Goal: Task Accomplishment & Management: Use online tool/utility

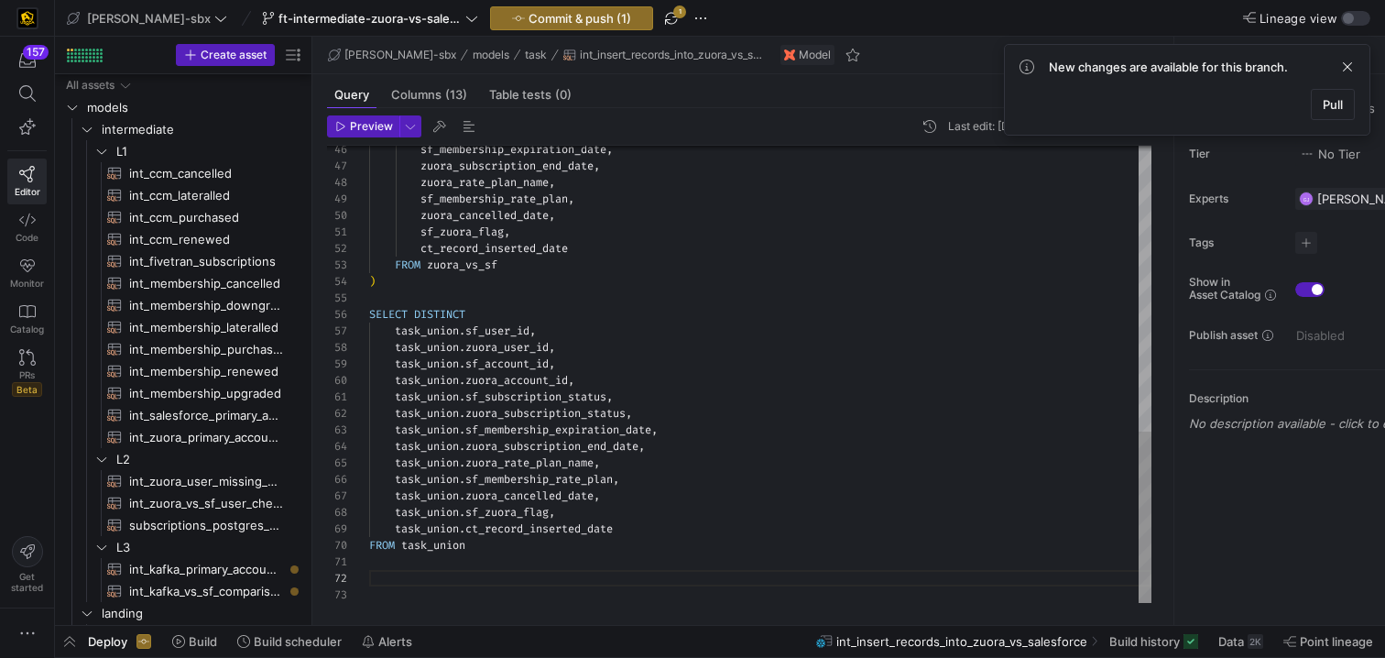
scroll to position [16, 0]
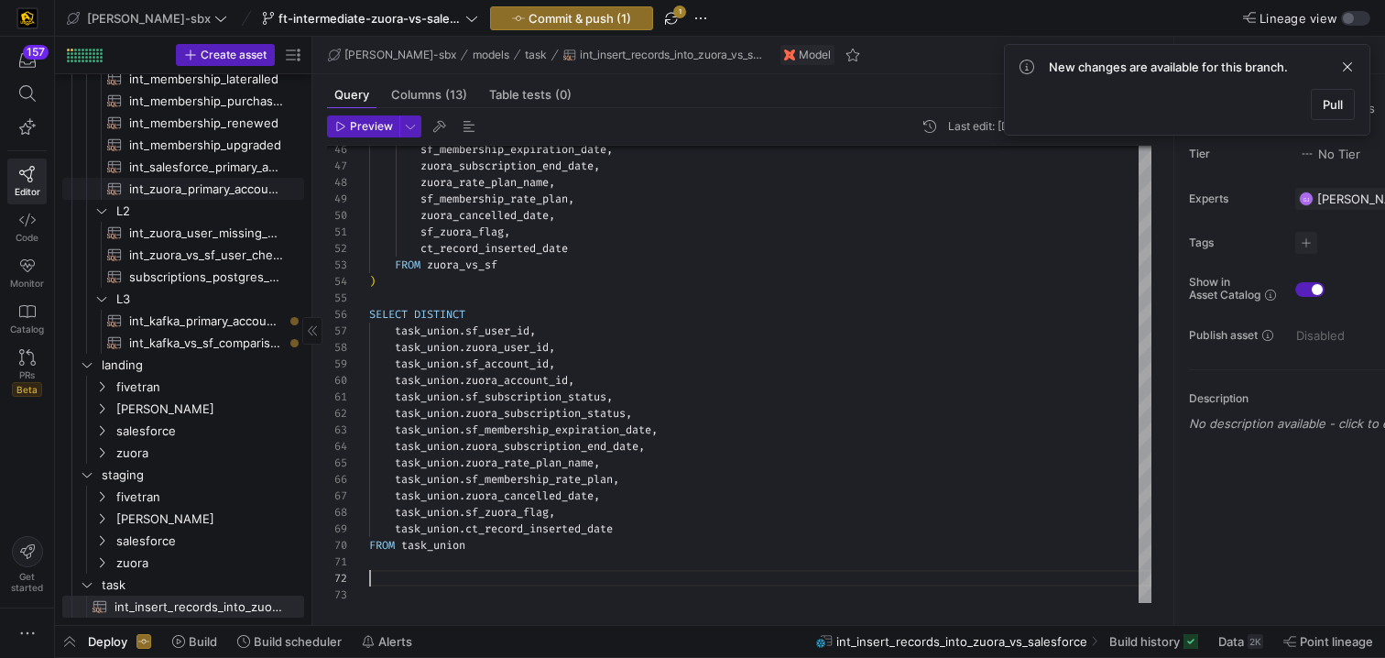
click at [206, 184] on span "int_zuora_primary_accounts​​​​​​​​​​" at bounding box center [206, 189] width 154 height 21
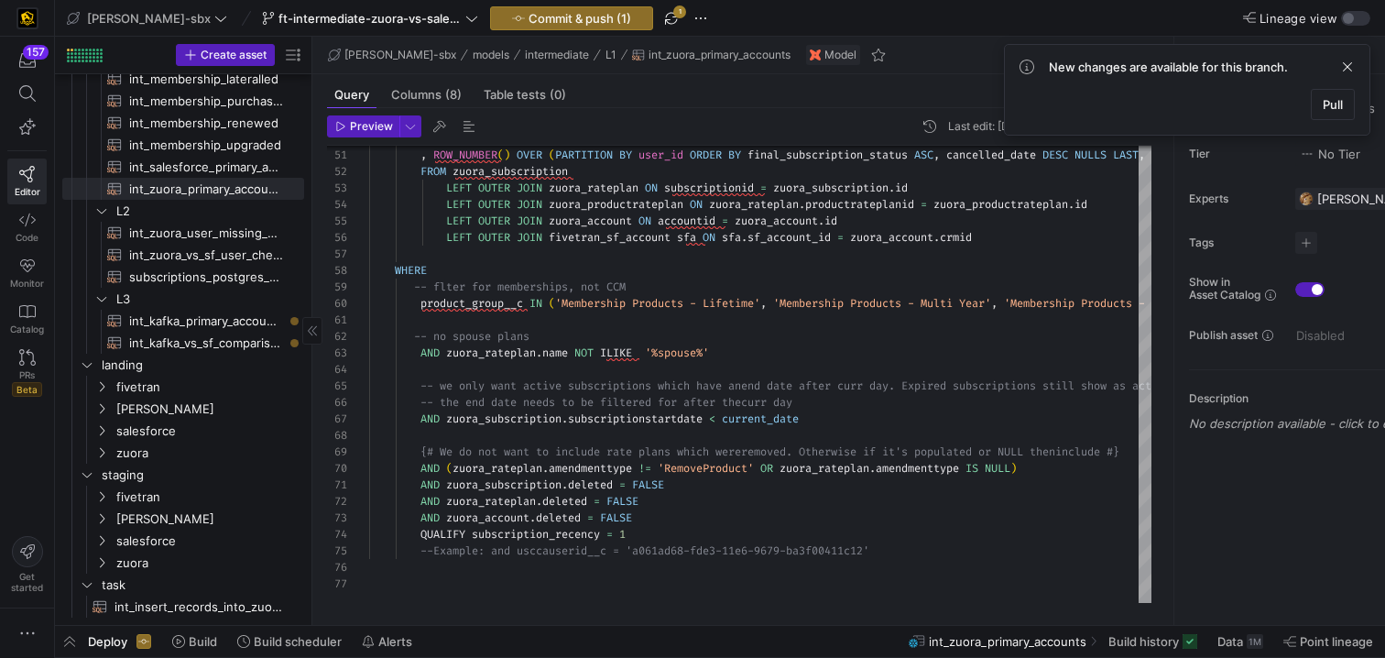
click at [215, 167] on span "int_salesforce_primary_account​​​​​​​​​​" at bounding box center [206, 167] width 154 height 21
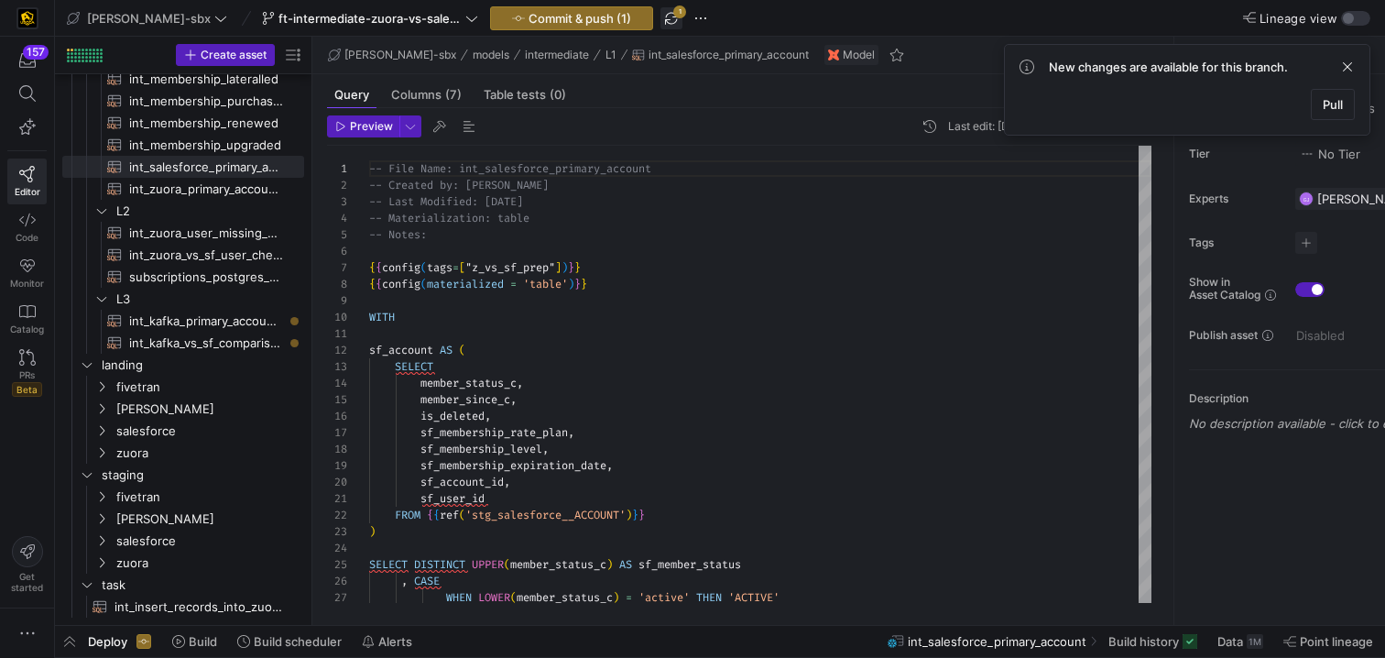
click at [660, 16] on span "button" at bounding box center [671, 18] width 22 height 22
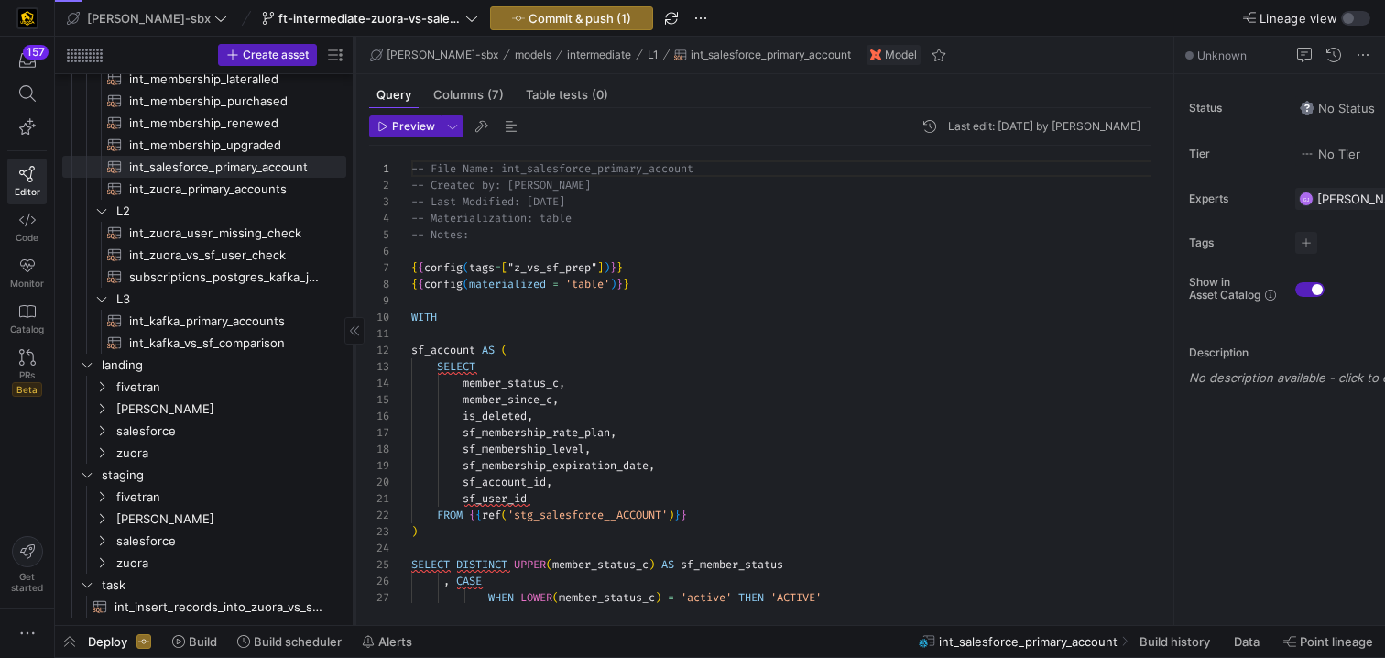
drag, startPoint x: 310, startPoint y: 180, endPoint x: 357, endPoint y: 182, distance: 46.8
click at [354, 182] on div at bounding box center [354, 331] width 1 height 588
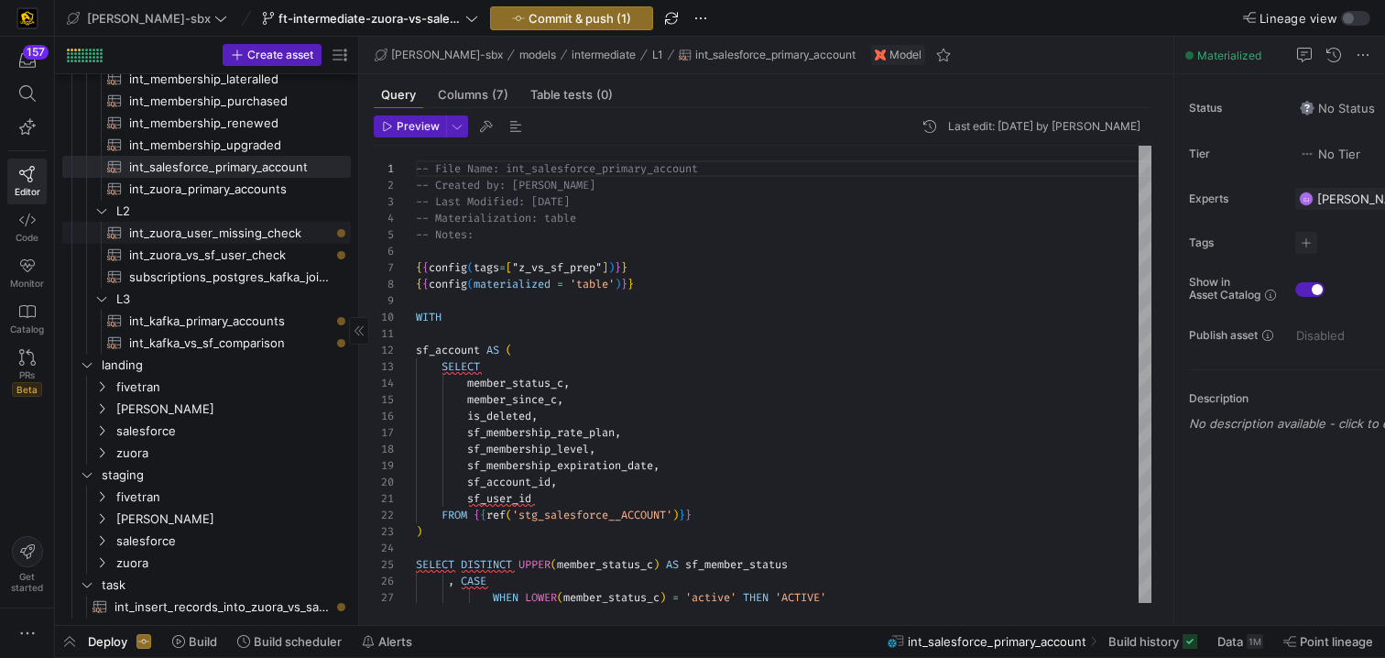
click at [295, 230] on span "int_zuora_user_missing_check​​​​​​​​​​" at bounding box center [229, 233] width 201 height 21
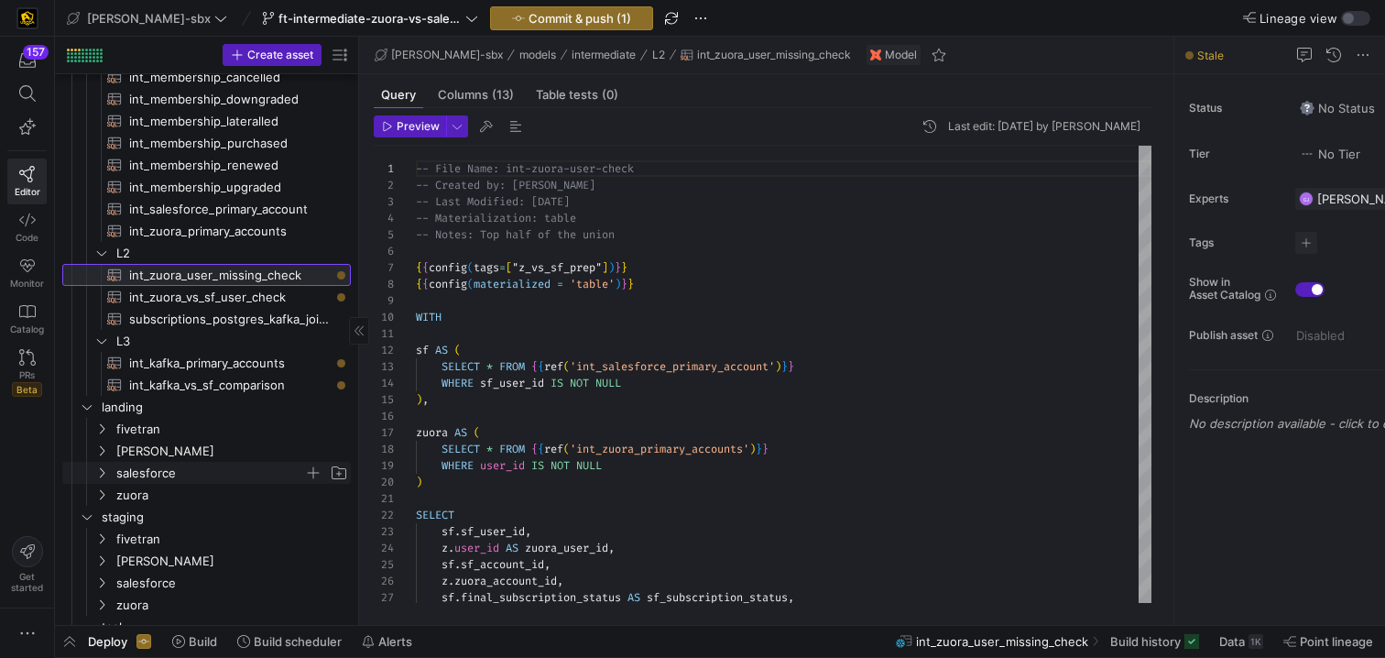
scroll to position [223, 0]
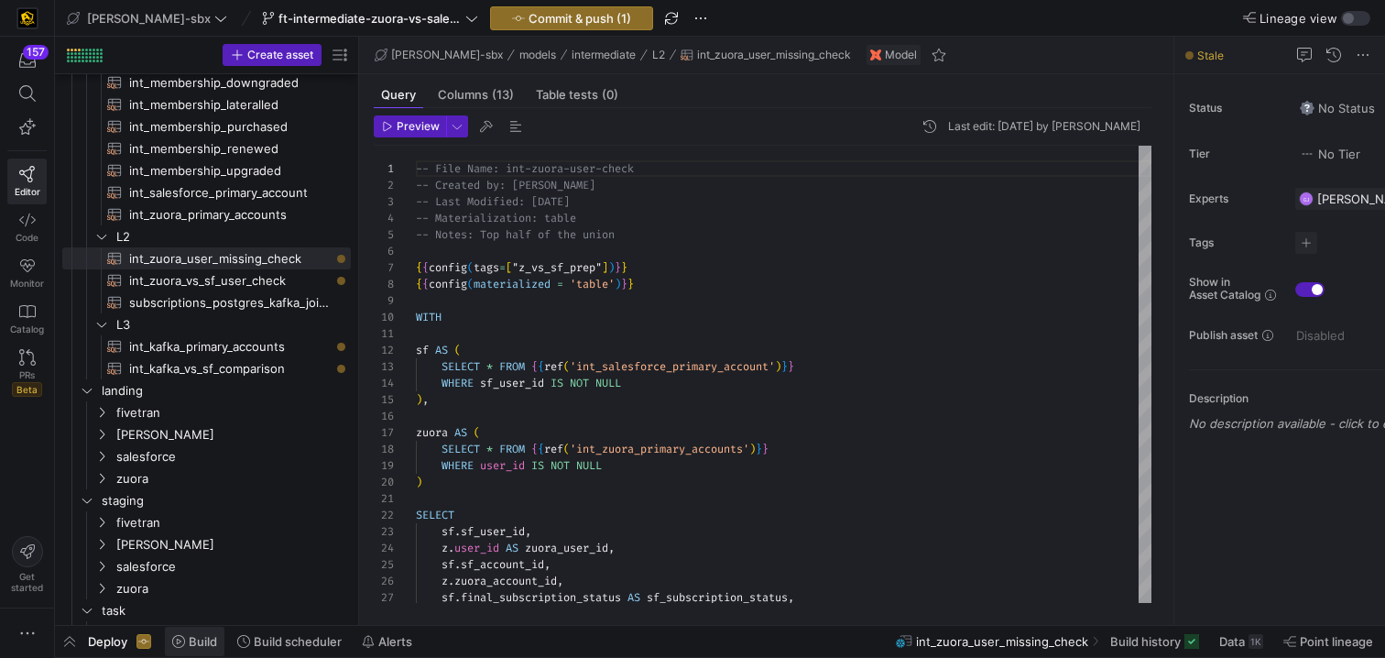
click at [197, 640] on span "Build" at bounding box center [203, 641] width 28 height 15
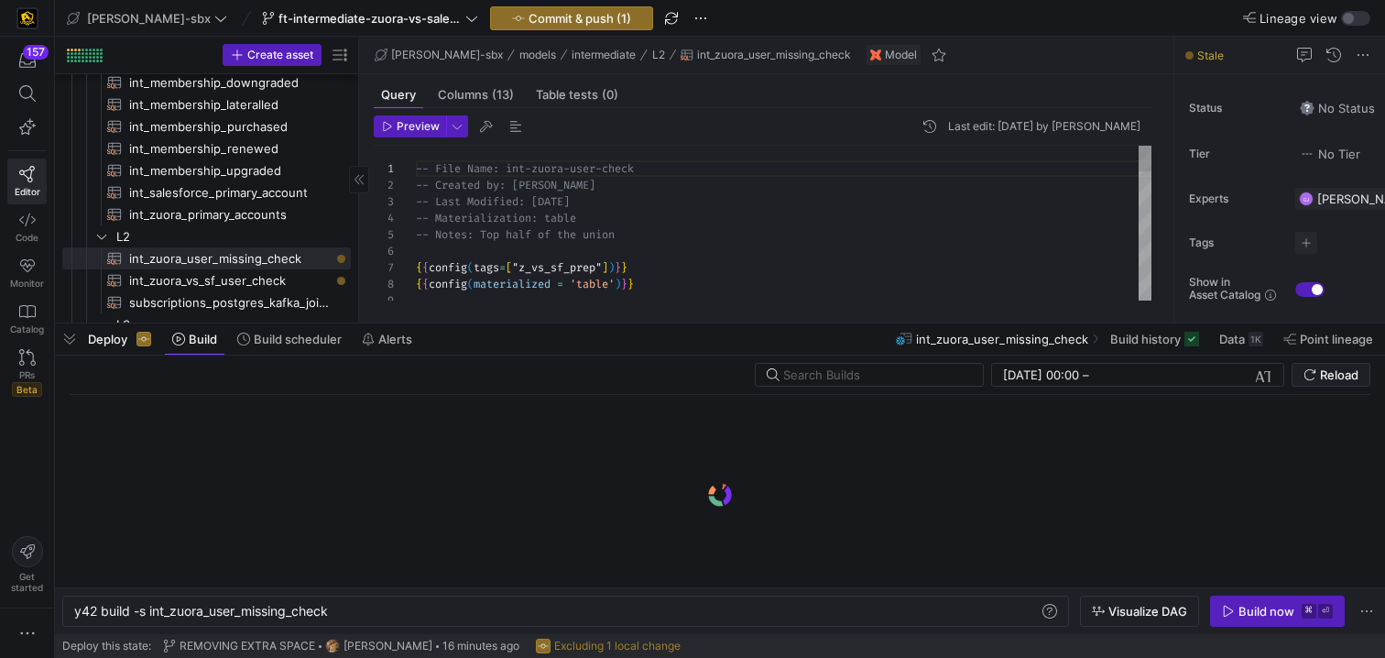
scroll to position [0, 257]
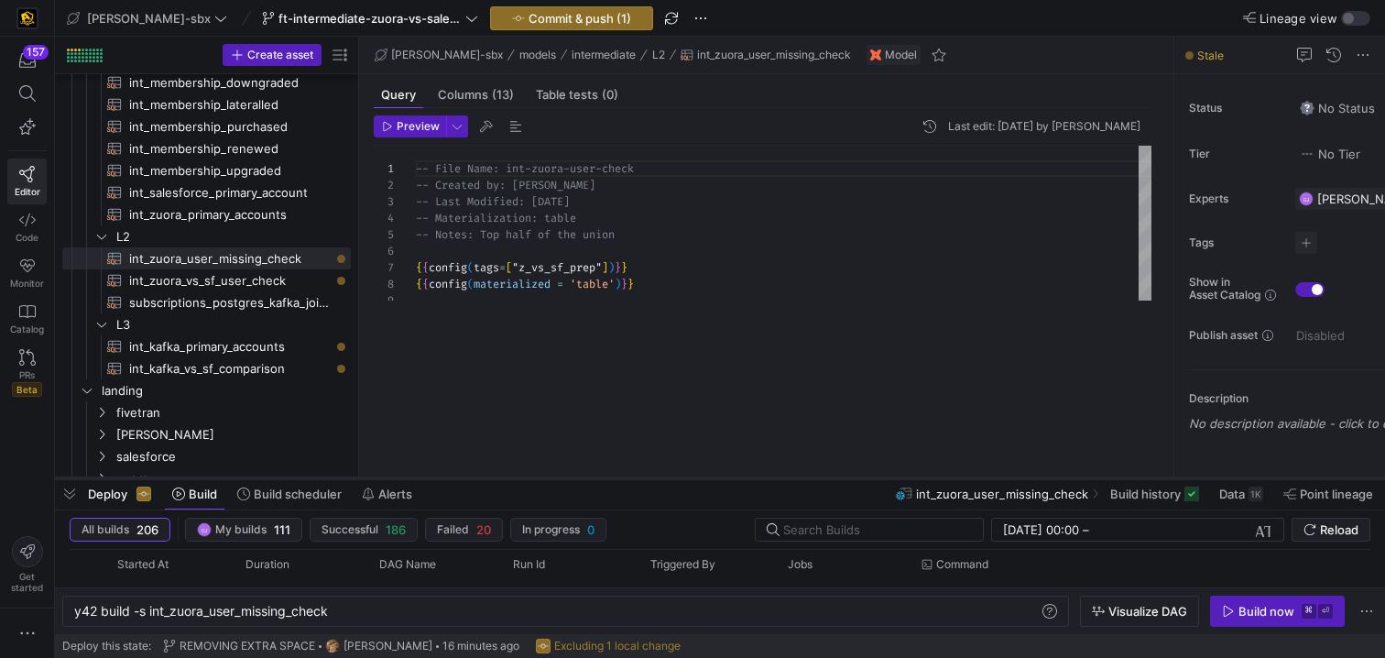
drag, startPoint x: 525, startPoint y: 321, endPoint x: 461, endPoint y: 514, distance: 203.6
click at [469, 482] on div at bounding box center [720, 477] width 1330 height 7
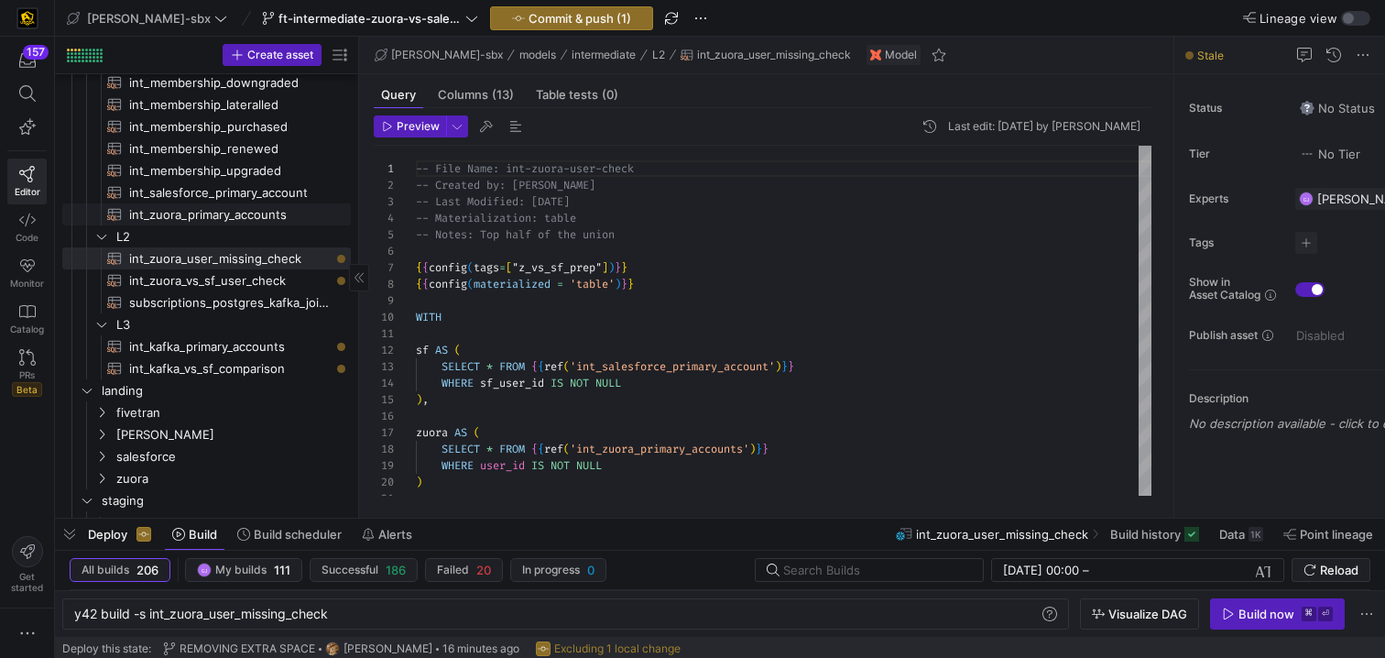
click at [228, 204] on span "int_zuora_primary_accounts​​​​​​​​​​" at bounding box center [229, 214] width 201 height 21
type textarea "-- File Name: int_zuora_primary_accounts -- Created by: [PERSON_NAME] -- Last M…"
type textarea "y42 build -s int_zuora_primary_accounts"
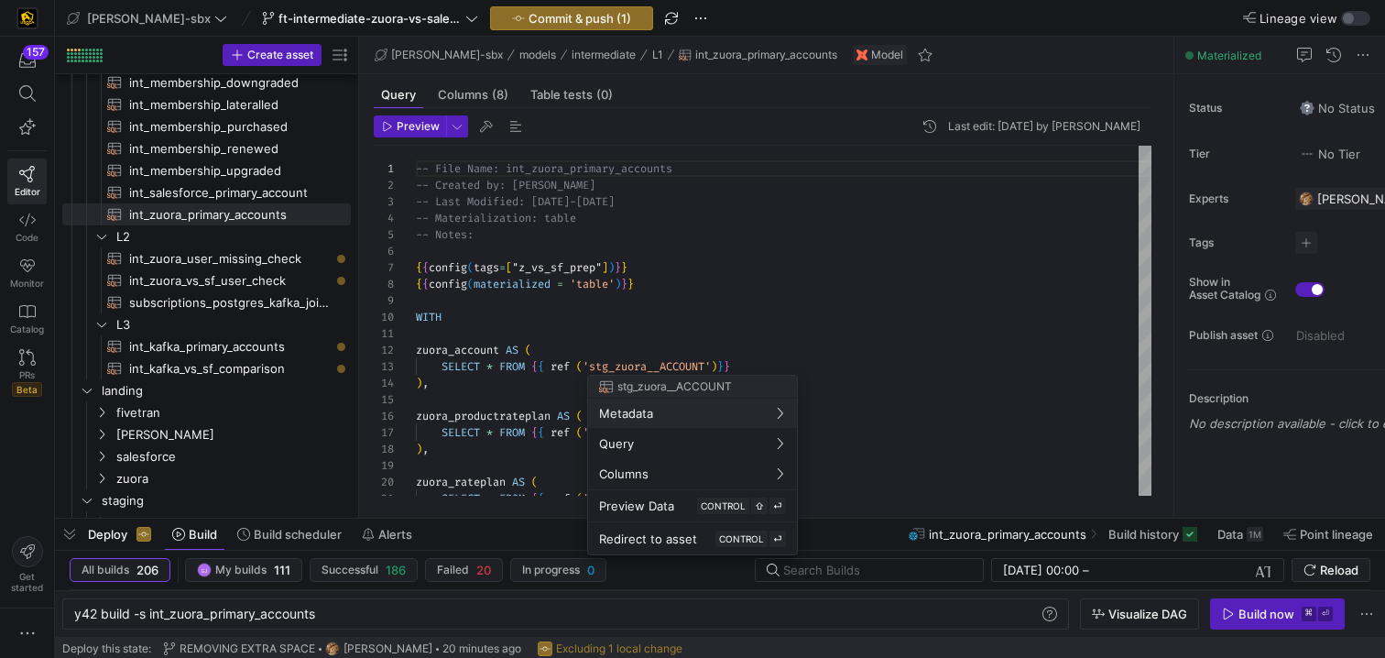
click at [218, 345] on div at bounding box center [692, 329] width 1385 height 658
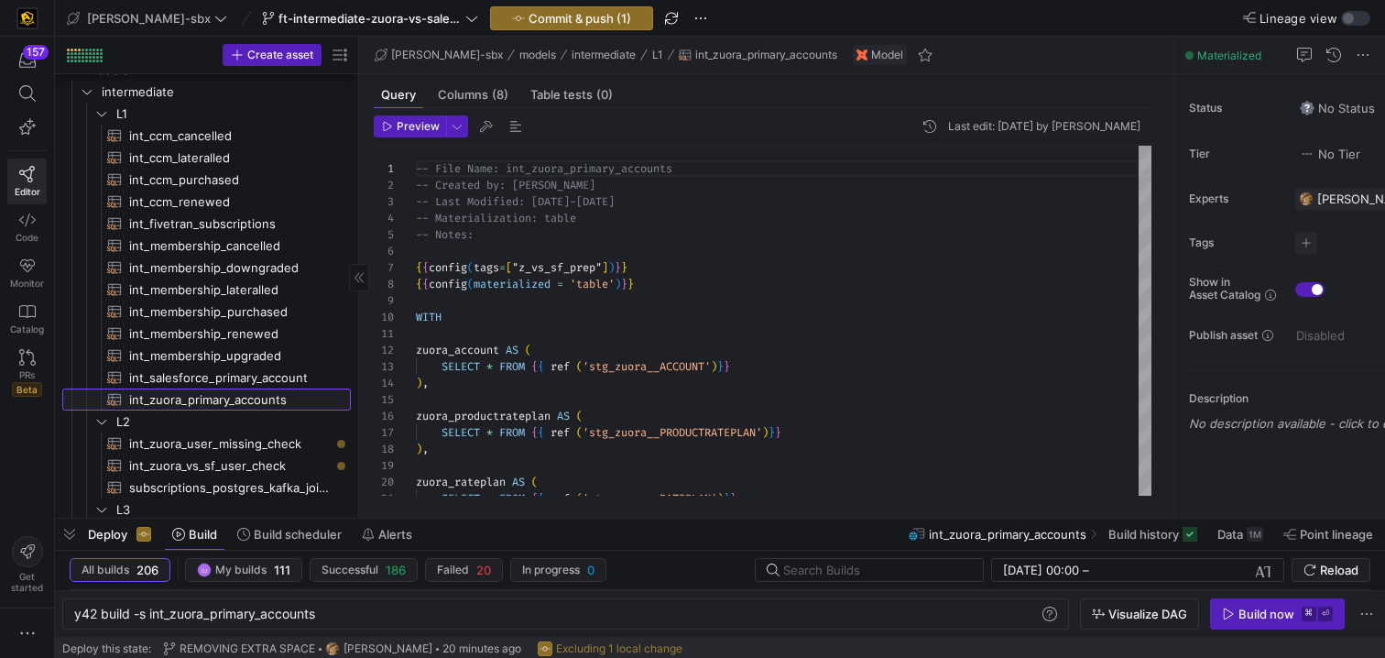
click at [241, 401] on span "int_zuora_primary_accounts​​​​​​​​​​" at bounding box center [229, 399] width 201 height 21
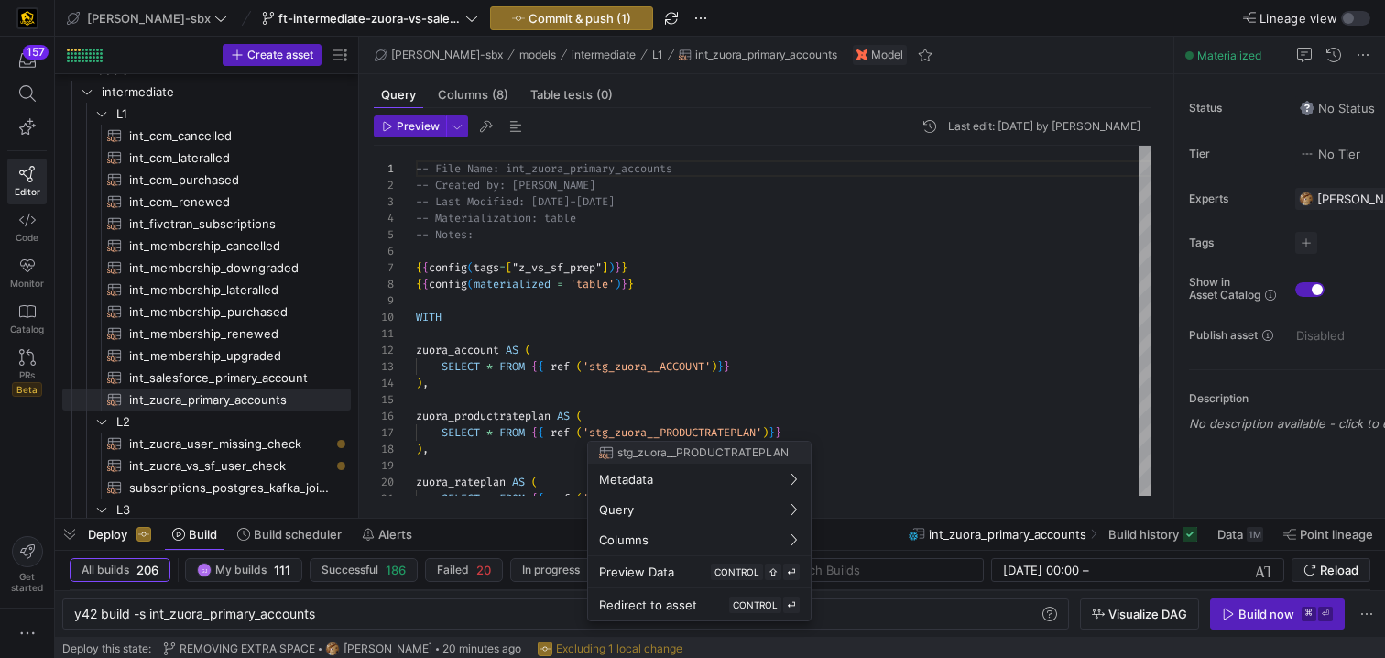
click at [530, 415] on div at bounding box center [692, 329] width 1385 height 658
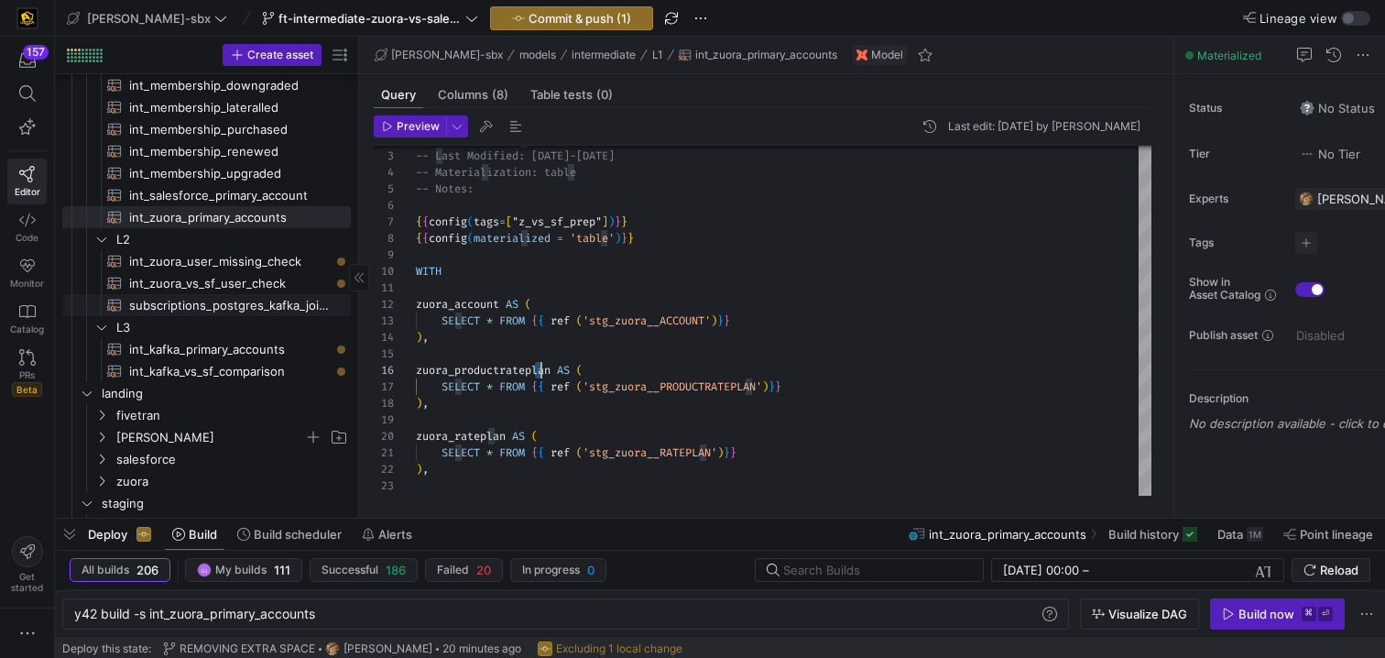
scroll to position [223, 0]
click at [179, 412] on span "fivetran" at bounding box center [210, 411] width 188 height 21
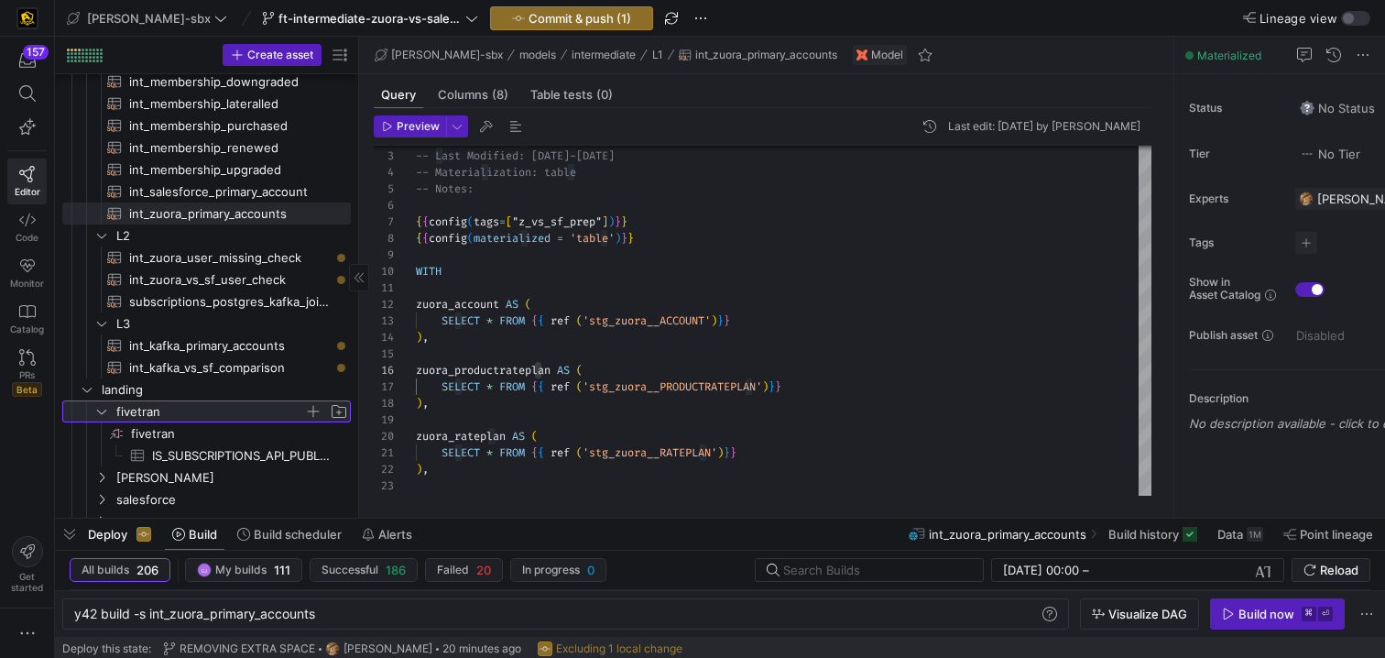
click at [182, 414] on span "fivetran" at bounding box center [210, 411] width 188 height 21
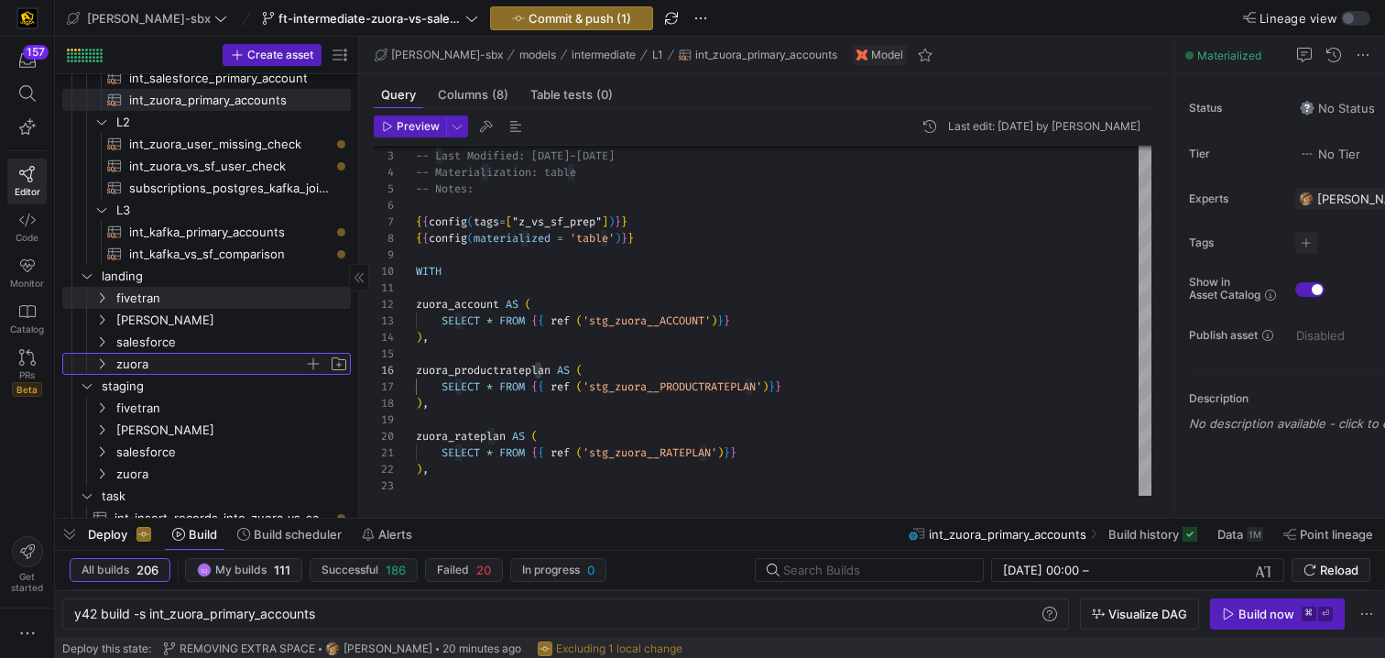
click at [172, 366] on span "zuora" at bounding box center [210, 364] width 188 height 21
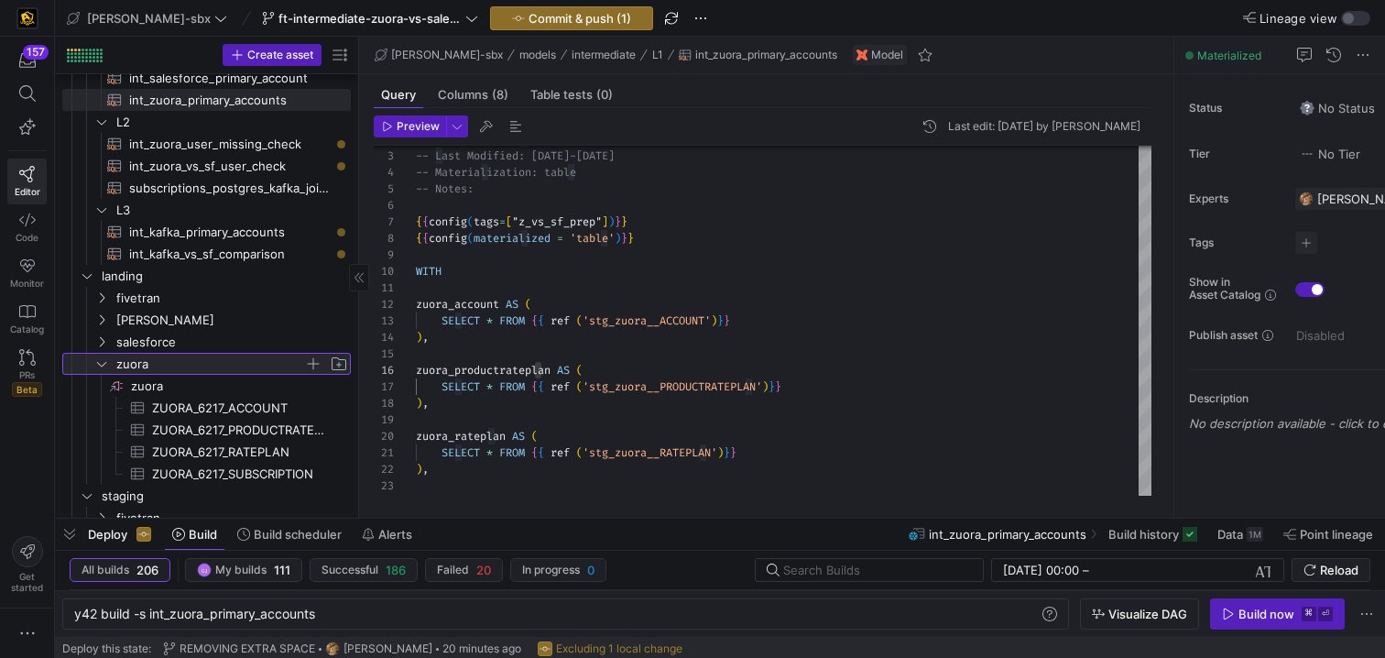
click at [160, 363] on span "zuora" at bounding box center [210, 364] width 188 height 21
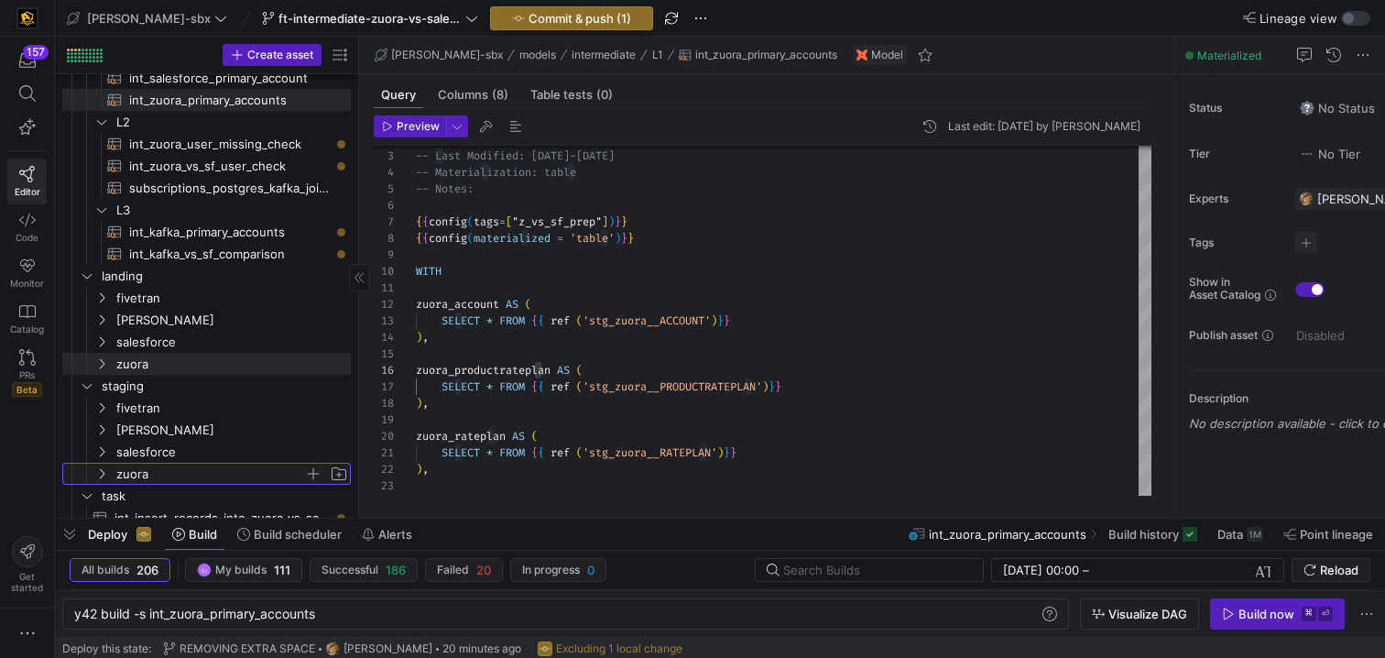
click at [150, 473] on span "zuora" at bounding box center [210, 473] width 188 height 21
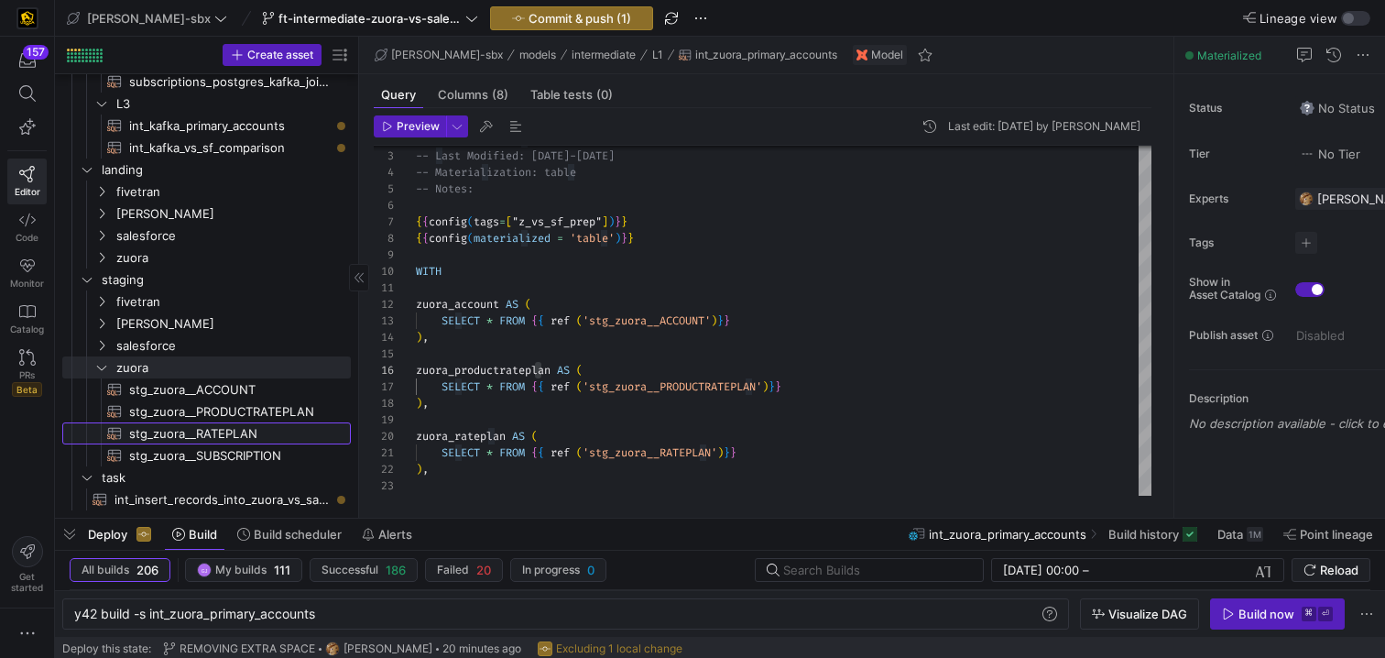
click at [250, 431] on span "stg_zuora__RATEPLAN​​​​​​​​​​" at bounding box center [229, 433] width 201 height 21
type textarea "{{config(tags=["z_vs_sf_prep"])}} {{config(materialized = 'table')}} WITH sourc…"
type textarea "y42 build -s stg_zuora__RATEPLAN"
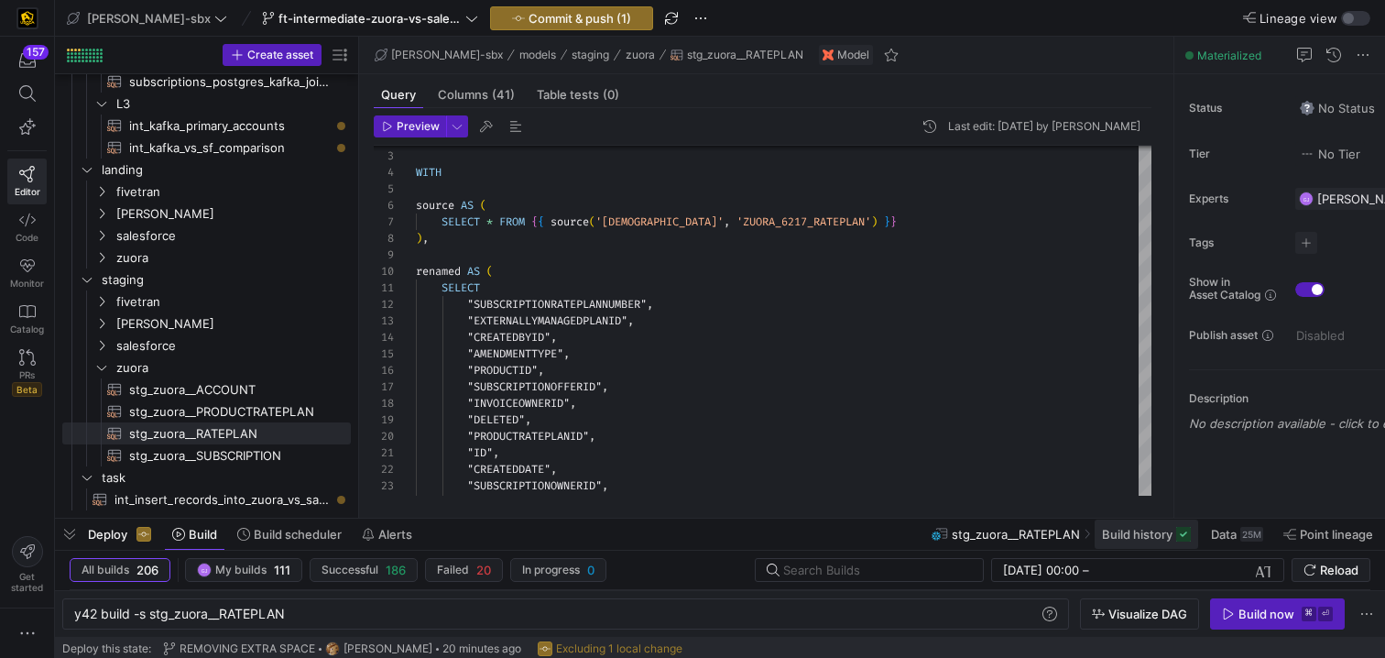
click at [1123, 539] on span "Build history" at bounding box center [1137, 534] width 71 height 15
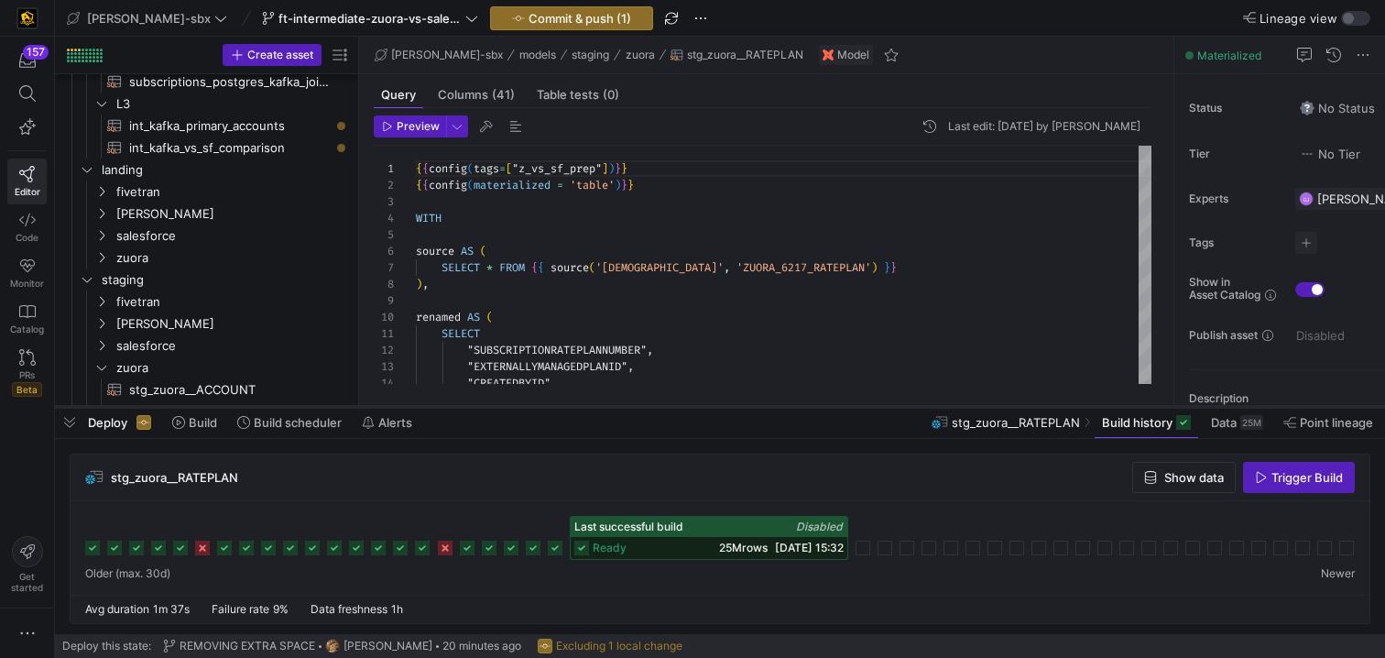
drag, startPoint x: 714, startPoint y: 502, endPoint x: 743, endPoint y: 365, distance: 139.4
click at [743, 403] on div at bounding box center [720, 406] width 1330 height 7
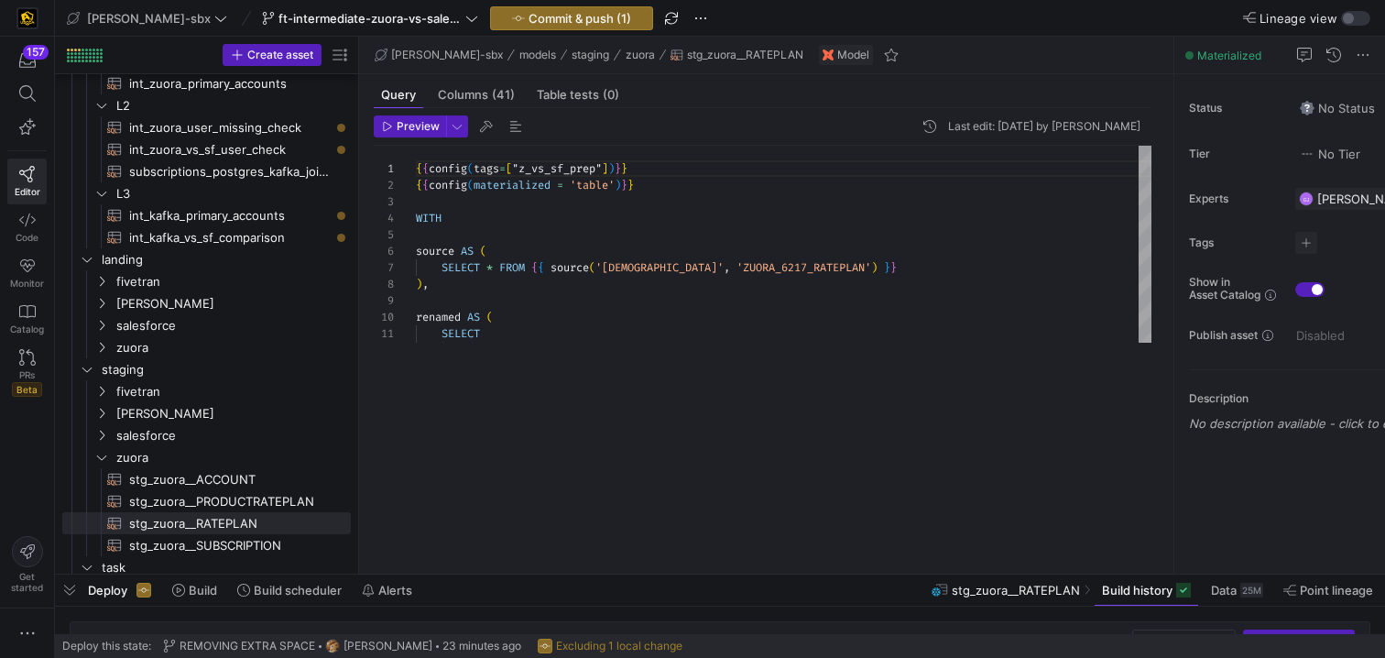
scroll to position [329, 0]
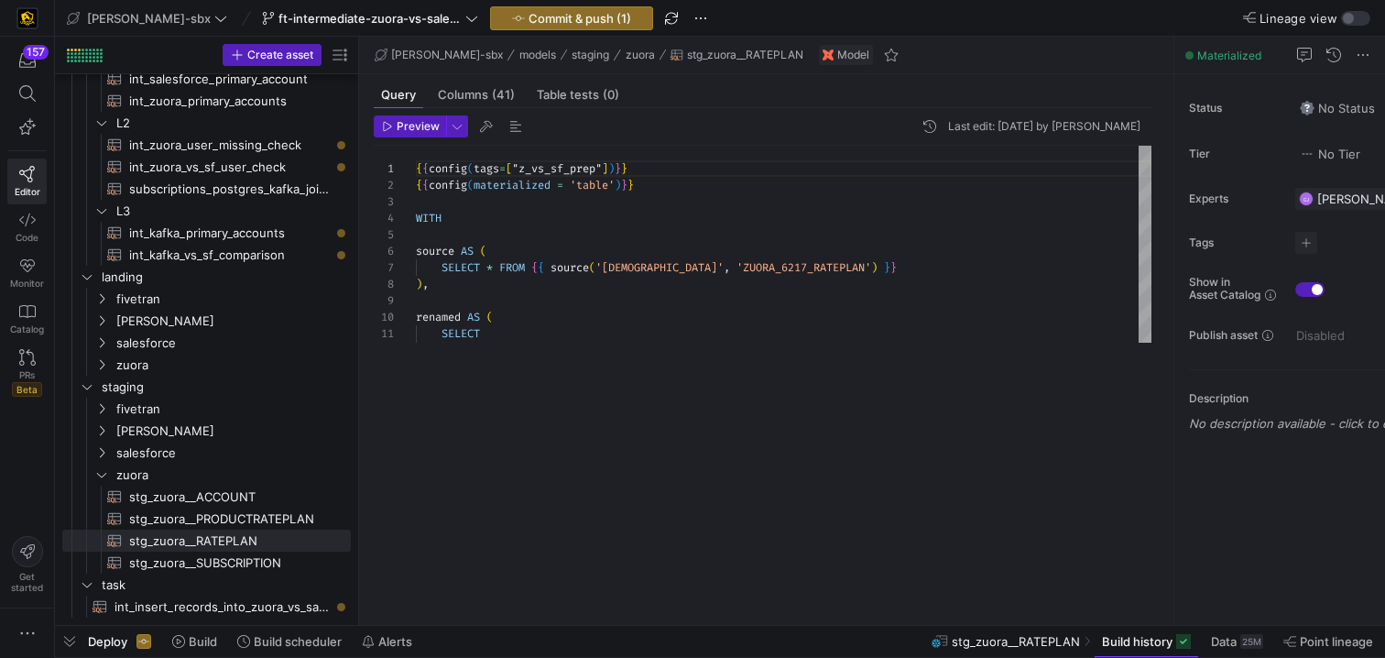
drag, startPoint x: 550, startPoint y: 366, endPoint x: 560, endPoint y: 658, distance: 291.4
click at [560, 657] on html "157 Editor Code Monitor Catalog PRs Beta Get started [PERSON_NAME]-sbx ft-inter…" at bounding box center [692, 329] width 1385 height 658
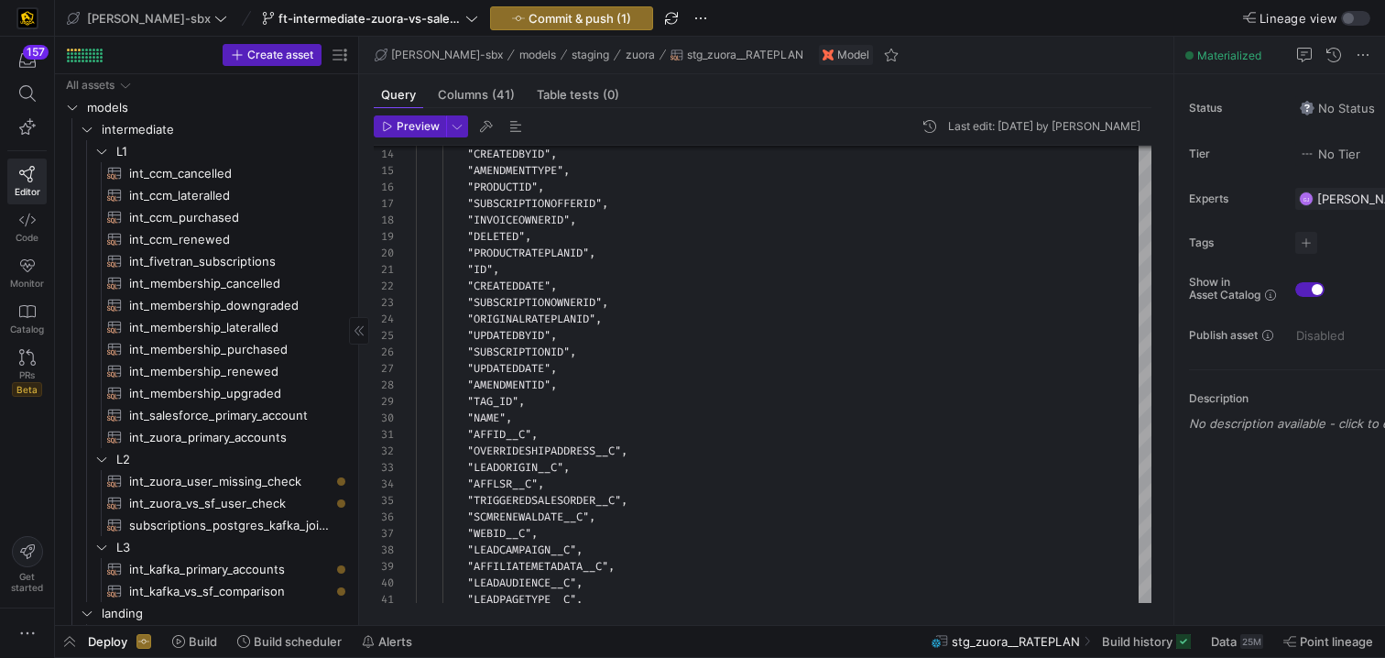
click at [208, 432] on span "int_zuora_primary_accounts​​​​​​​​​​" at bounding box center [229, 437] width 201 height 21
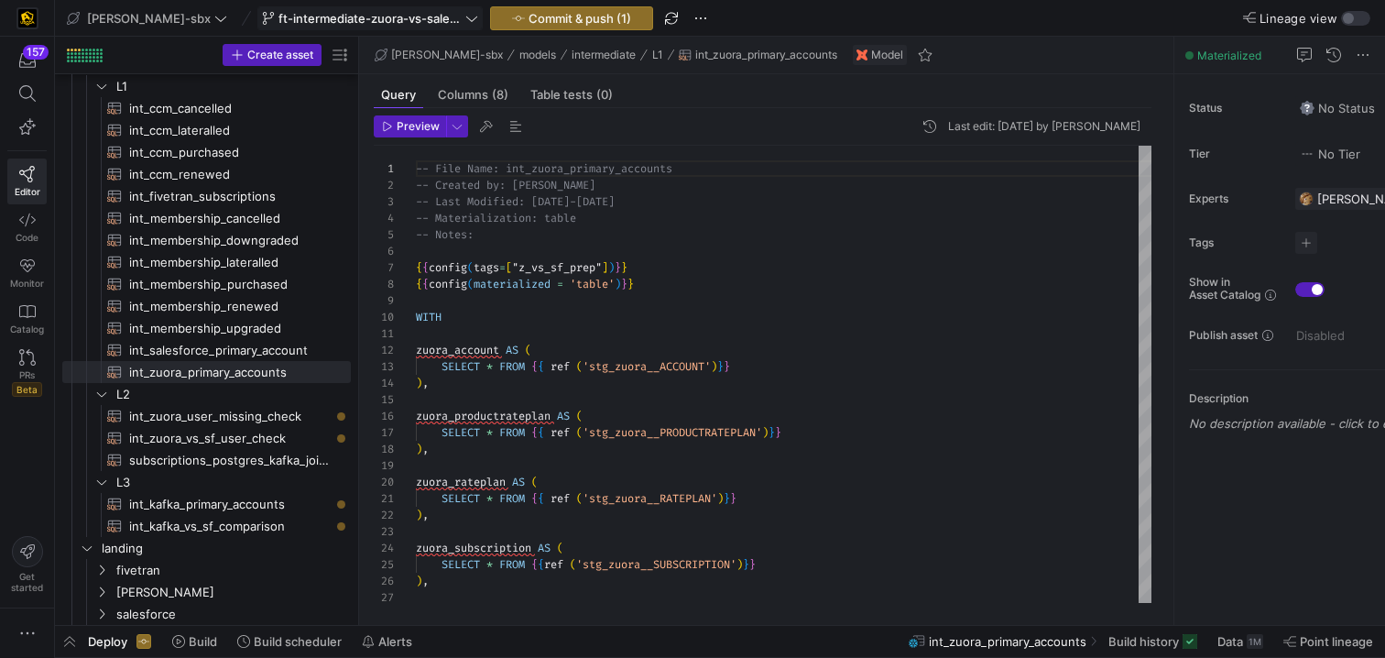
scroll to position [67, 0]
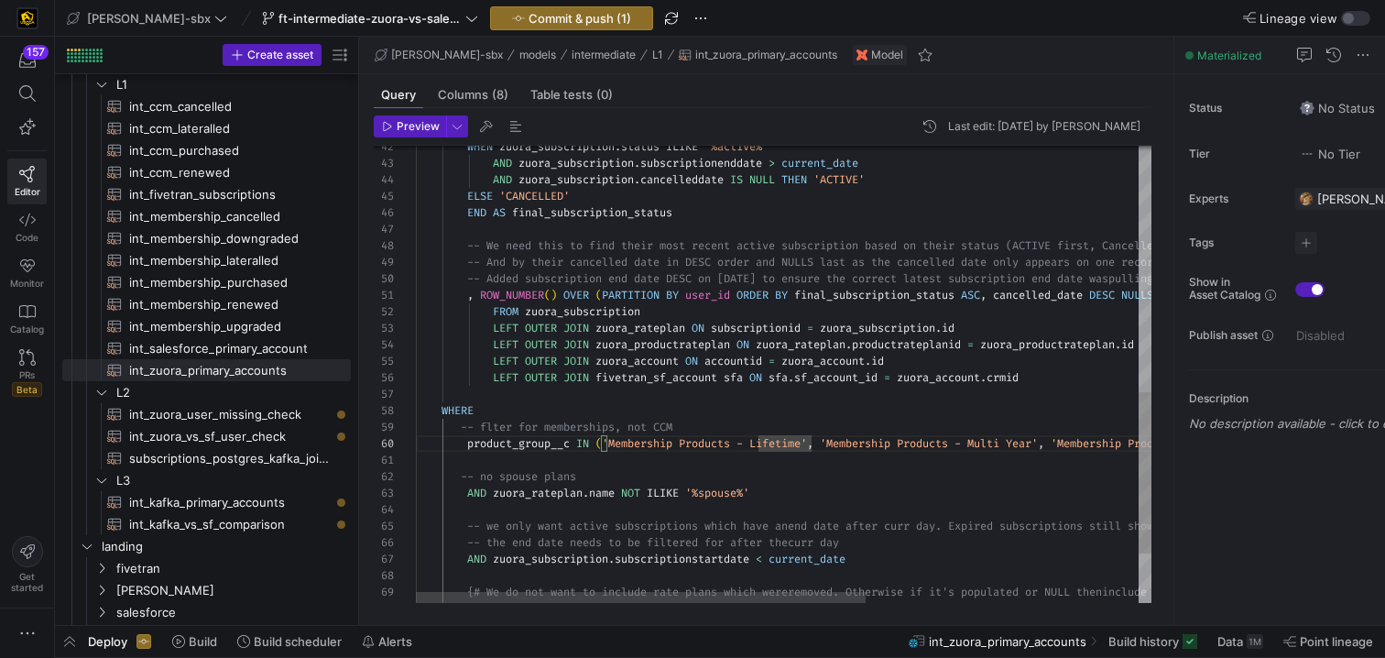
scroll to position [132, 264]
click at [703, 431] on div "-- Added subscription end date DESC on [DATE] to e nsure the correct latest sub…" at bounding box center [1006, 95] width 1180 height 1295
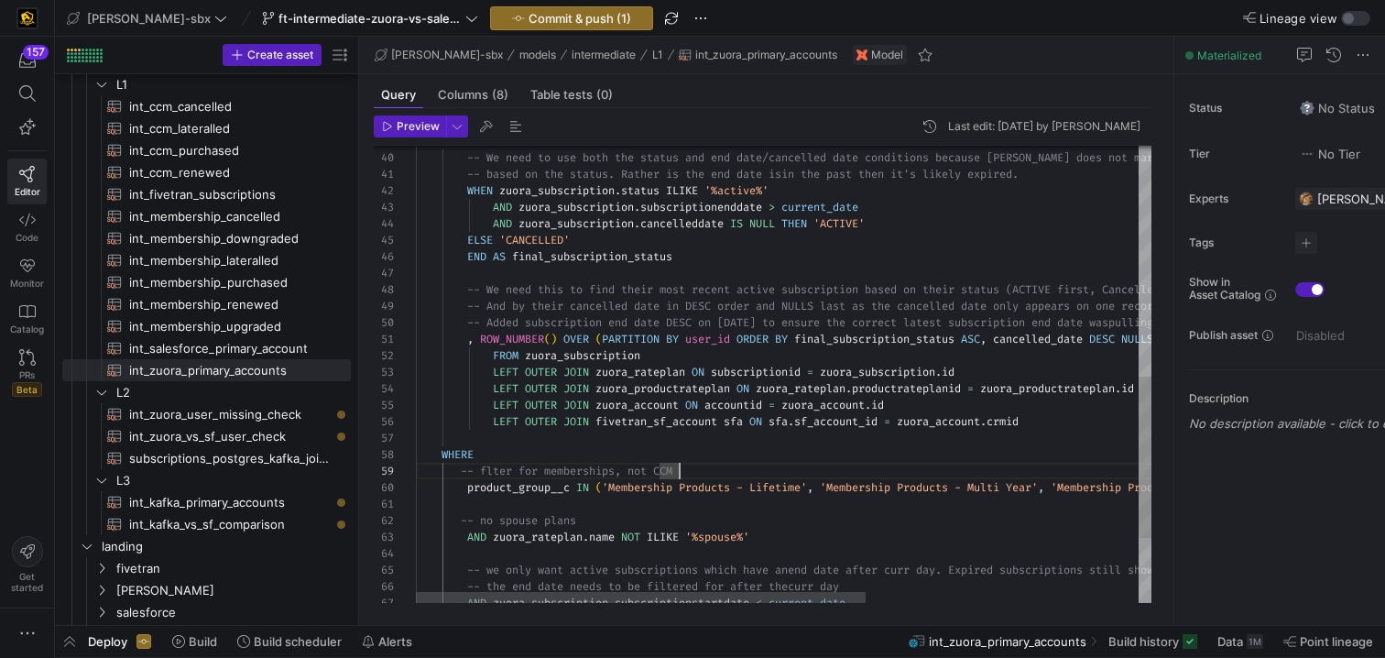
click at [951, 421] on div "-- Added subscription end date DESC on [DATE] to e nsure the correct latest sub…" at bounding box center [1006, 139] width 1180 height 1295
click at [1019, 418] on div "-- Added subscription end date DESC on [DATE] to e nsure the correct latest sub…" at bounding box center [1006, 139] width 1180 height 1295
click at [1047, 424] on div "-- Added subscription end date DESC on [DATE] to e nsure the correct latest sub…" at bounding box center [1006, 139] width 1180 height 1295
click at [993, 411] on div "-- Added subscription end date DESC on [DATE] to e nsure the correct latest sub…" at bounding box center [1006, 139] width 1180 height 1295
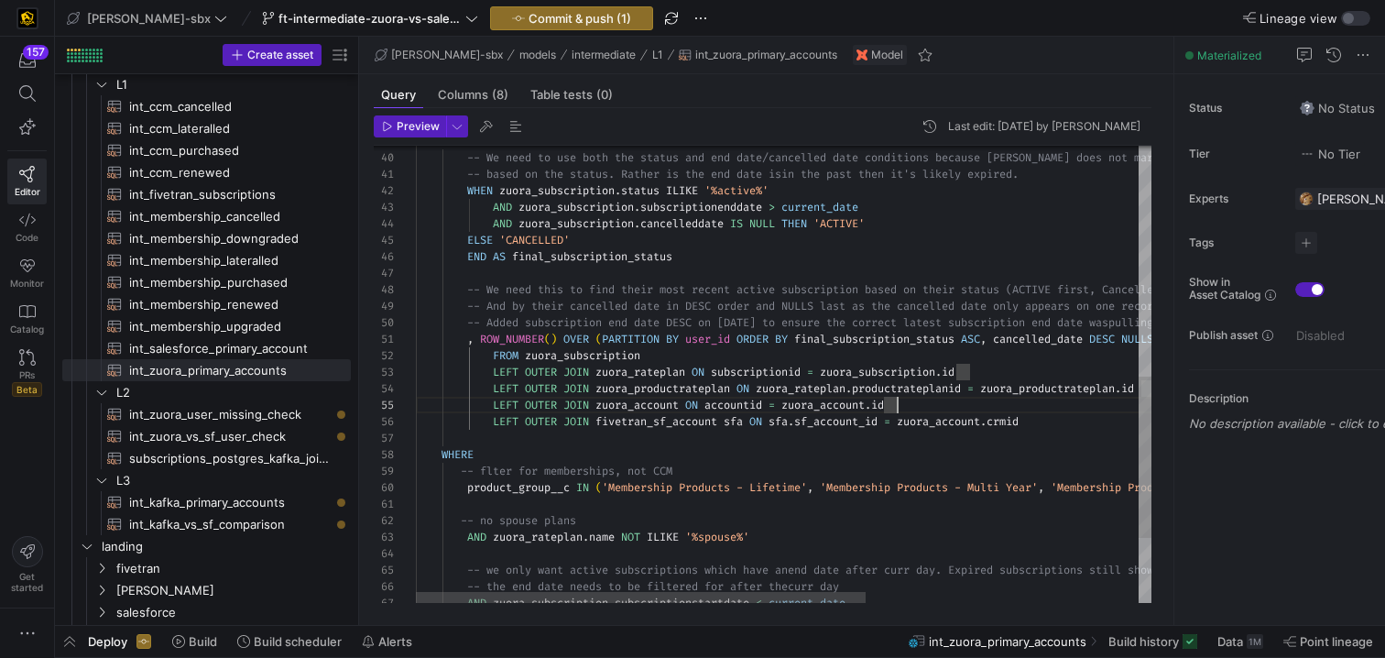
drag, startPoint x: 757, startPoint y: 351, endPoint x: 697, endPoint y: 298, distance: 79.8
click at [697, 298] on div "-- Added subscription end date DESC on [DATE] to e nsure the correct latest sub…" at bounding box center [1006, 139] width 1180 height 1295
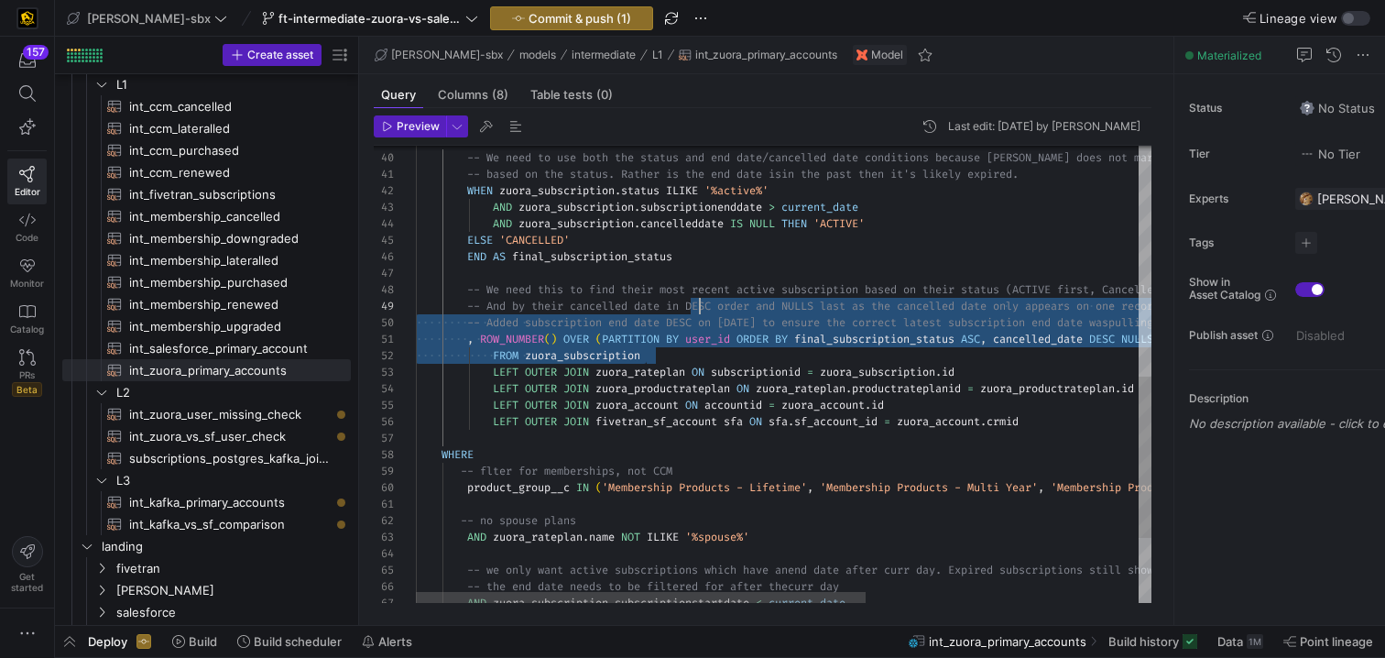
scroll to position [99, 0]
click at [682, 268] on div "-- Added subscription end date DESC on [DATE] to e nsure the correct latest sub…" at bounding box center [1006, 139] width 1180 height 1295
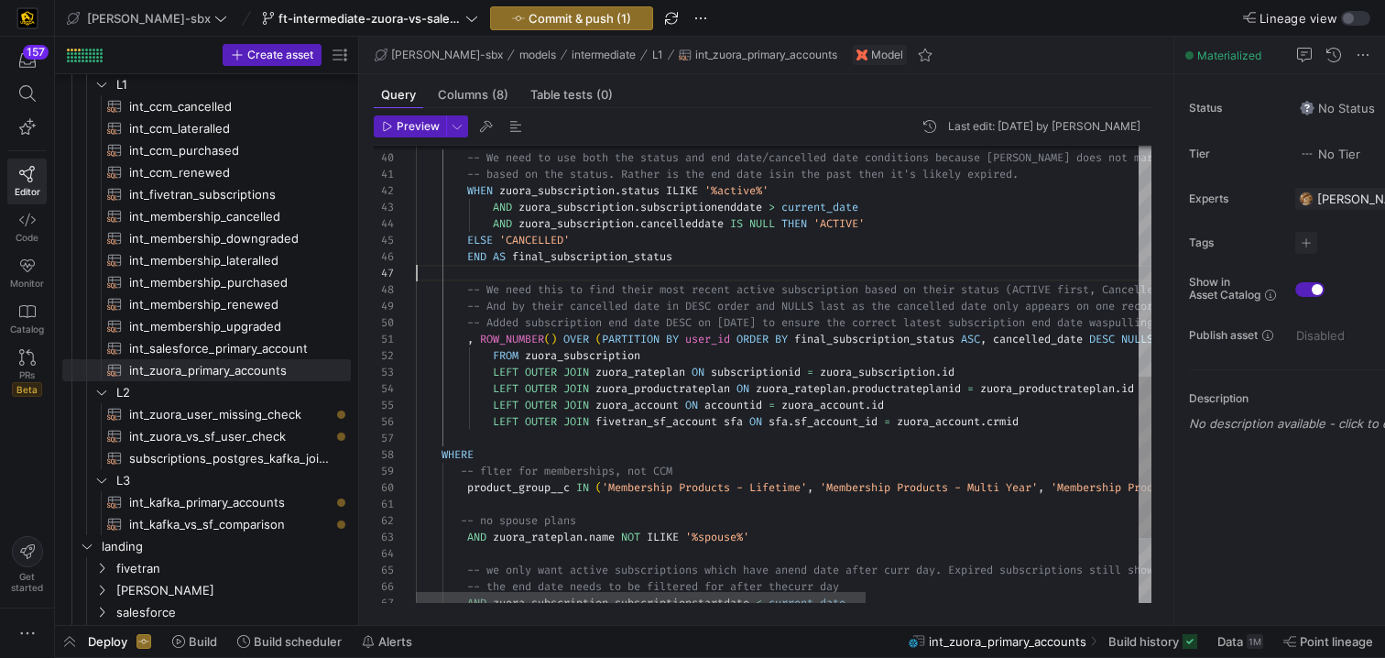
click at [702, 260] on div "-- Added subscription end date DESC on [DATE] to e nsure the correct latest sub…" at bounding box center [1006, 139] width 1180 height 1295
click at [711, 245] on div "-- Added subscription end date DESC on [DATE] to e nsure the correct latest sub…" at bounding box center [1006, 139] width 1180 height 1295
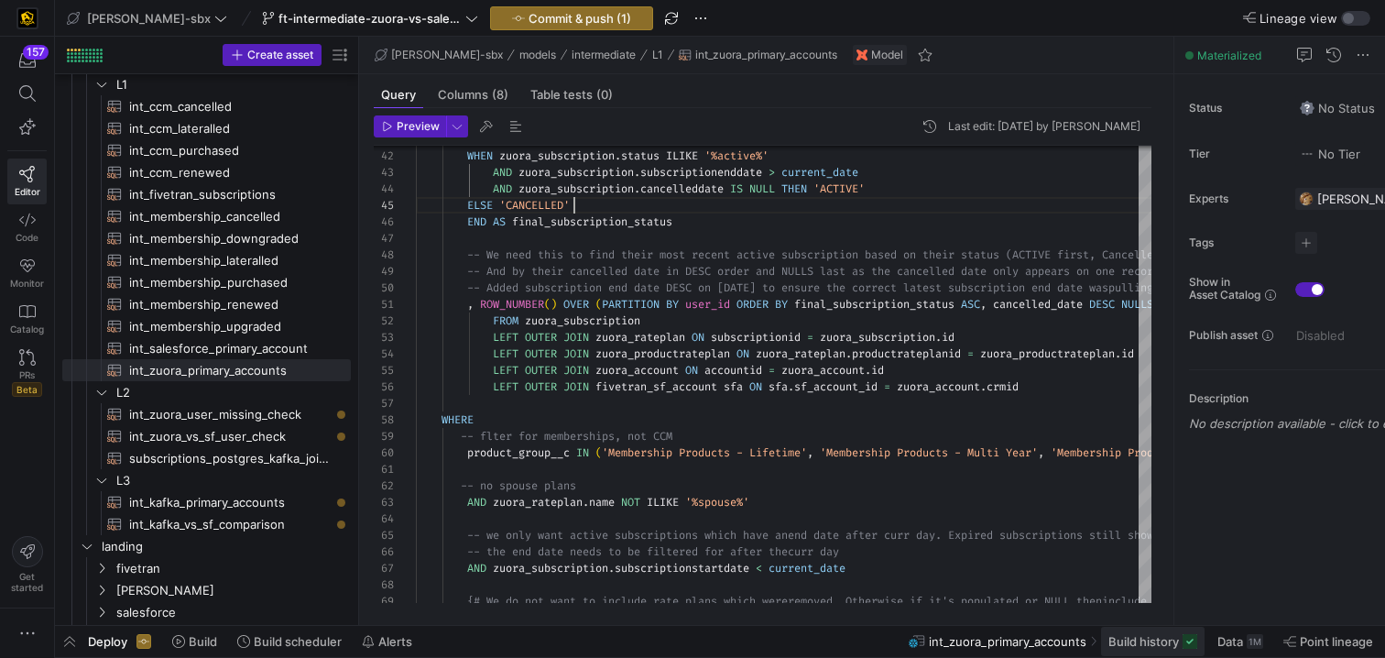
click at [1151, 643] on span "Build history" at bounding box center [1143, 641] width 71 height 15
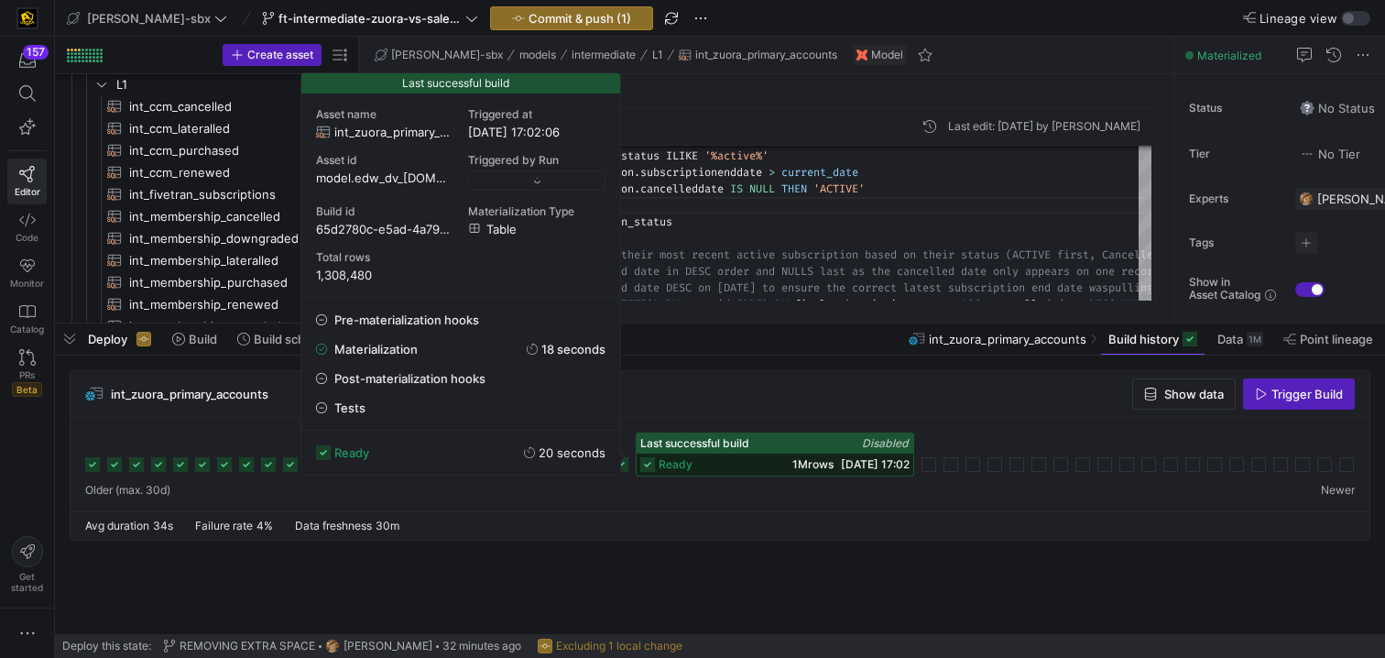
click at [734, 461] on div "ready 1M rows [DATE] 17:02" at bounding box center [775, 464] width 277 height 22
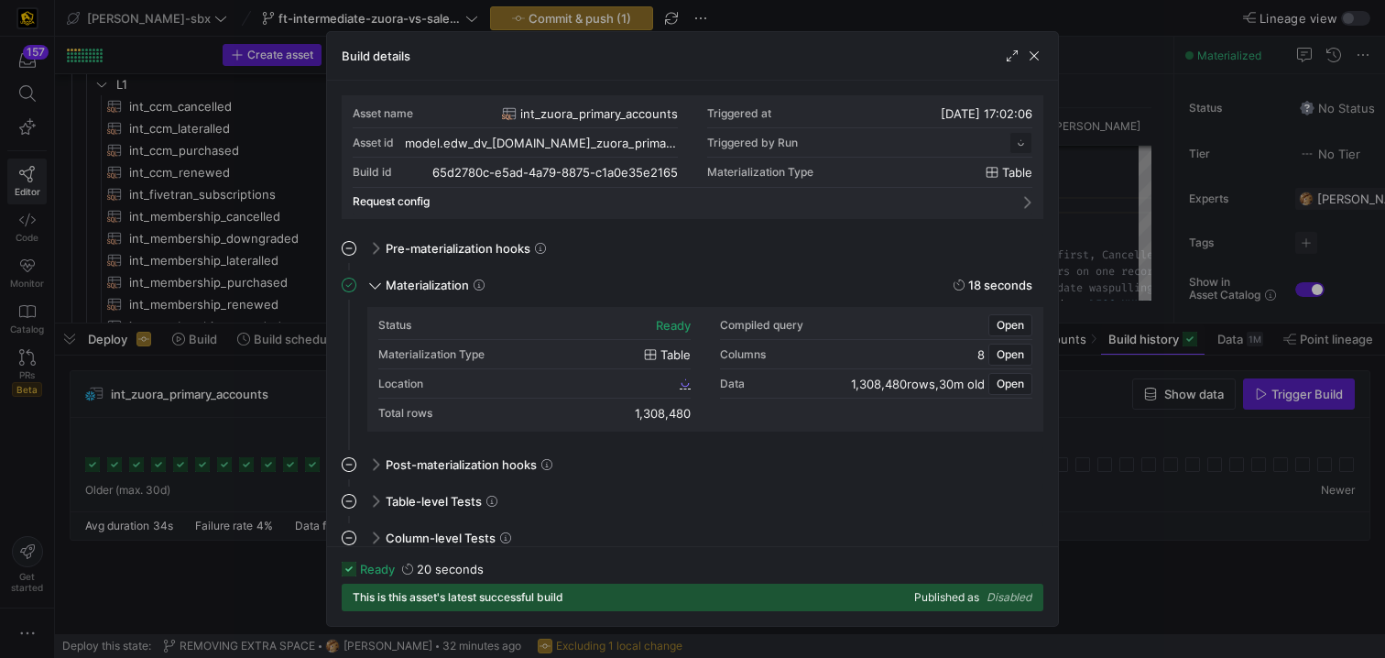
scroll to position [165, 0]
click at [1033, 59] on span "button" at bounding box center [1034, 56] width 18 height 18
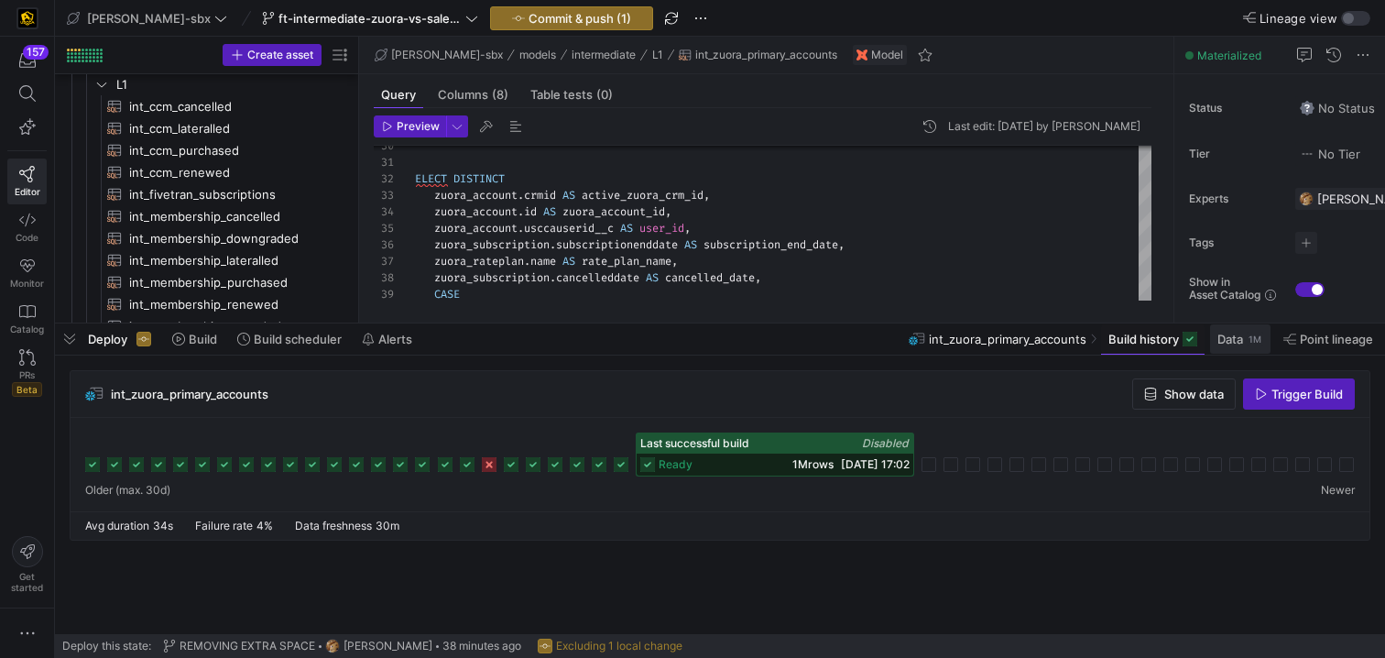
click at [1236, 341] on span "Data" at bounding box center [1230, 339] width 26 height 15
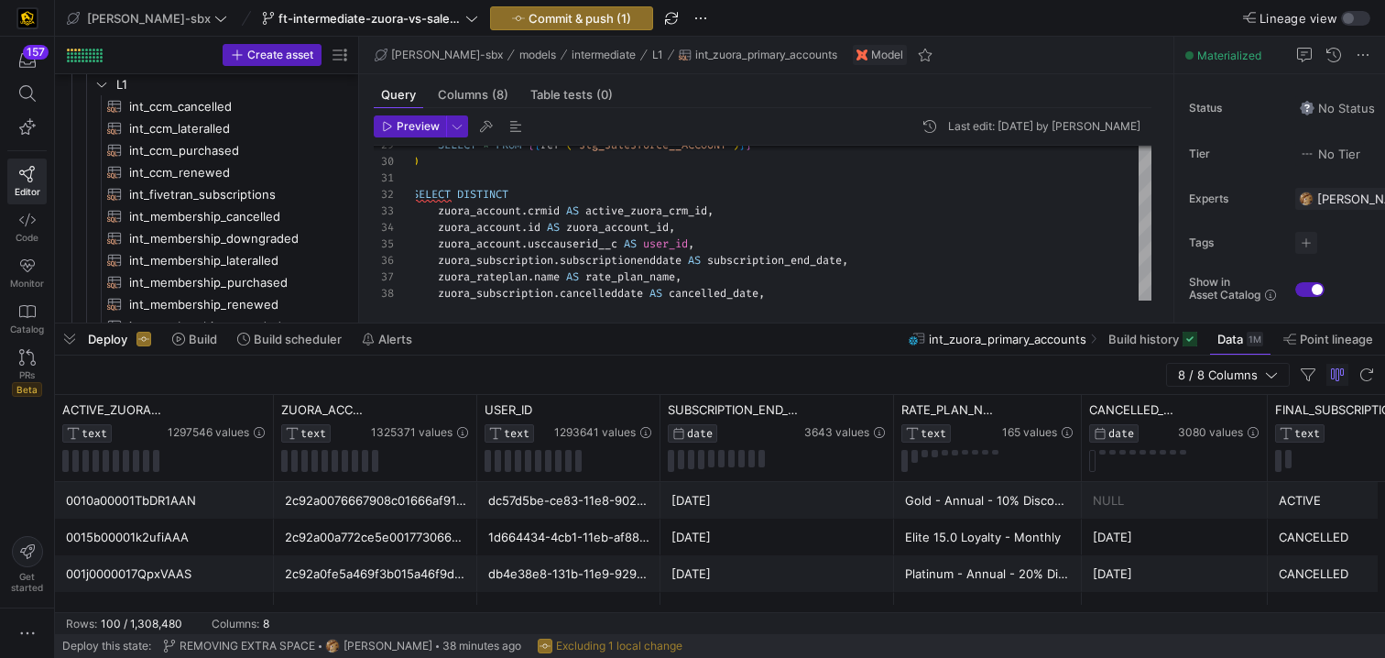
click at [644, 327] on div "Deploy Build Build scheduler Alerts int_zuora_primary_accounts Build history Da…" at bounding box center [720, 338] width 1330 height 31
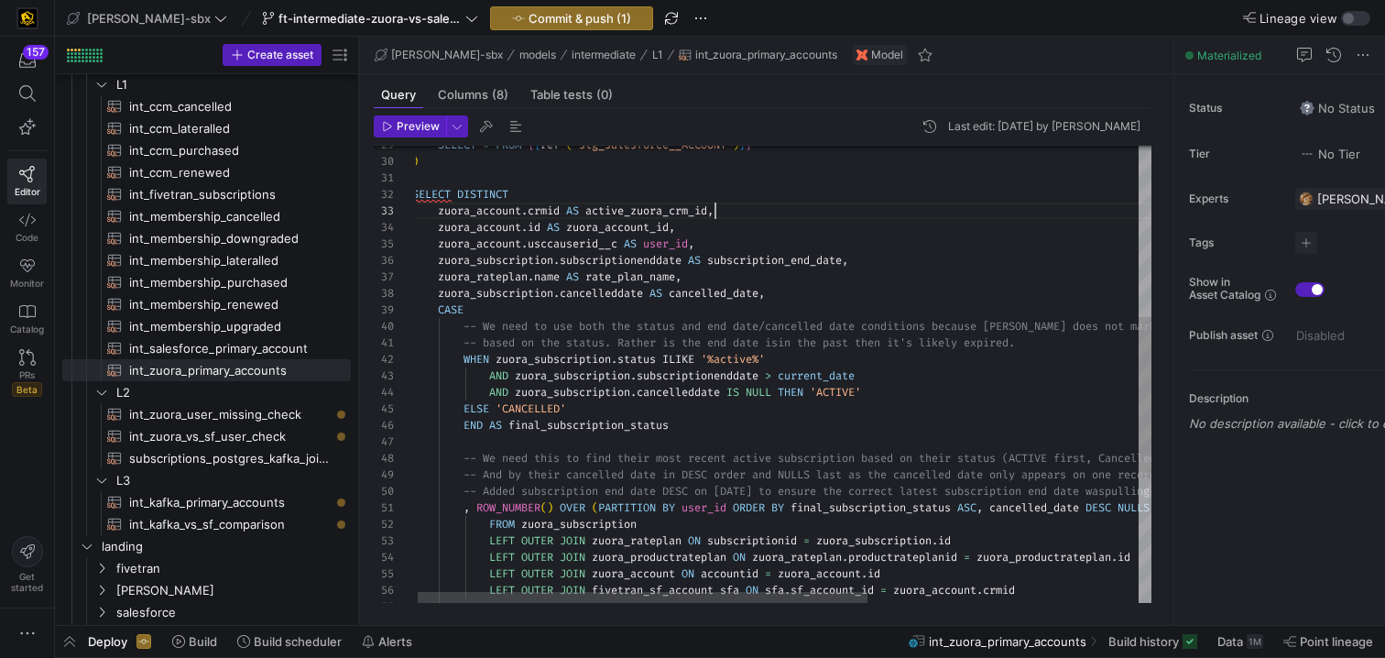
click at [715, 217] on div "zuora_rateplan . name AS rate_plan_name , zuora_subscription . cancelleddate AS…" at bounding box center [1002, 307] width 1180 height 1295
click at [726, 211] on div "zuora_rateplan . name AS rate_plan_name , zuora_subscription . cancelleddate AS…" at bounding box center [1002, 307] width 1180 height 1295
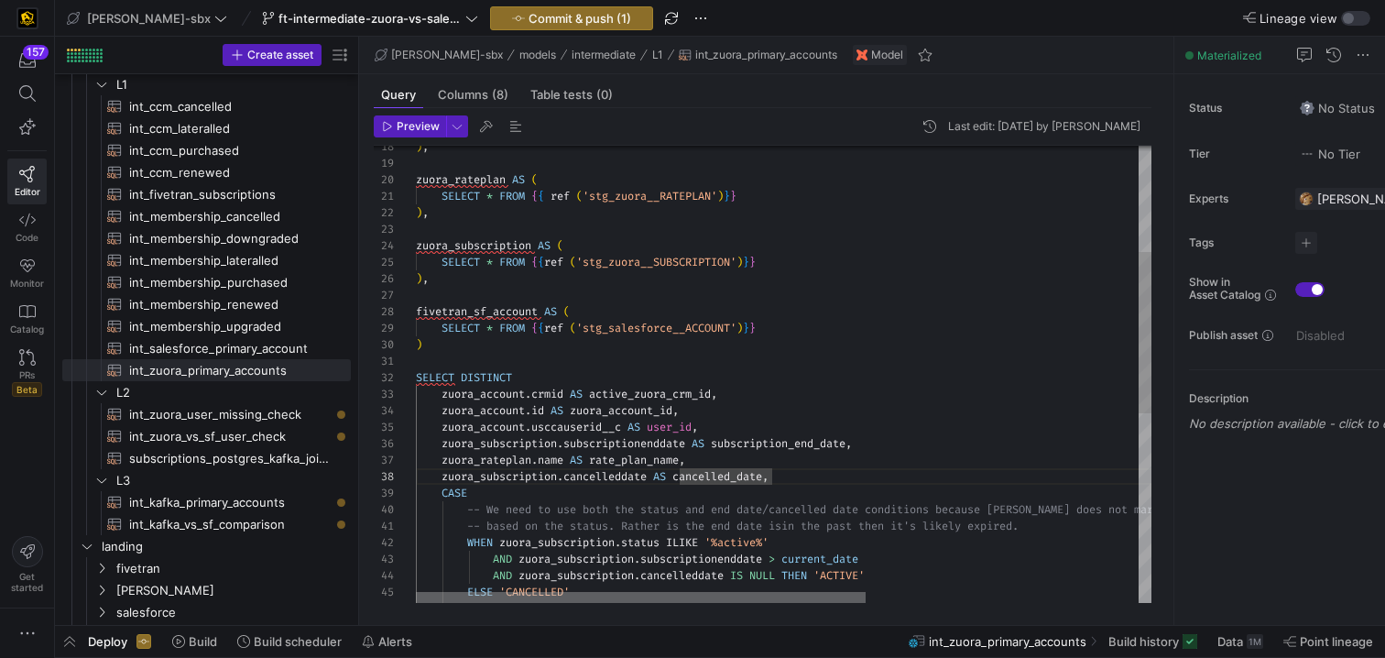
click at [597, 598] on div at bounding box center [641, 597] width 450 height 11
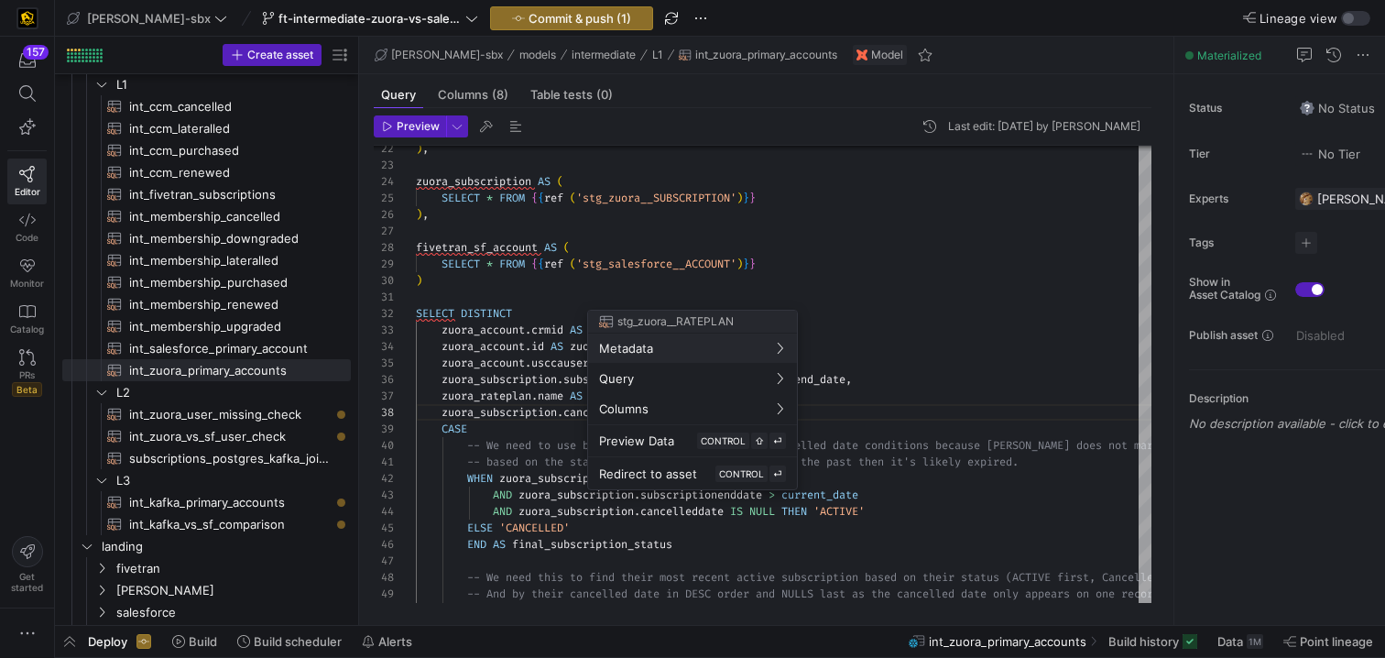
click at [488, 388] on div at bounding box center [692, 329] width 1385 height 658
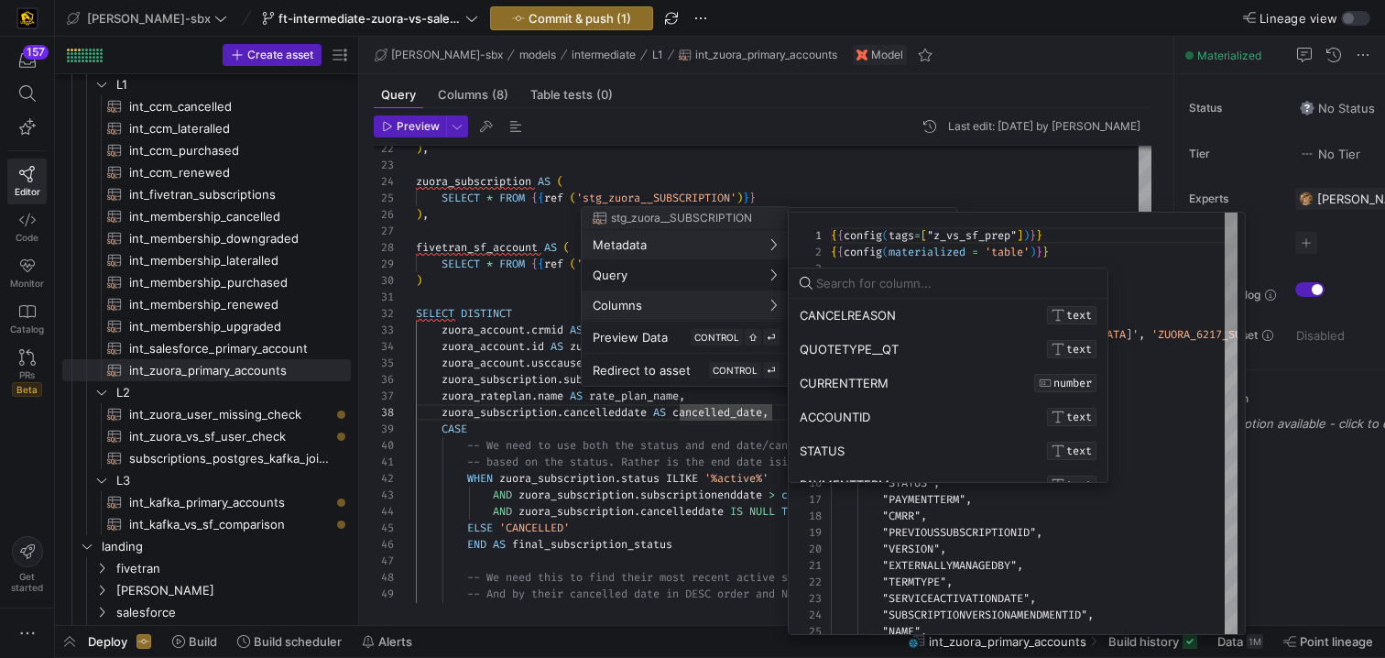
scroll to position [0, 0]
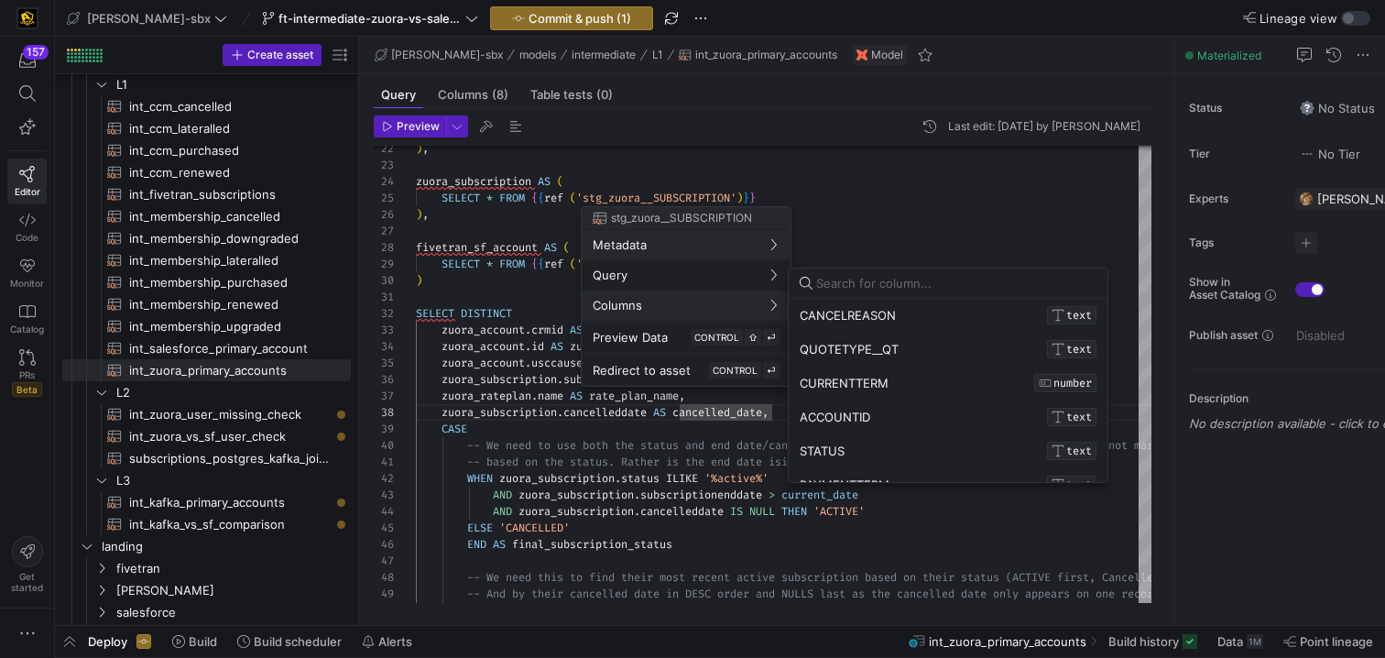
click at [619, 512] on div at bounding box center [692, 329] width 1385 height 658
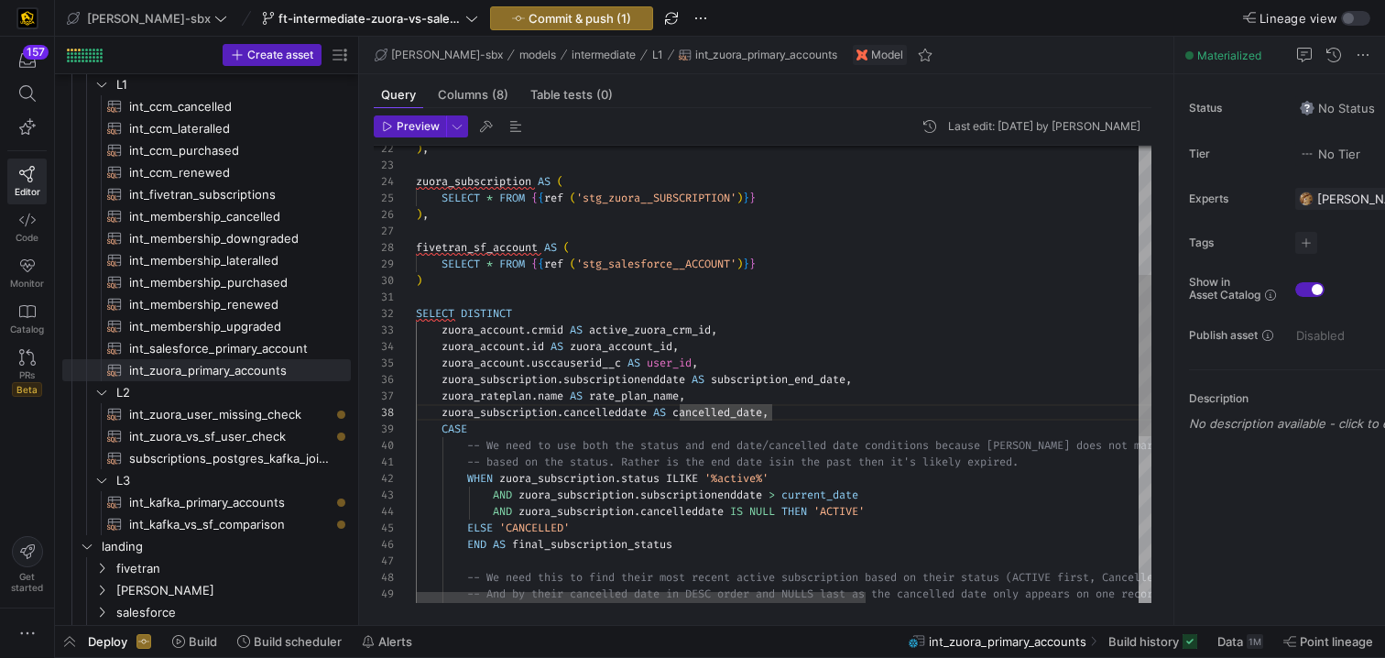
click at [624, 535] on div ") , zuora_subscription AS ( SELECT * FROM { { ref ( 'stg_zuora__SUBSCRIPTION' )…" at bounding box center [1006, 426] width 1180 height 1295
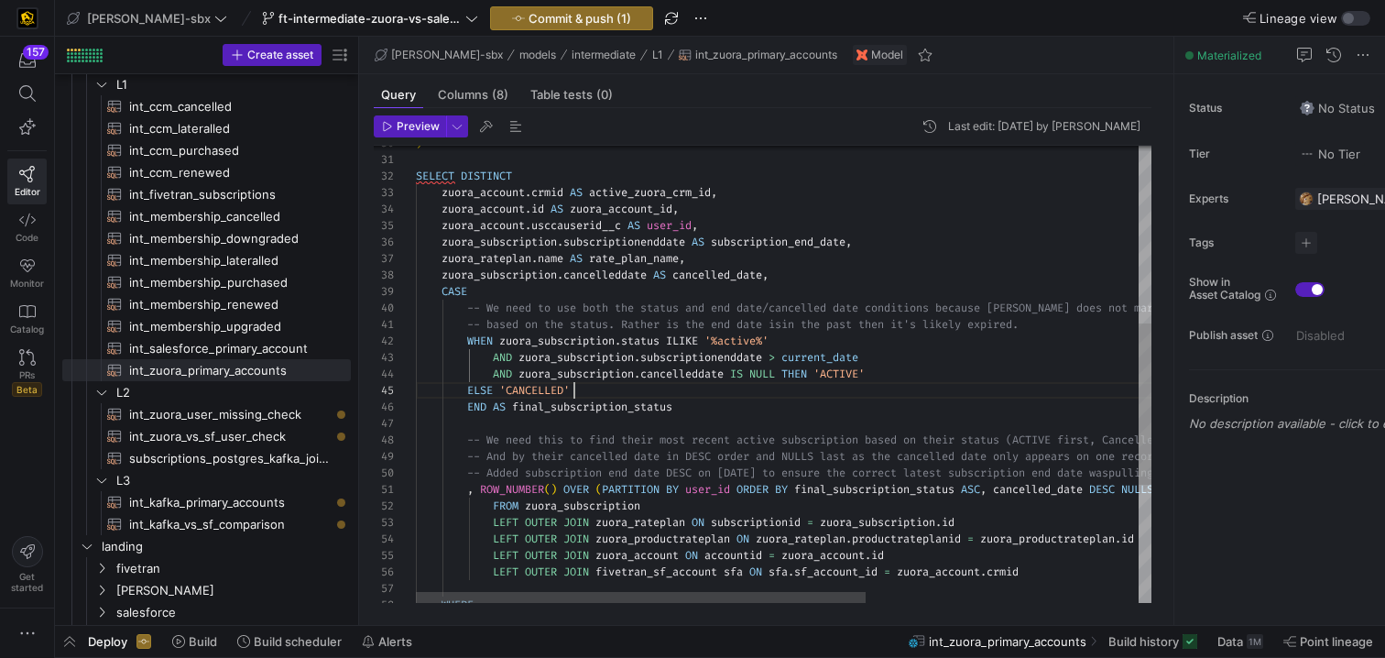
scroll to position [82, 264]
click at [686, 408] on div ") SELECT DISTINCT zuora_account . crmid AS active_zuora_crm_id , zuora_account …" at bounding box center [1006, 289] width 1180 height 1295
click at [695, 500] on div ") SELECT DISTINCT zuora_account . crmid AS active_zuora_crm_id , zuora_account …" at bounding box center [1006, 289] width 1180 height 1295
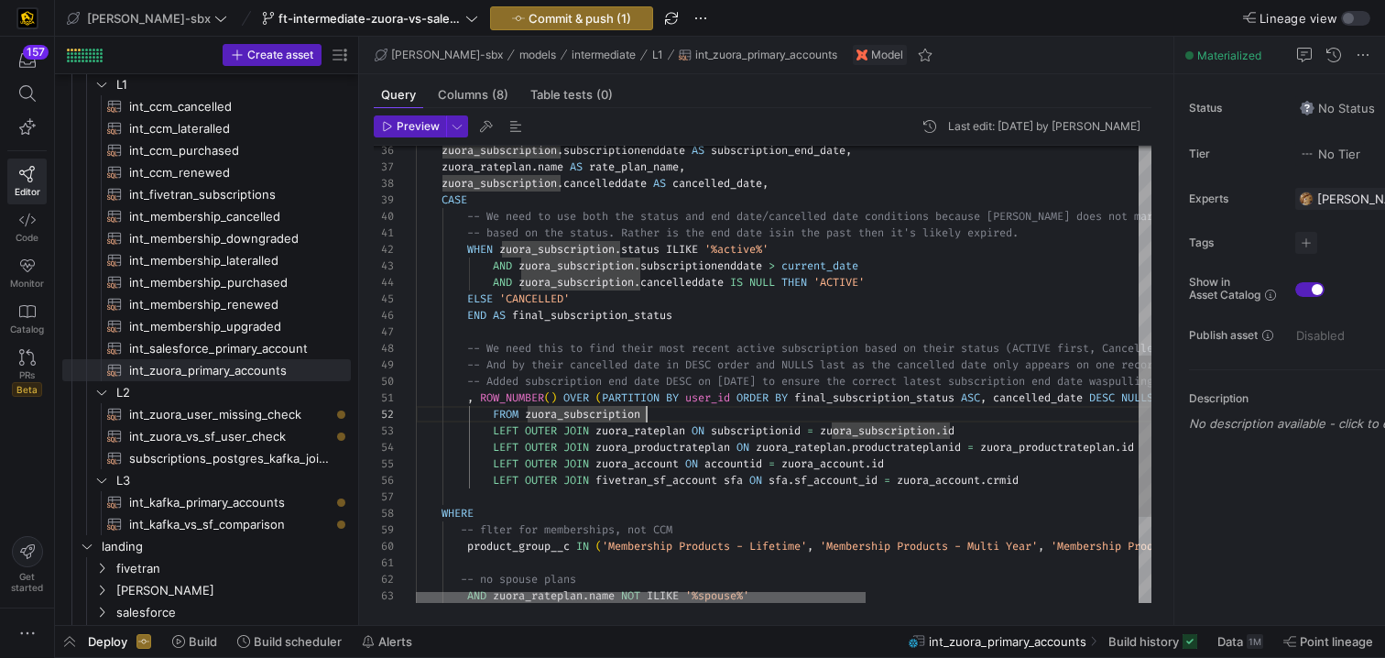
click at [680, 592] on div at bounding box center [641, 597] width 450 height 11
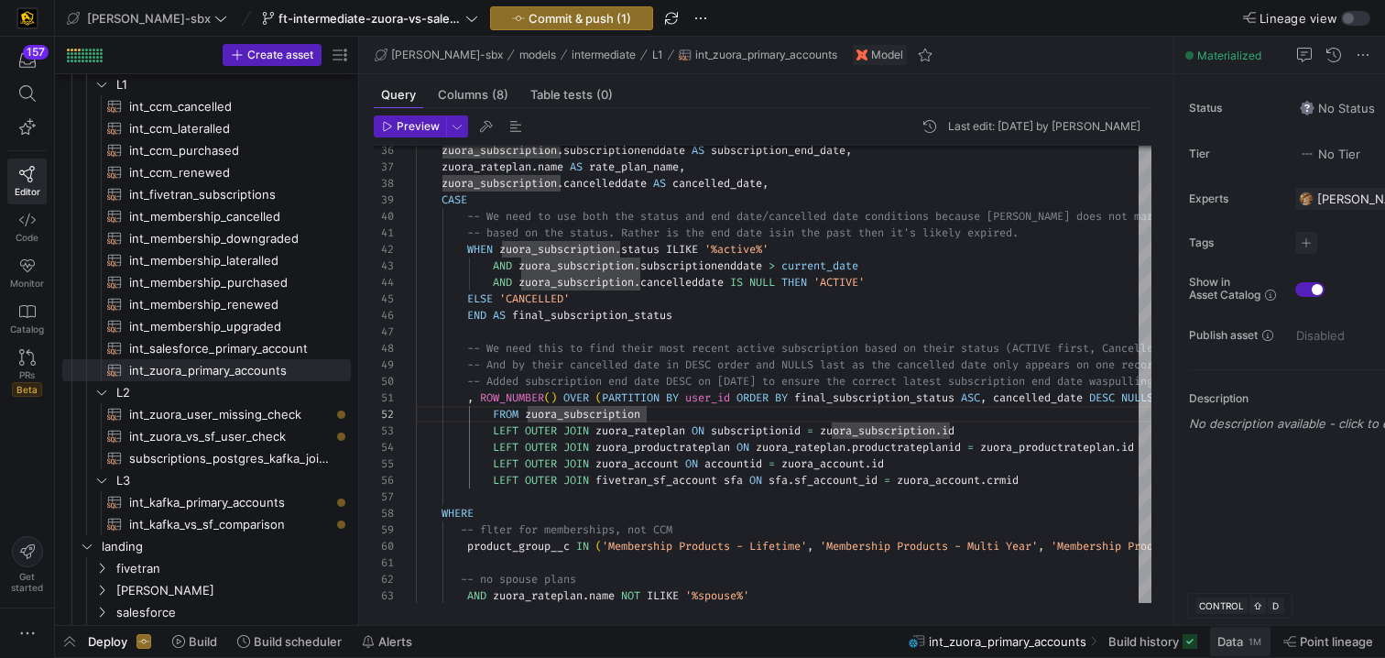
click at [1239, 645] on span "Data" at bounding box center [1230, 641] width 26 height 15
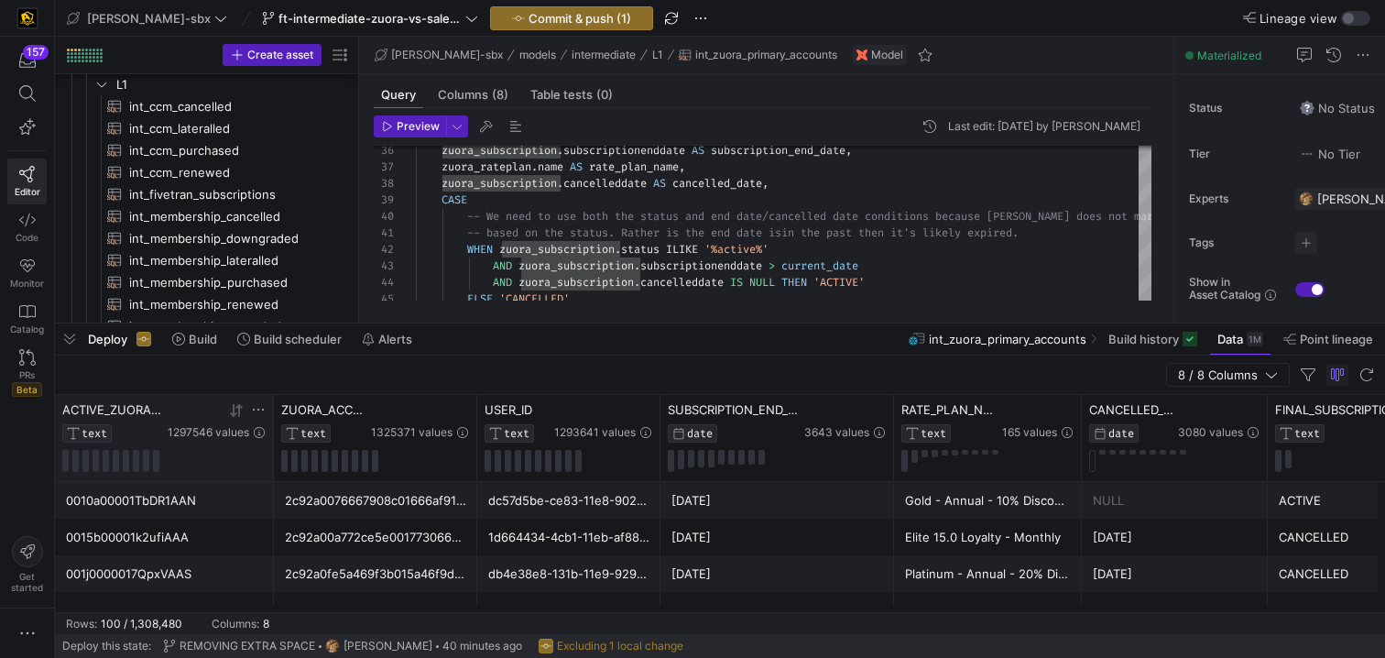
click at [191, 444] on div "ACTIVE_ZUORA_CRM_ID TEXT 1297546 values" at bounding box center [163, 437] width 203 height 70
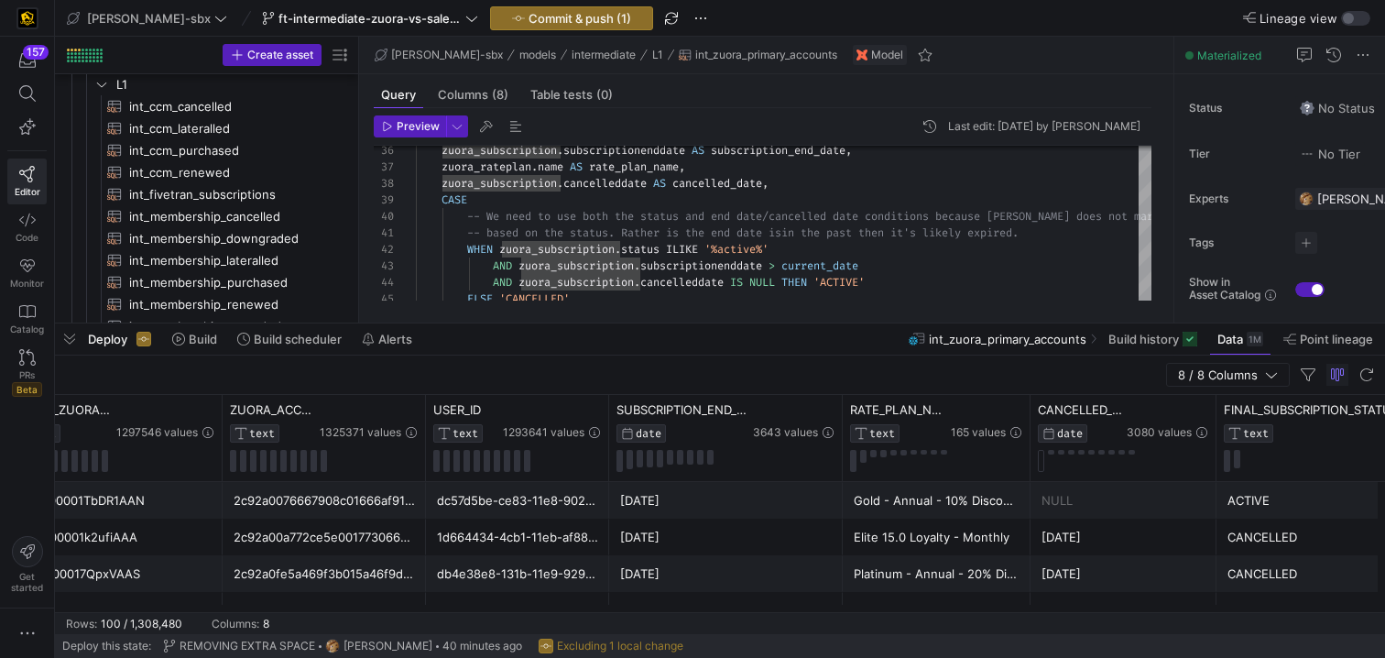
scroll to position [0, 54]
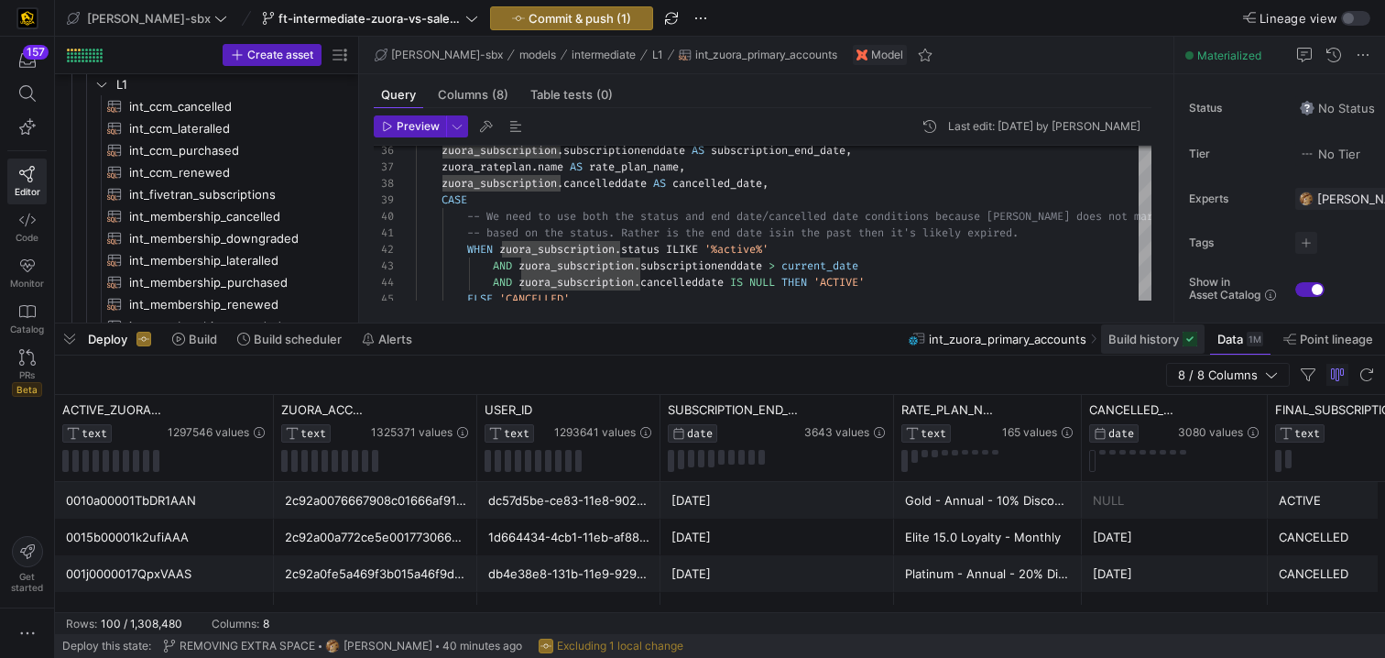
click at [1156, 341] on span "Build history" at bounding box center [1143, 339] width 71 height 15
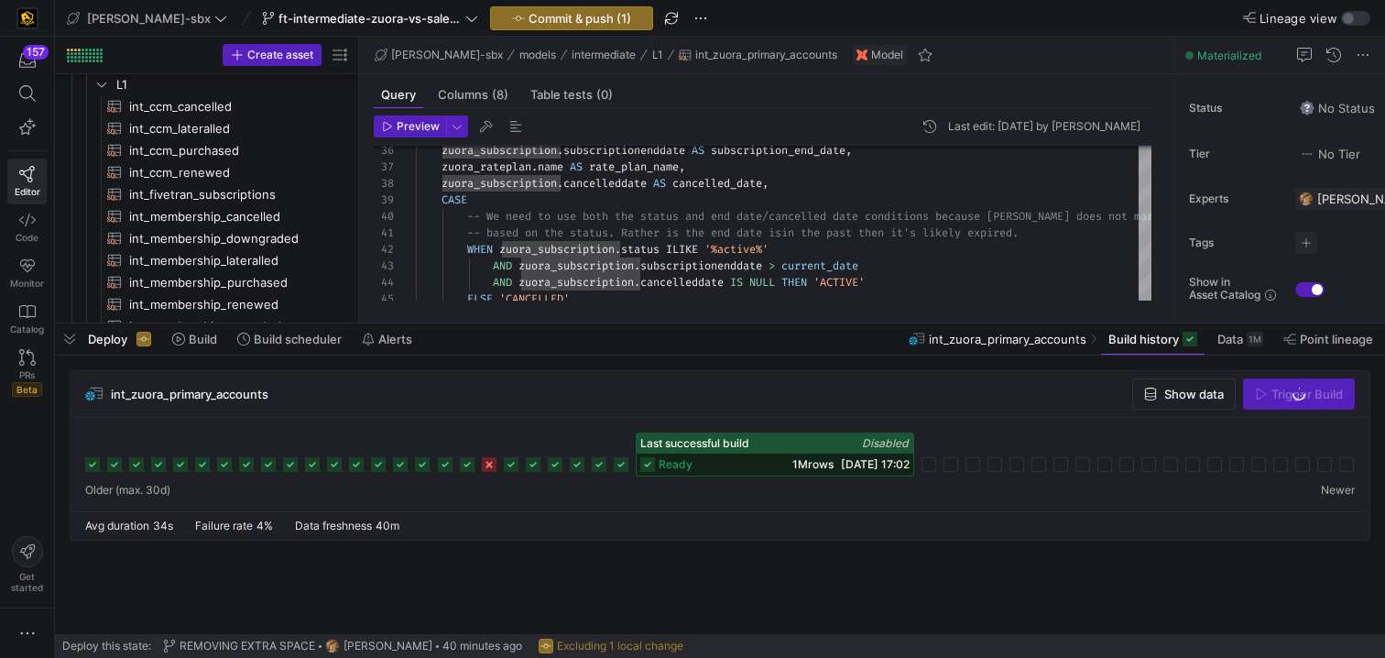
click at [760, 459] on div "ready 1M rows [DATE] 17:02" at bounding box center [775, 464] width 277 height 22
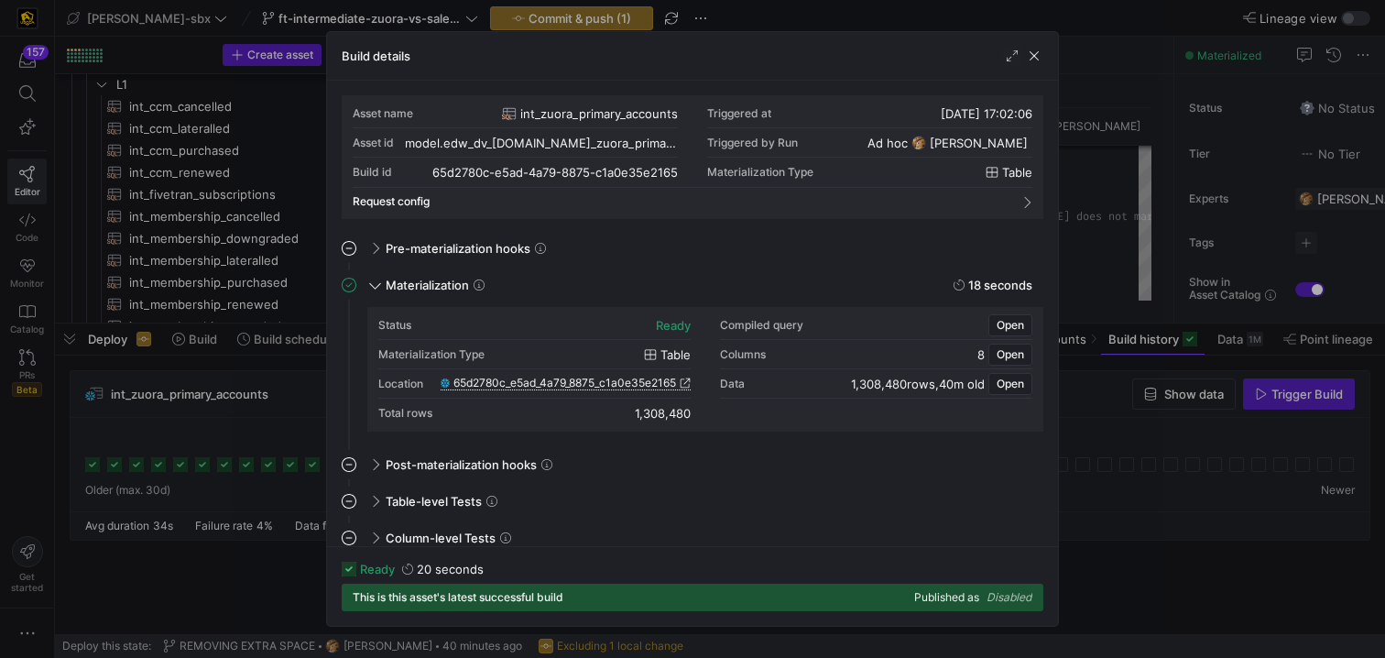
click at [613, 381] on span "65d2780c_e5ad_4a79_8875_c1a0e35e2165" at bounding box center [564, 382] width 223 height 13
click at [1029, 57] on span "button" at bounding box center [1034, 56] width 18 height 18
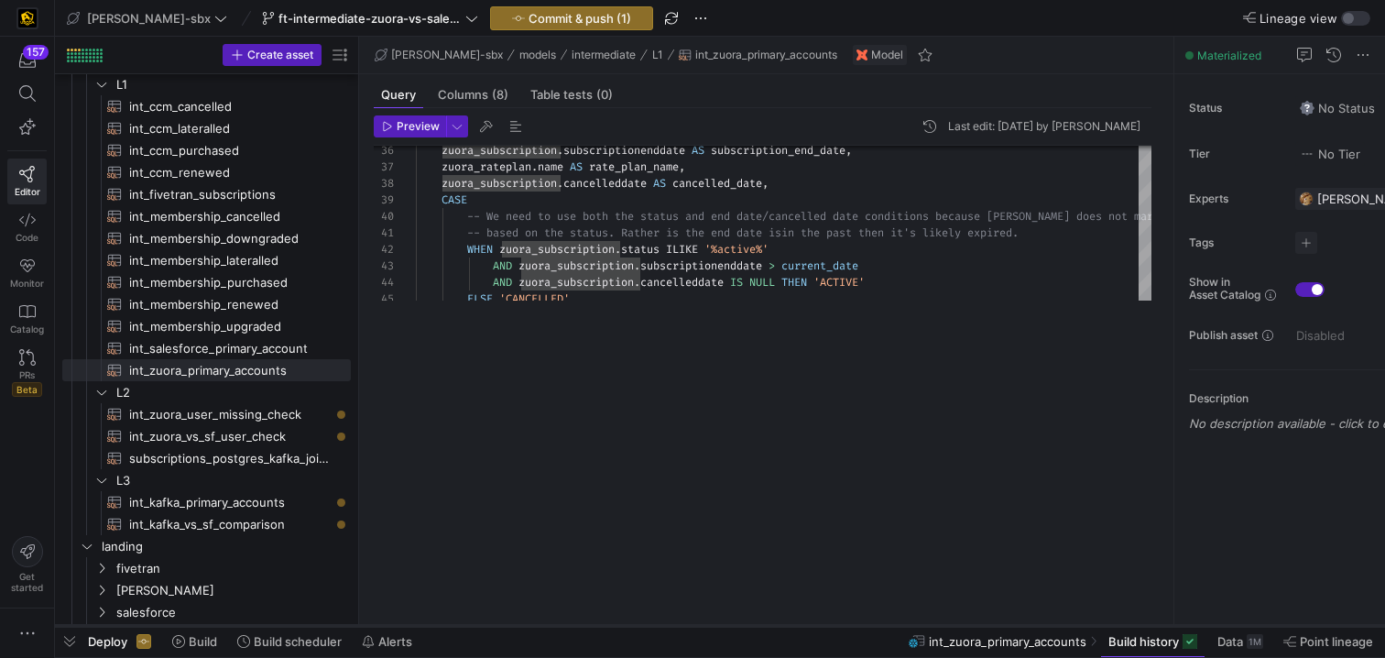
drag, startPoint x: 736, startPoint y: 324, endPoint x: 828, endPoint y: 626, distance: 314.9
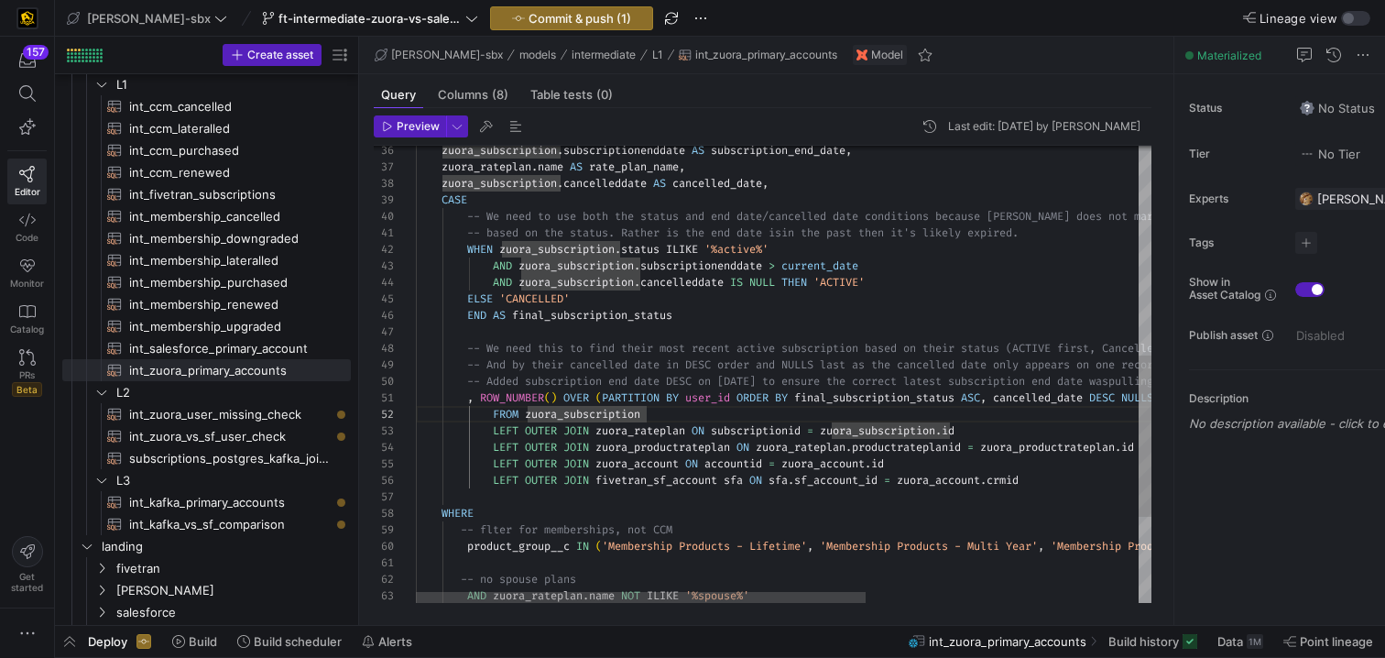
drag, startPoint x: 806, startPoint y: 290, endPoint x: 445, endPoint y: 268, distance: 361.5
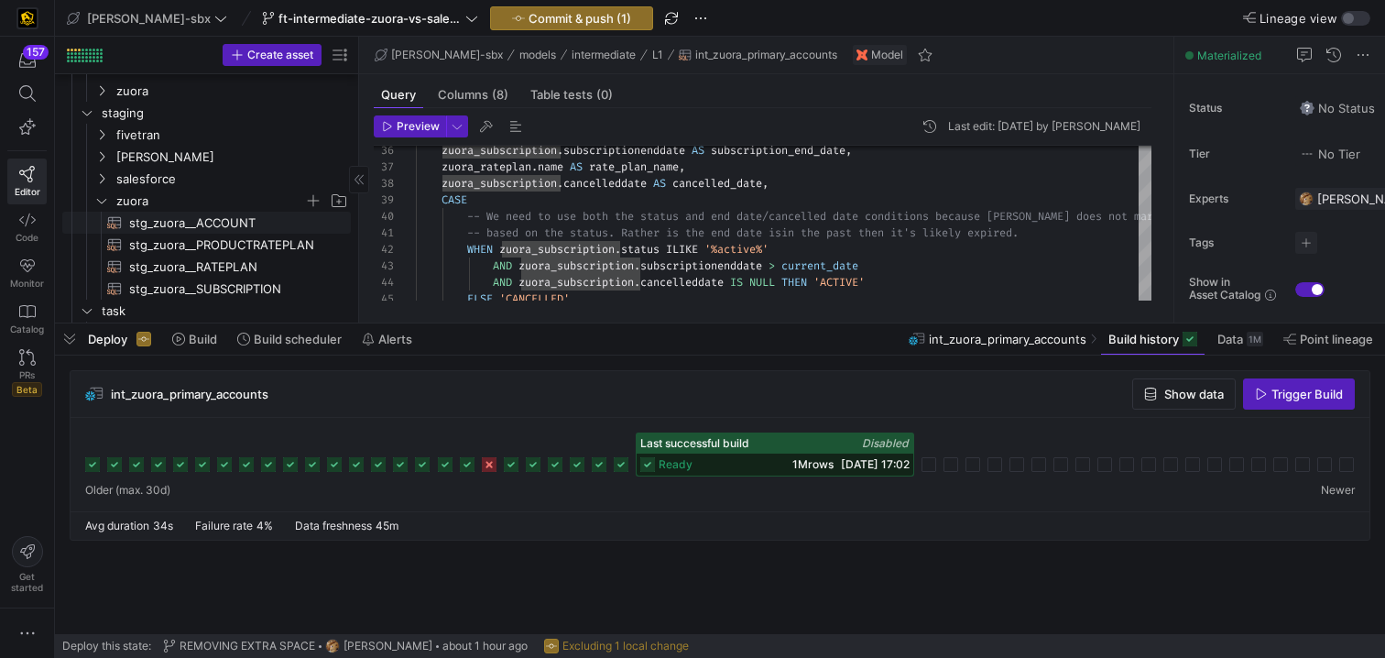
scroll to position [605, 0]
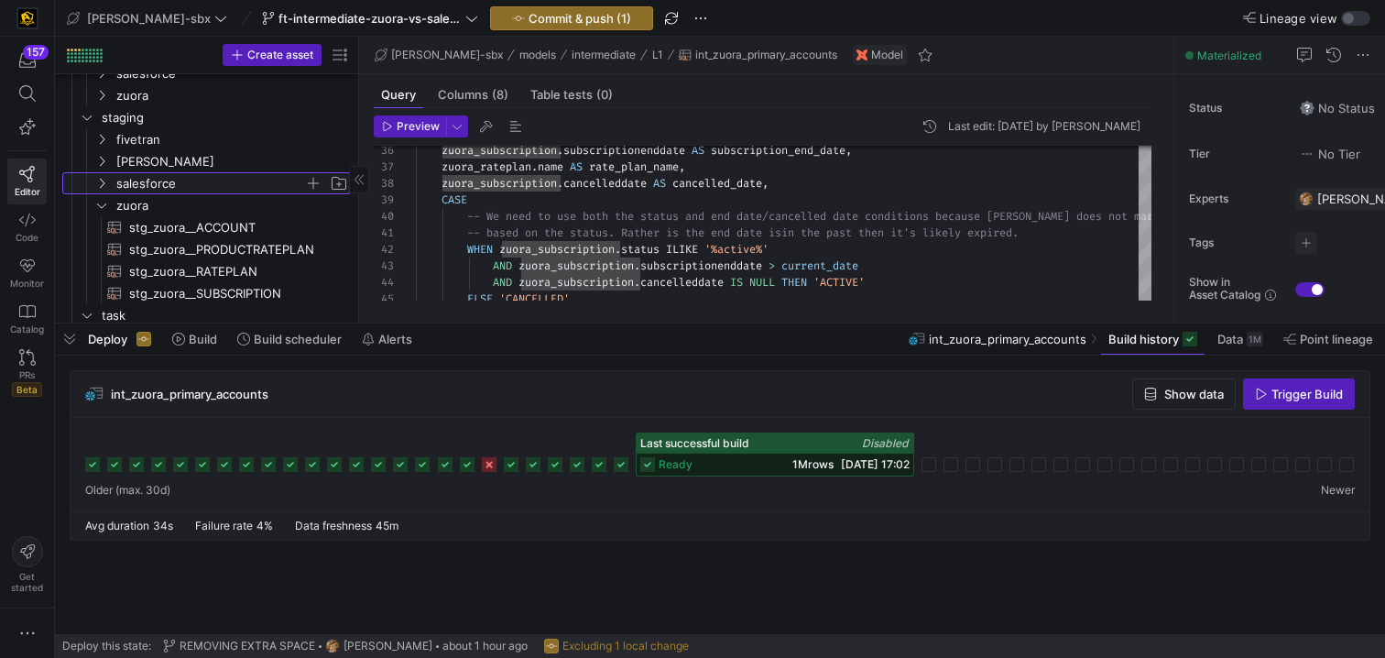
click at [179, 174] on span "salesforce" at bounding box center [210, 183] width 188 height 21
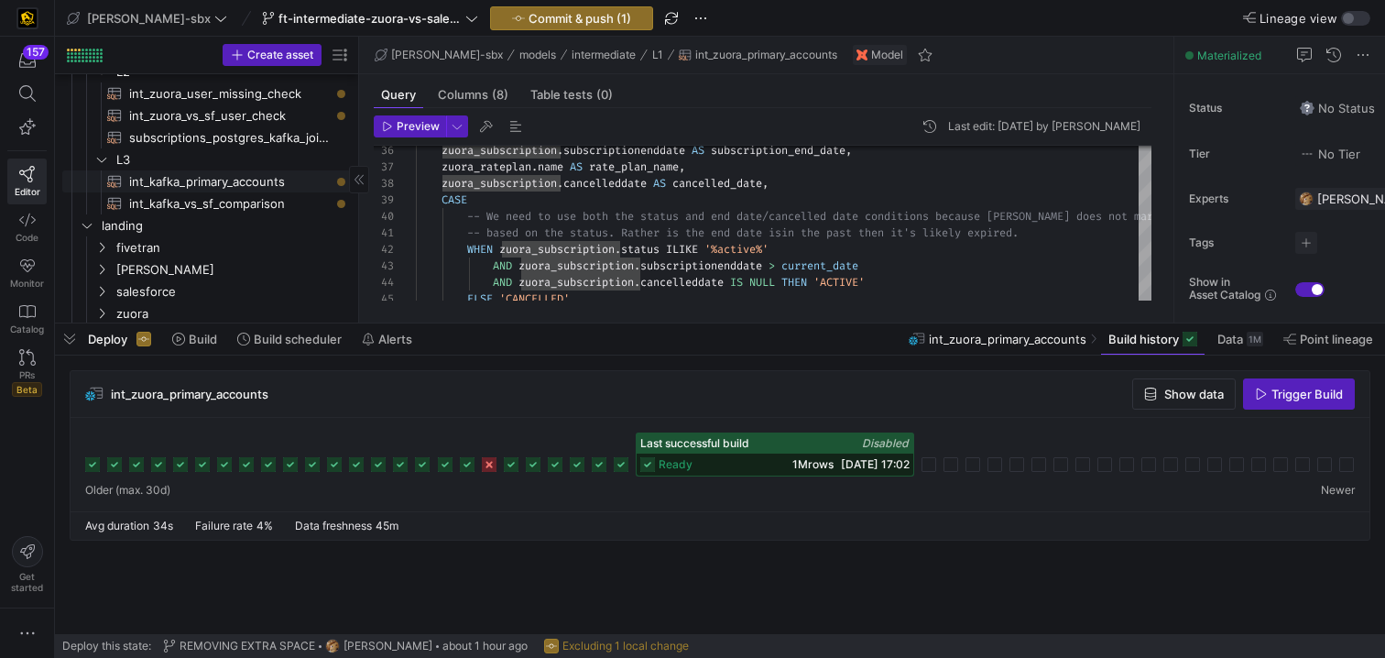
scroll to position [308, 0]
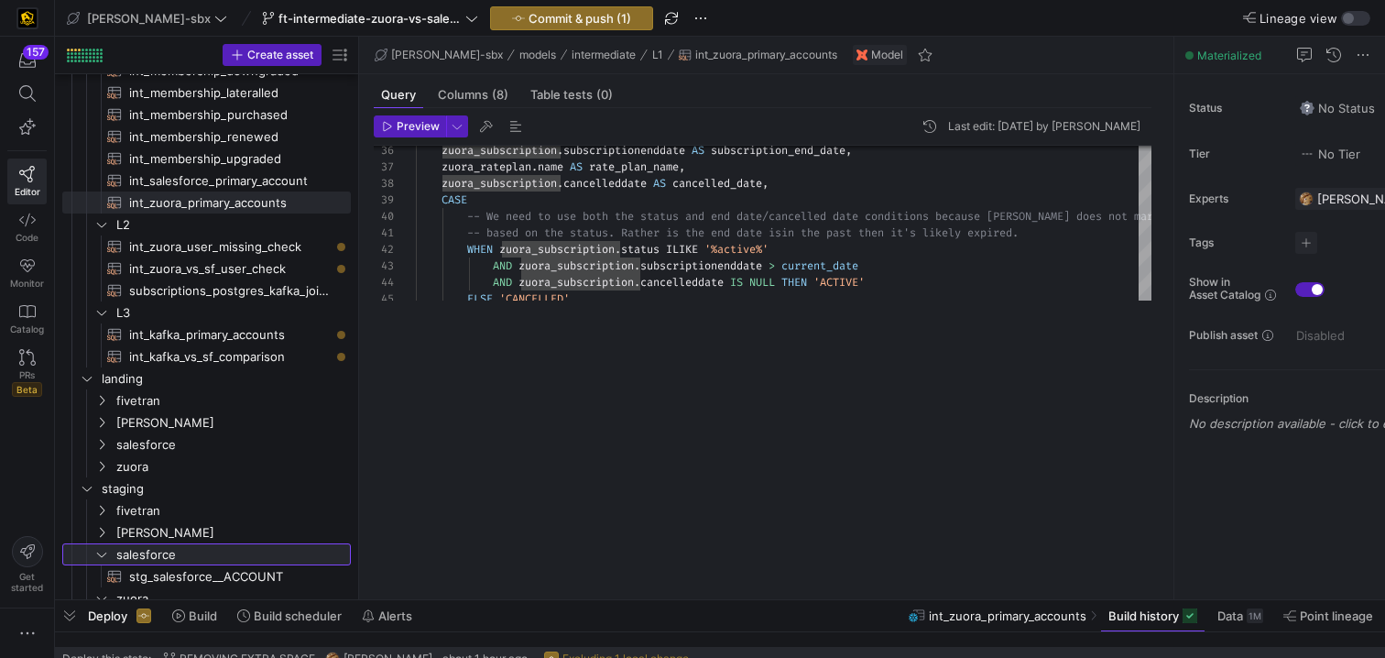
drag, startPoint x: 756, startPoint y: 323, endPoint x: 752, endPoint y: 634, distance: 310.5
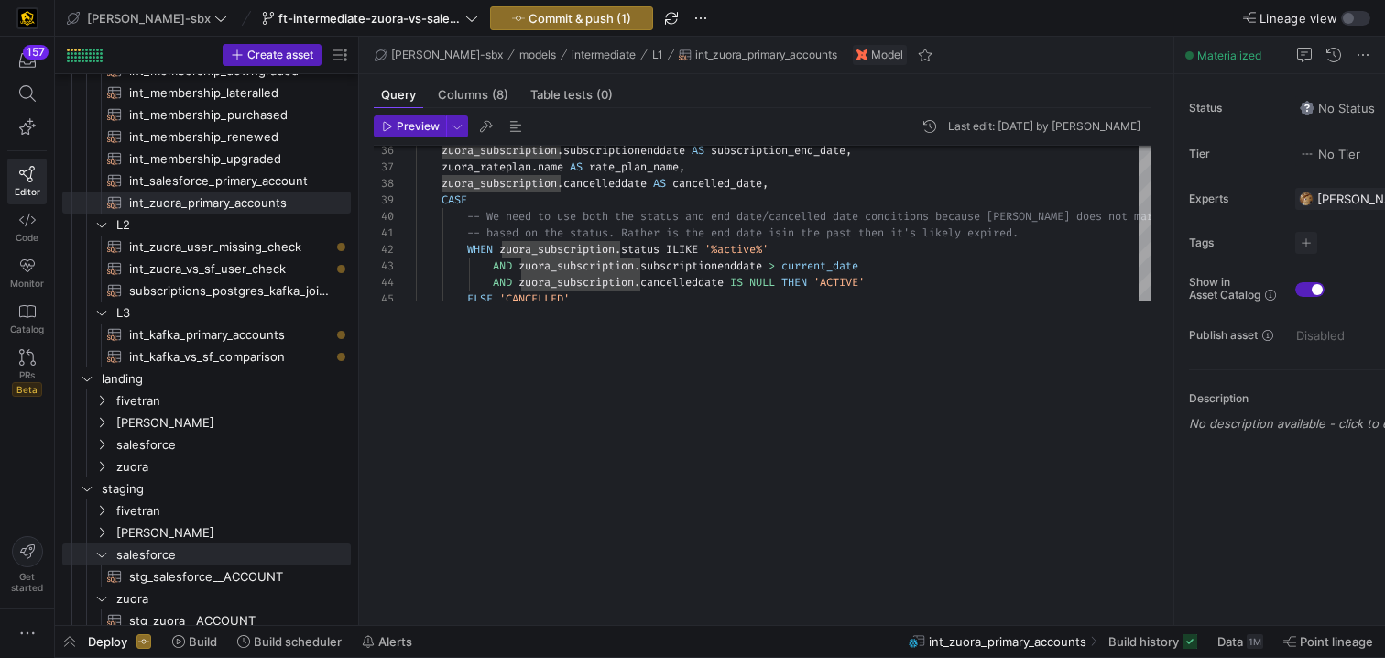
click at [752, 639] on div "Deploy Build Build scheduler Alerts int_zuora_primary_accounts Build history Da…" at bounding box center [720, 641] width 1330 height 31
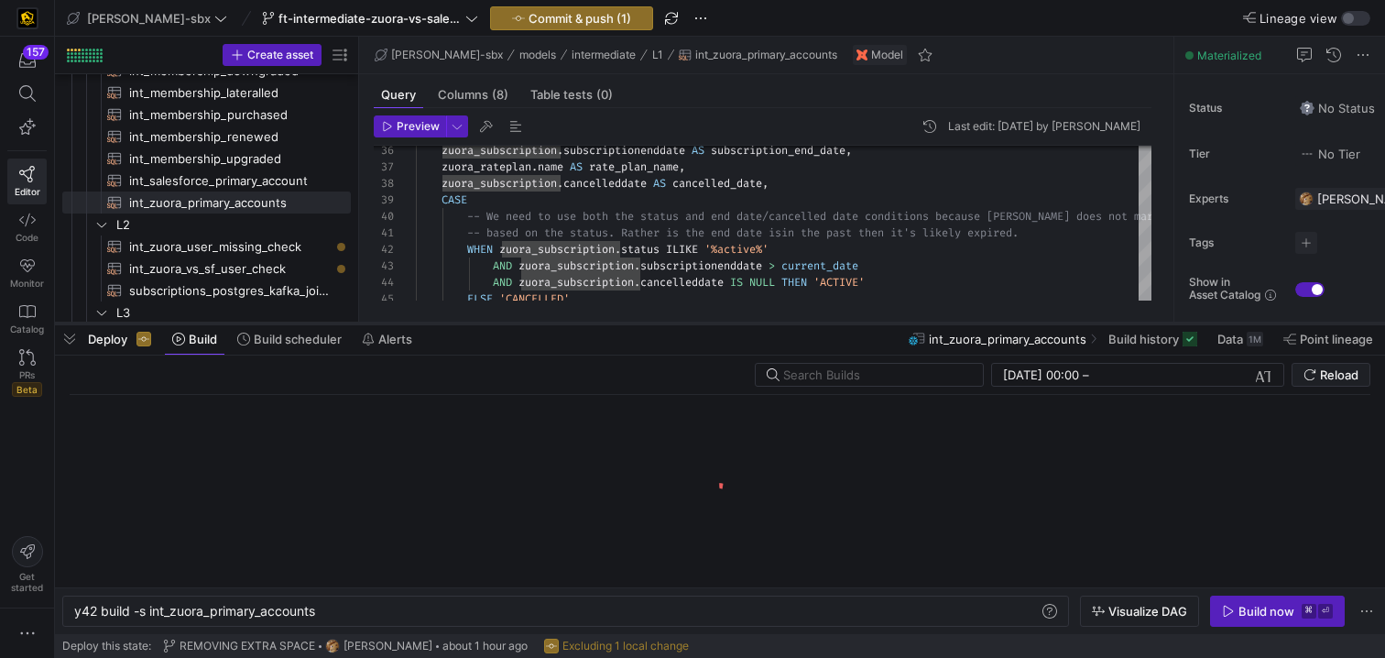
scroll to position [0, 243]
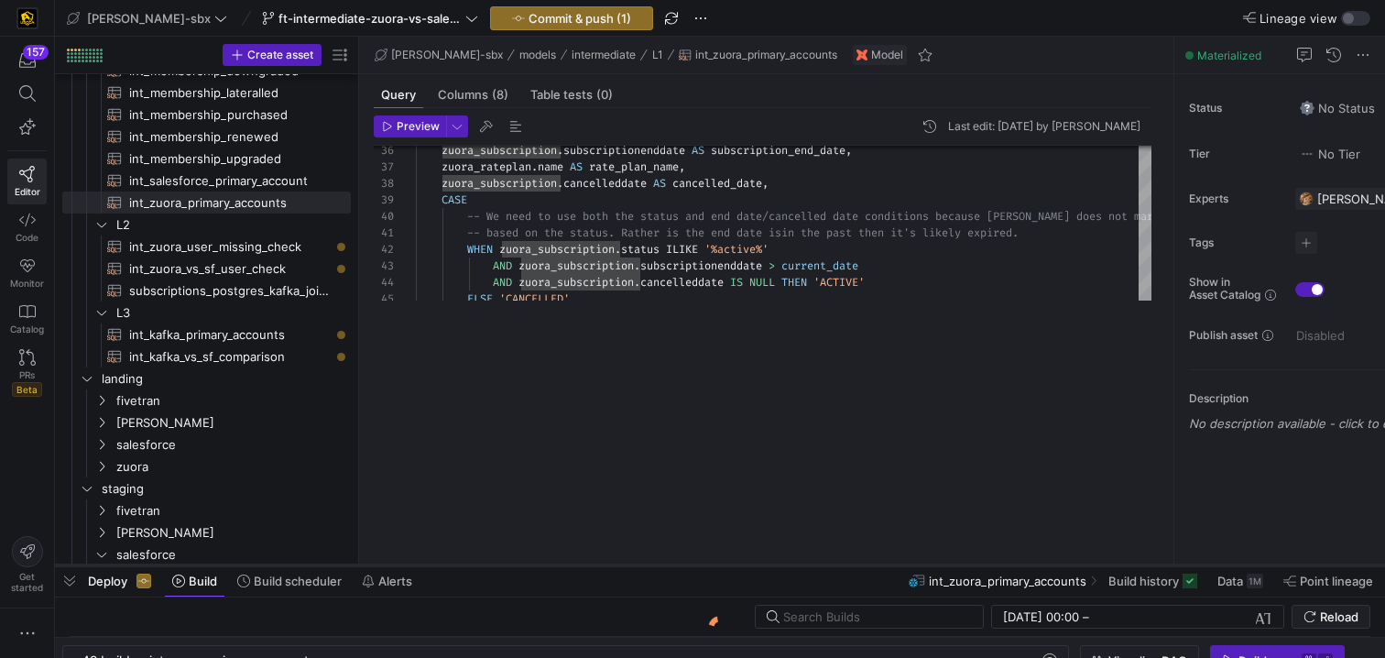
drag, startPoint x: 717, startPoint y: 321, endPoint x: 741, endPoint y: 615, distance: 295.0
click at [741, 569] on div at bounding box center [720, 564] width 1330 height 7
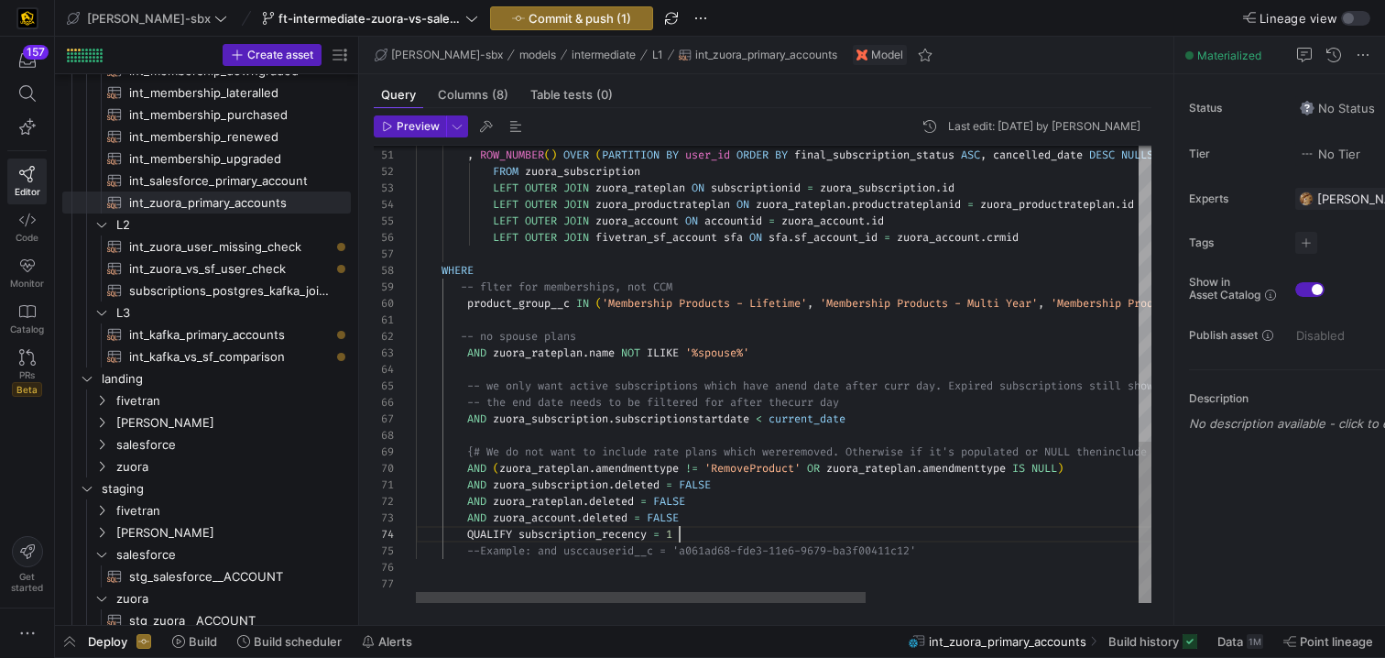
scroll to position [49, 264]
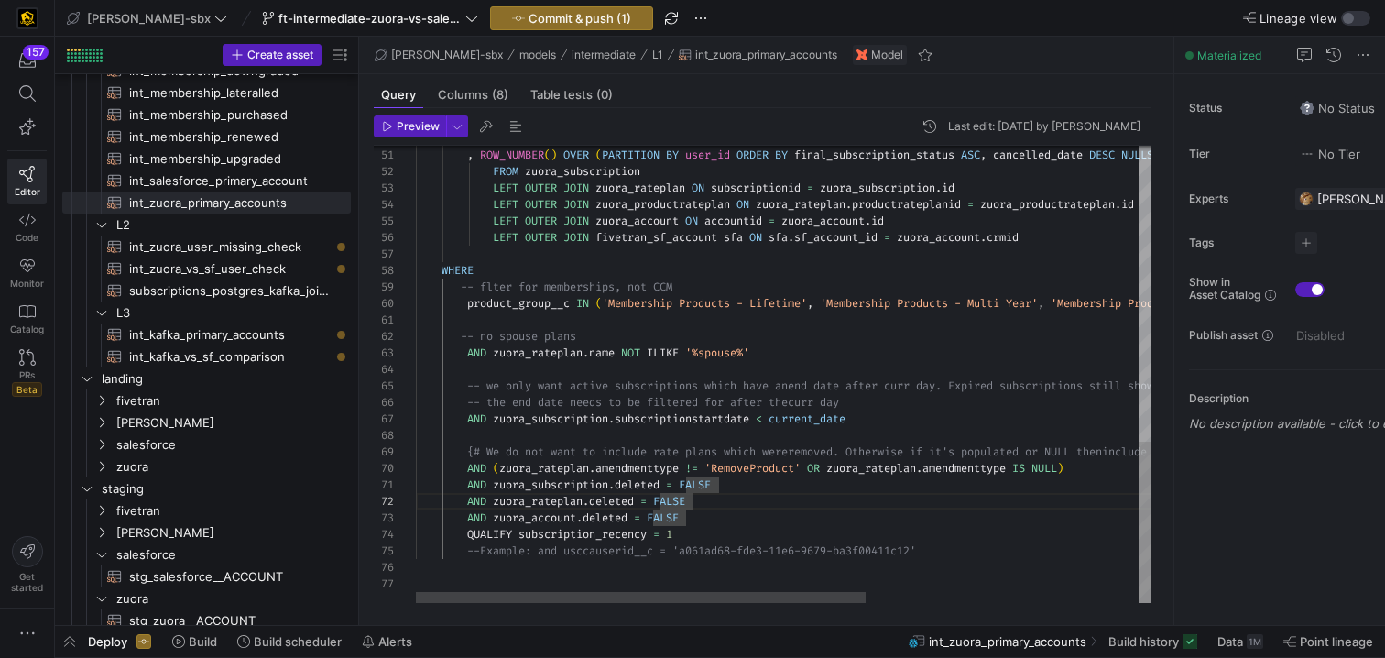
scroll to position [0, 303]
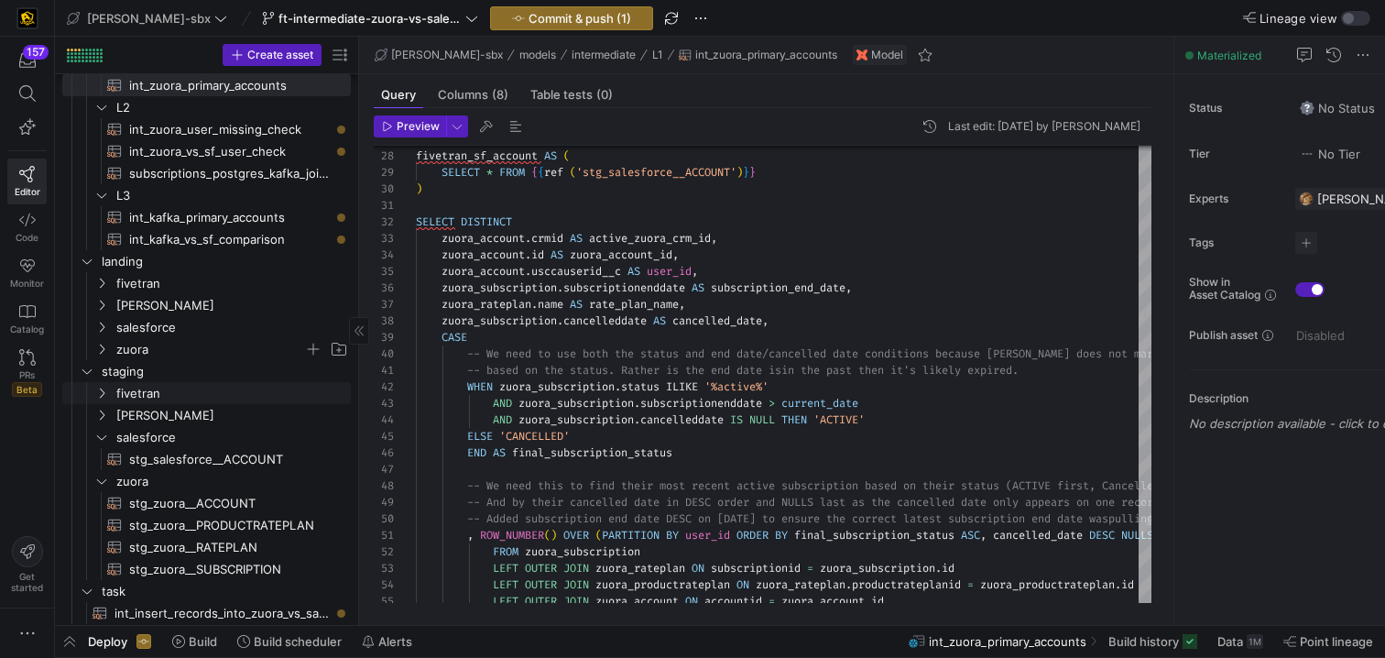
scroll to position [358, 0]
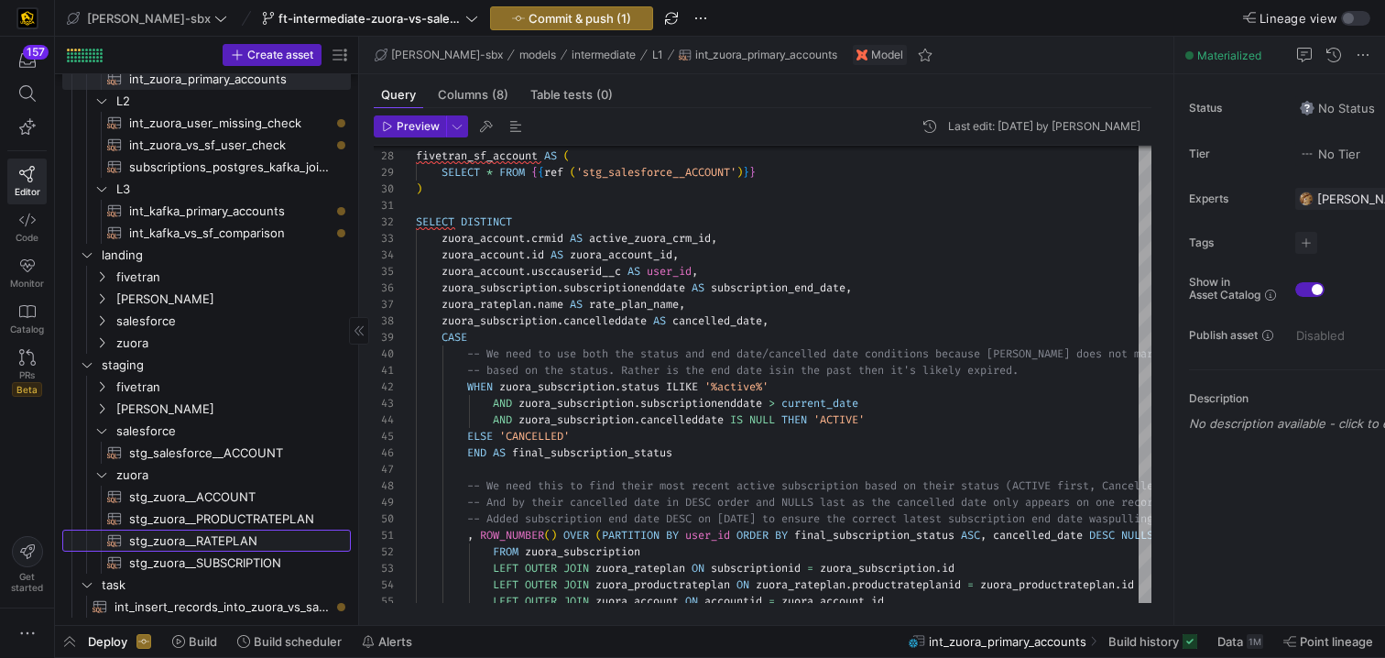
click at [256, 539] on span "stg_zuora__RATEPLAN​​​​​​​​​​" at bounding box center [229, 540] width 201 height 21
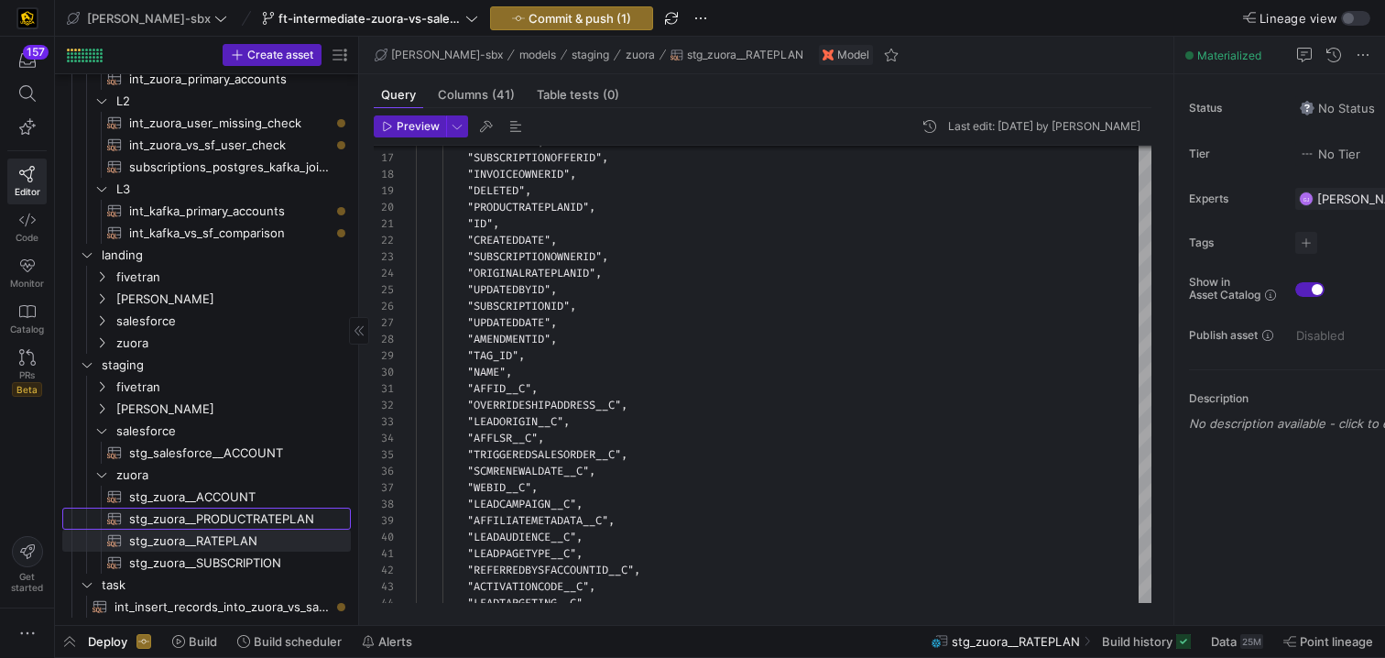
click at [196, 517] on span "stg_zuora__PRODUCTRATEPLAN​​​​​​​​​​" at bounding box center [229, 518] width 201 height 21
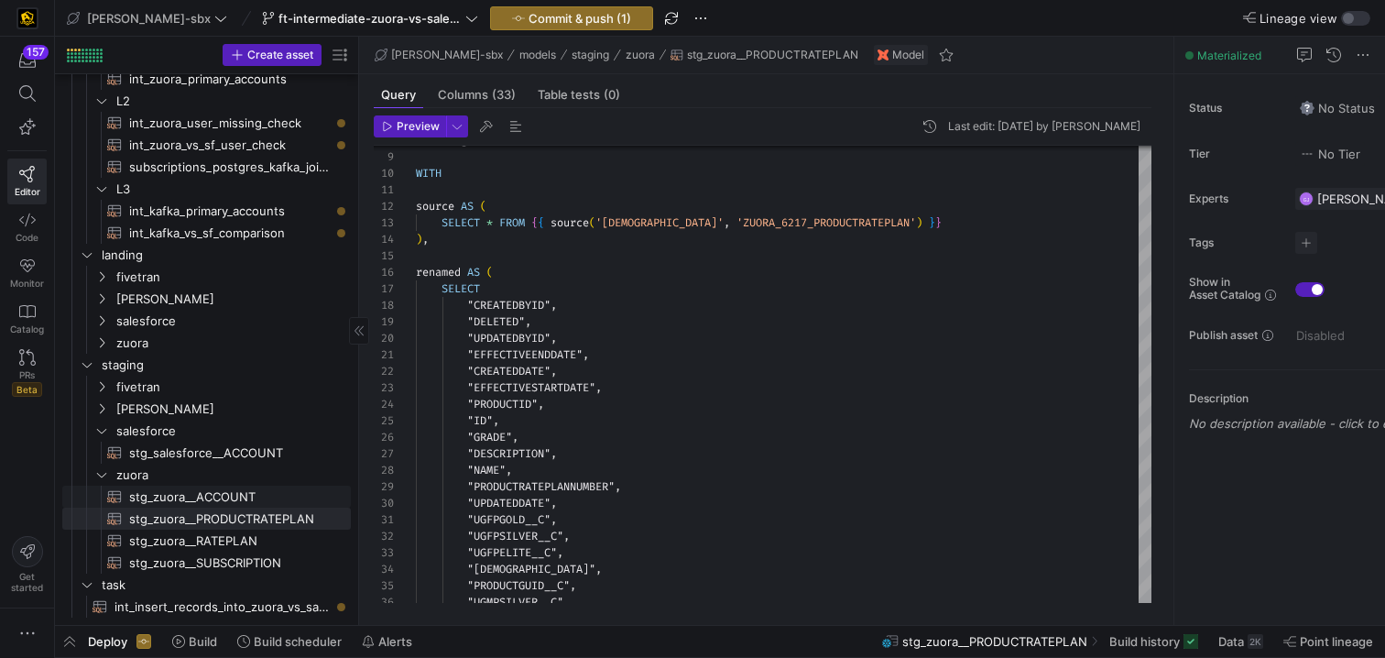
click at [180, 497] on span "stg_zuora__ACCOUNT​​​​​​​​​​" at bounding box center [229, 496] width 201 height 21
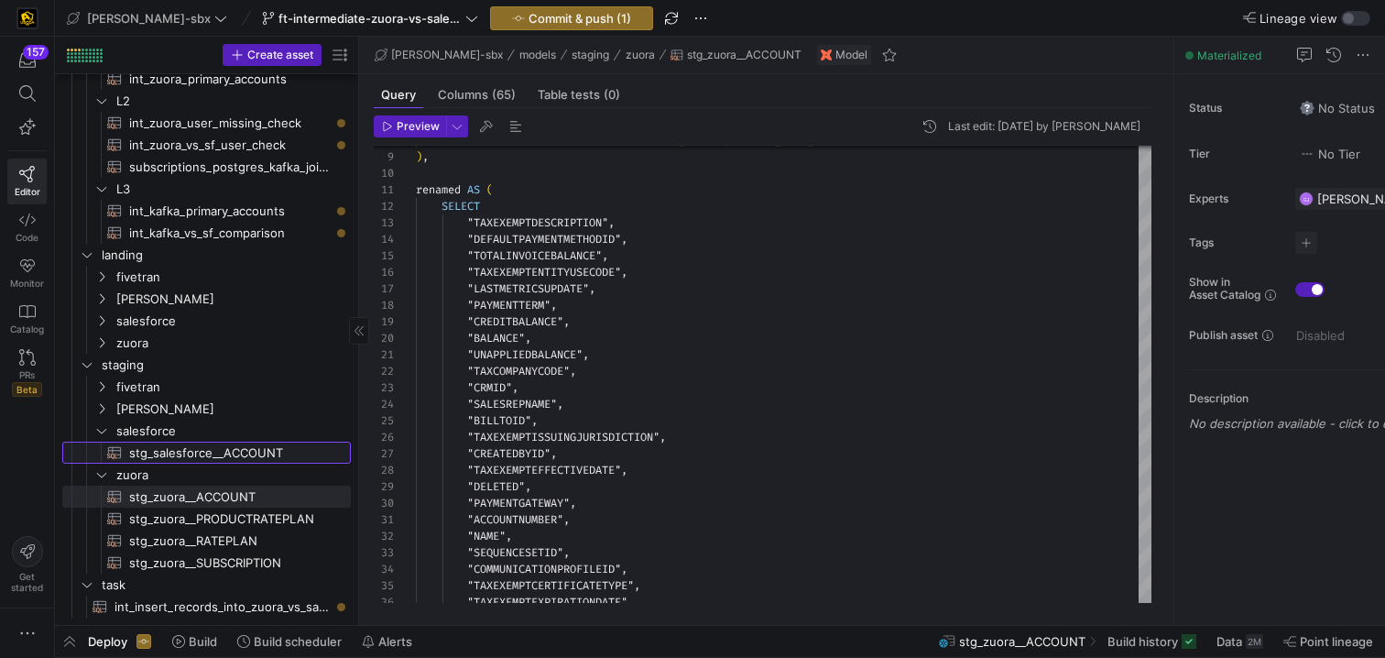
click at [184, 457] on span "stg_salesforce__ACCOUNT​​​​​​​​​​" at bounding box center [229, 452] width 201 height 21
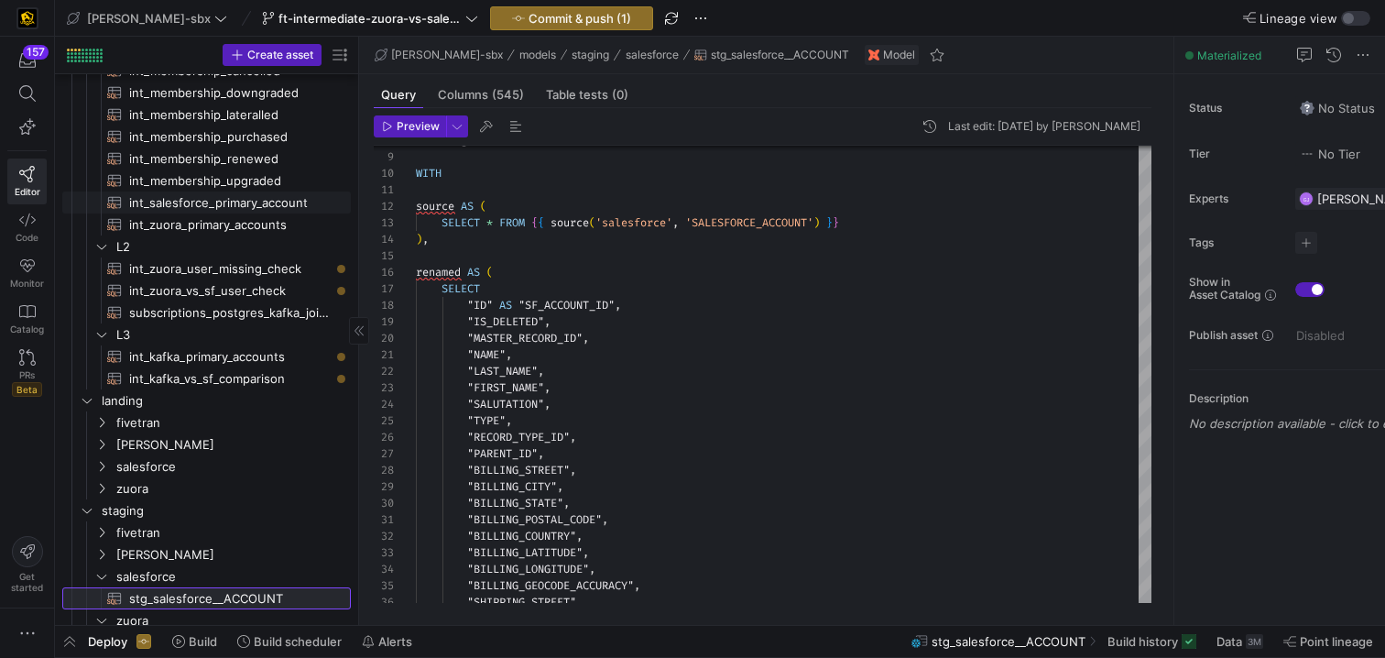
scroll to position [211, 0]
click at [212, 228] on span "int_zuora_primary_accounts​​​​​​​​​​" at bounding box center [229, 226] width 201 height 21
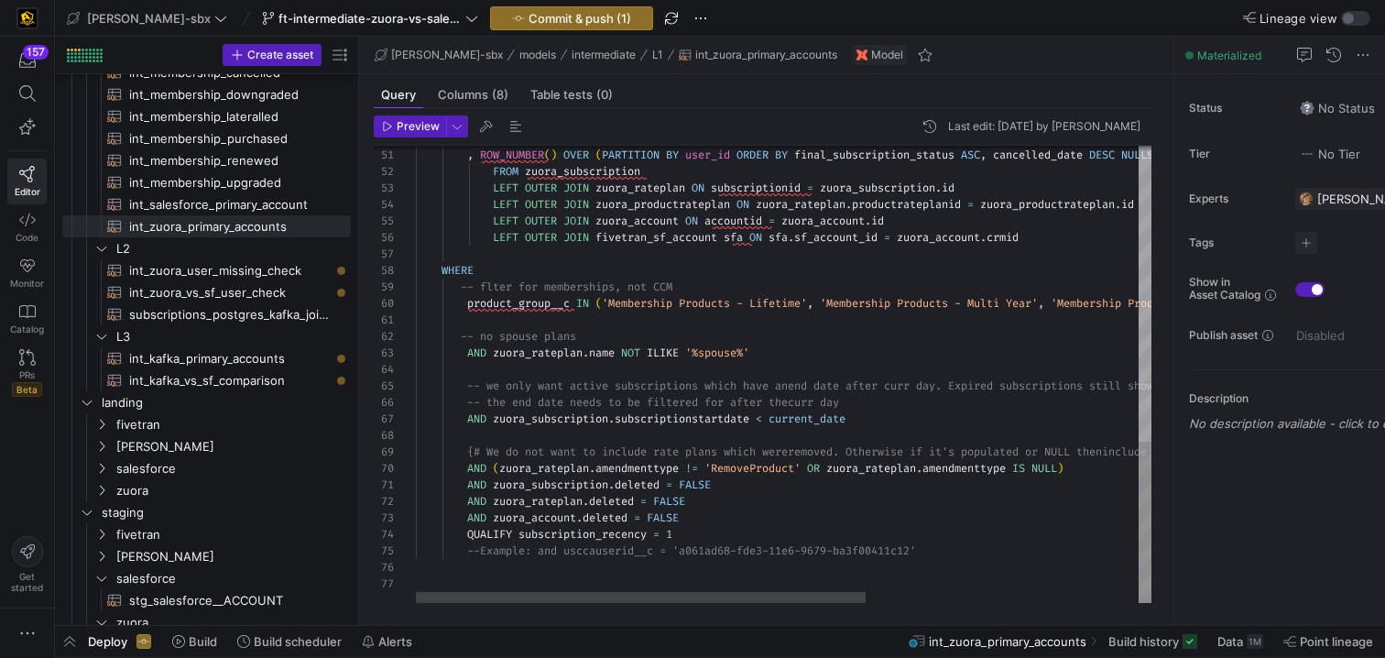
scroll to position [16, 277]
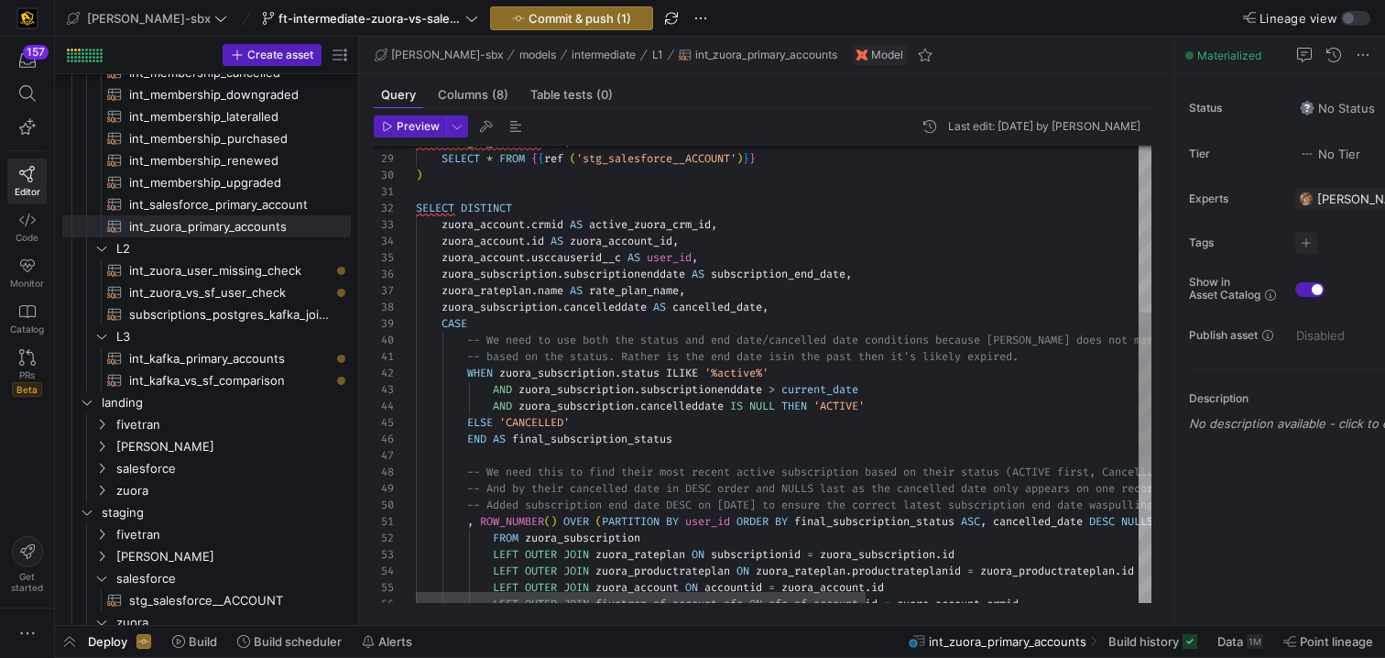
click at [536, 288] on div "-- Added subscription end date DESC on [DATE] to e nsure the correct latest sub…" at bounding box center [1006, 321] width 1180 height 1295
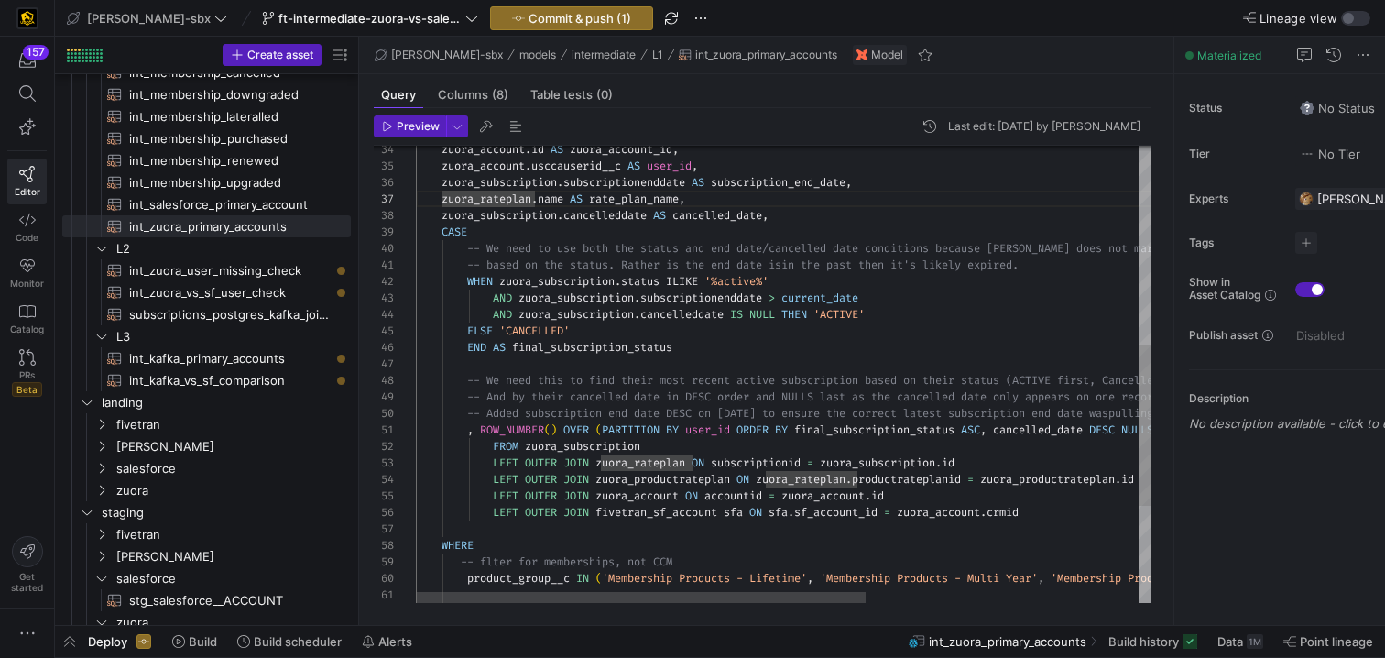
click at [964, 460] on div "-- Added subscription end date DESC on [DATE] to e nsure the correct latest sub…" at bounding box center [1006, 229] width 1180 height 1295
click at [986, 464] on div "-- Added subscription end date DESC on [DATE] to e nsure the correct latest sub…" at bounding box center [1006, 229] width 1180 height 1295
click at [805, 484] on div "-- Added subscription end date DESC on [DATE] to e nsure the correct latest sub…" at bounding box center [1006, 229] width 1180 height 1295
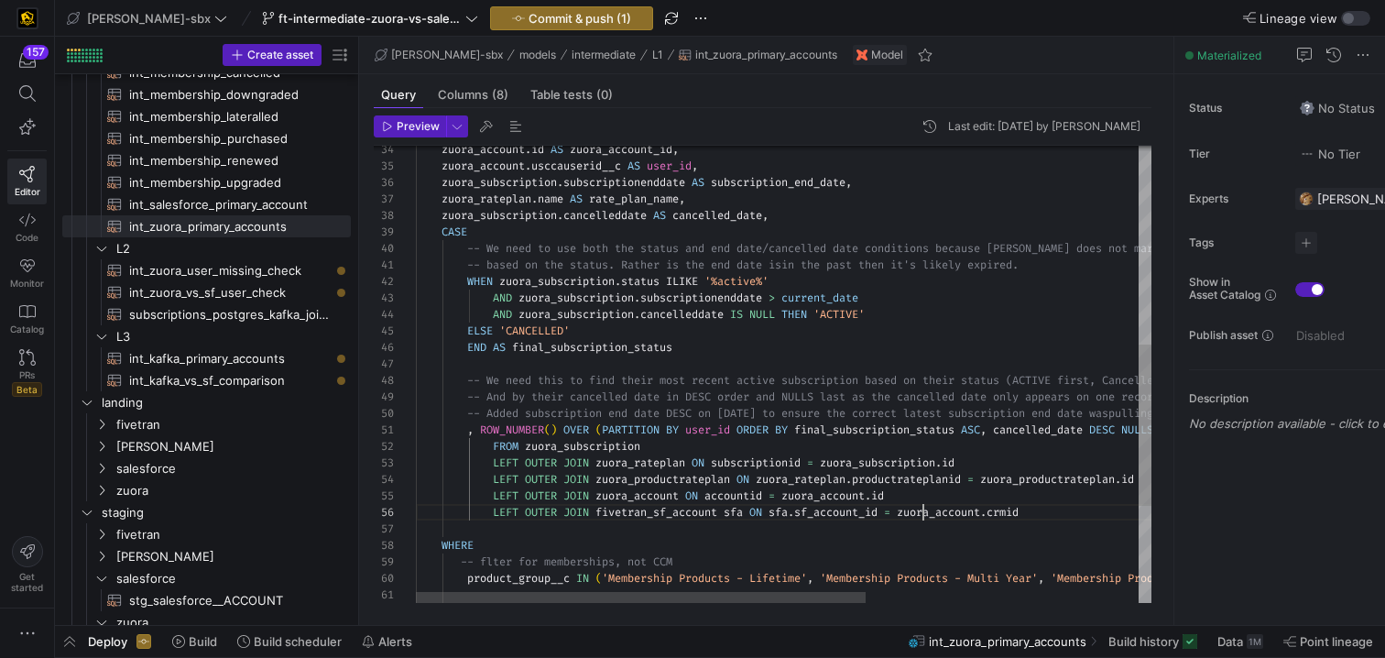
click at [922, 507] on div "-- Added subscription end date DESC on [DATE] to e nsure the correct latest sub…" at bounding box center [1006, 229] width 1180 height 1295
click at [806, 562] on div "-- Added subscription end date DESC on [DATE] to e nsure the correct latest sub…" at bounding box center [1006, 229] width 1180 height 1295
click at [630, 604] on div "Preview Last edit: [DATE] by [PERSON_NAME] 50 48 49 45 46 47 42 43 44 39 40 41 …" at bounding box center [762, 359] width 807 height 502
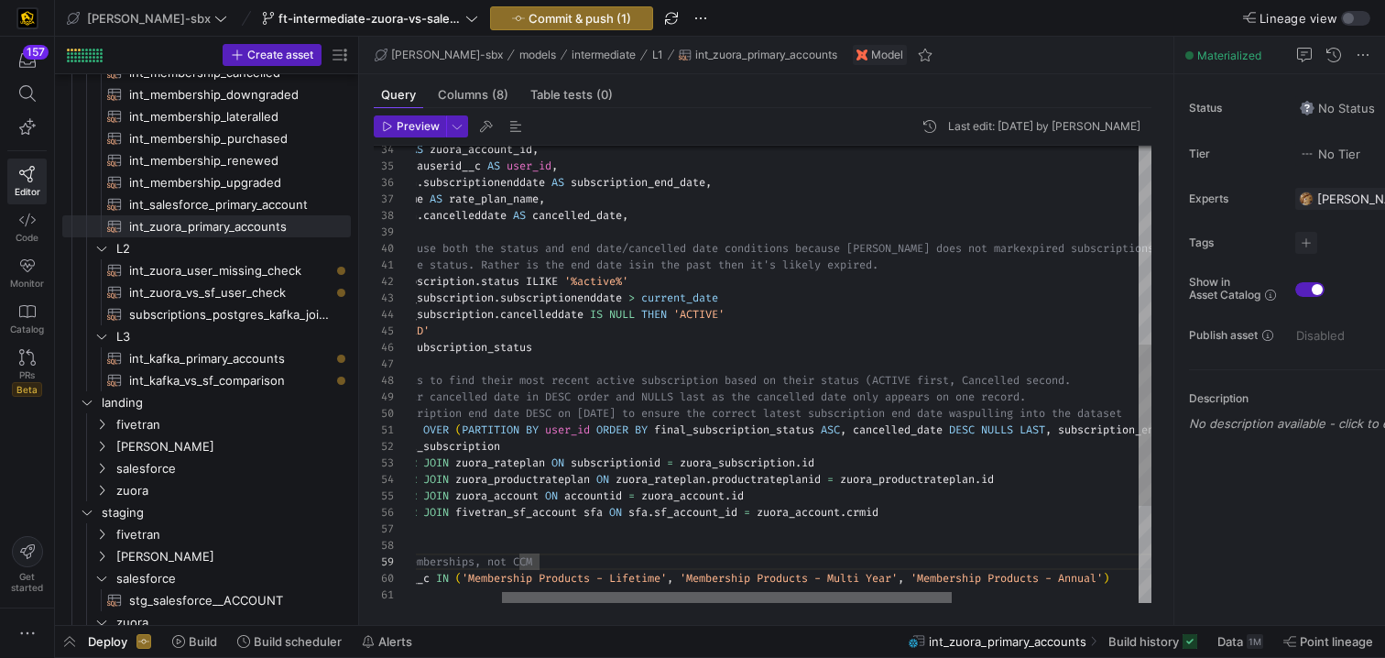
click at [724, 596] on div at bounding box center [727, 597] width 450 height 11
click at [710, 597] on div at bounding box center [723, 597] width 450 height 11
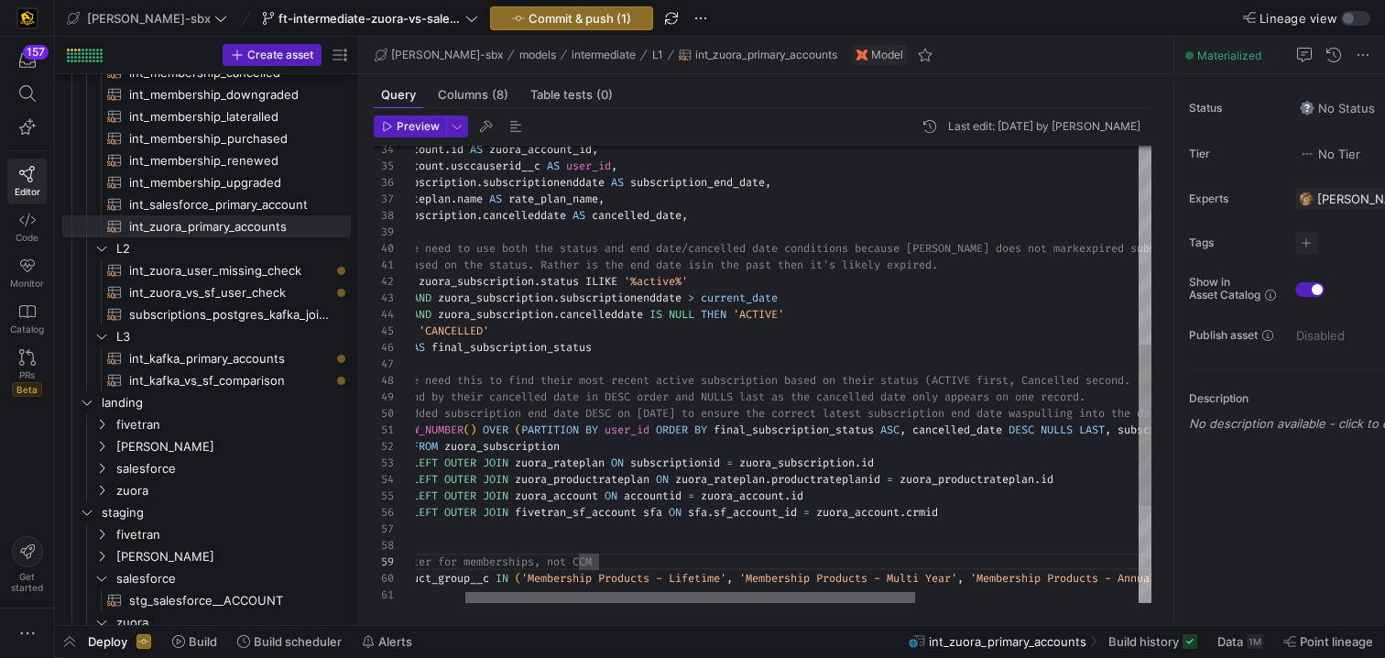
click at [668, 599] on div at bounding box center [690, 597] width 450 height 11
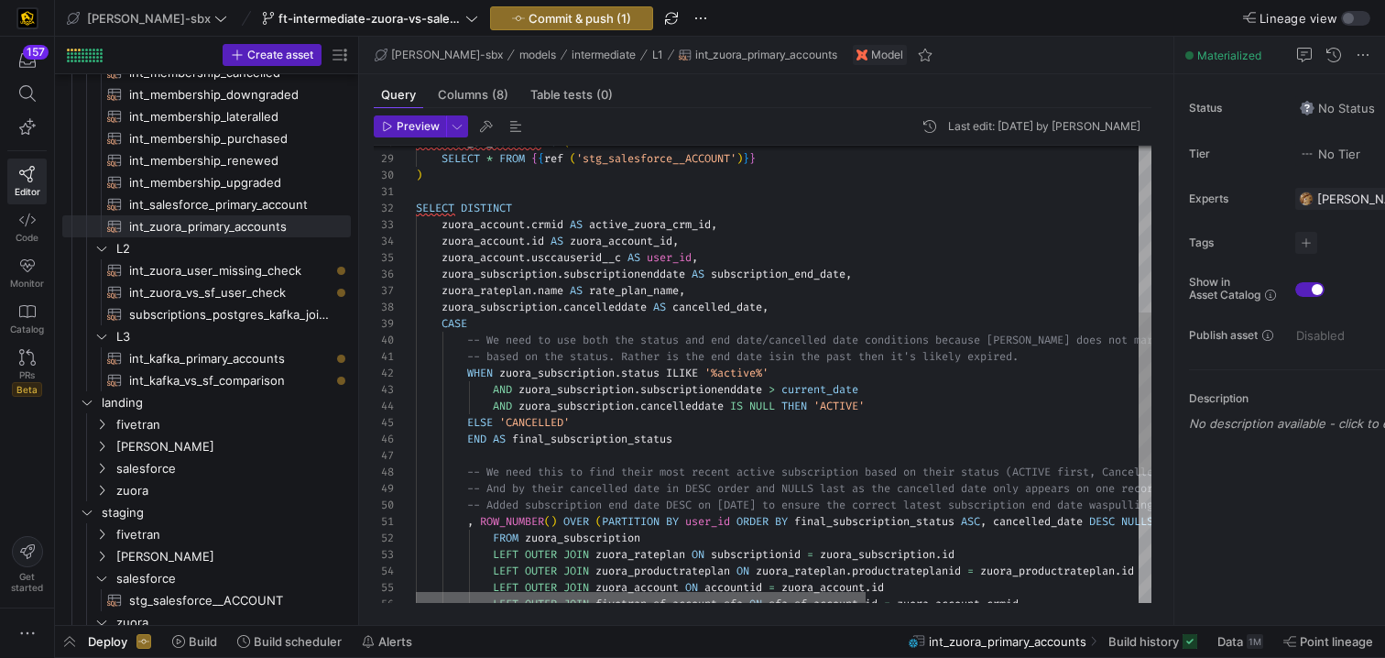
click at [505, 593] on div at bounding box center [641, 597] width 450 height 11
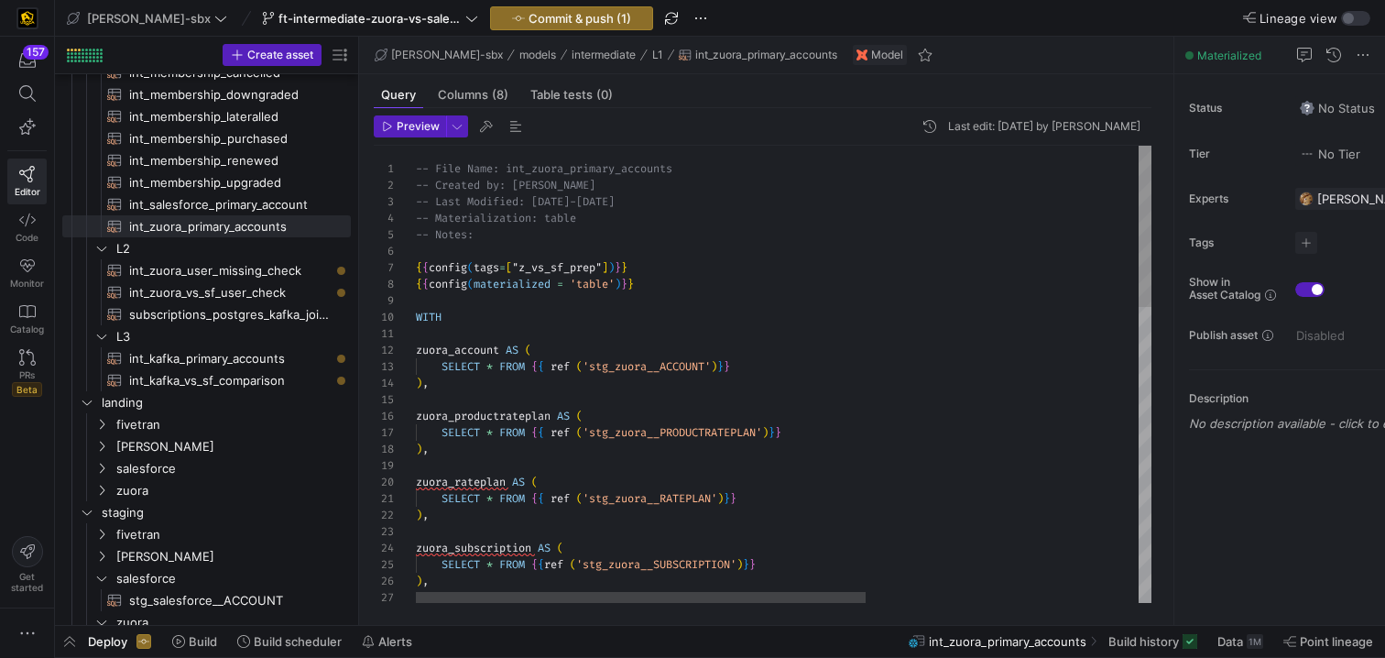
scroll to position [148, 27]
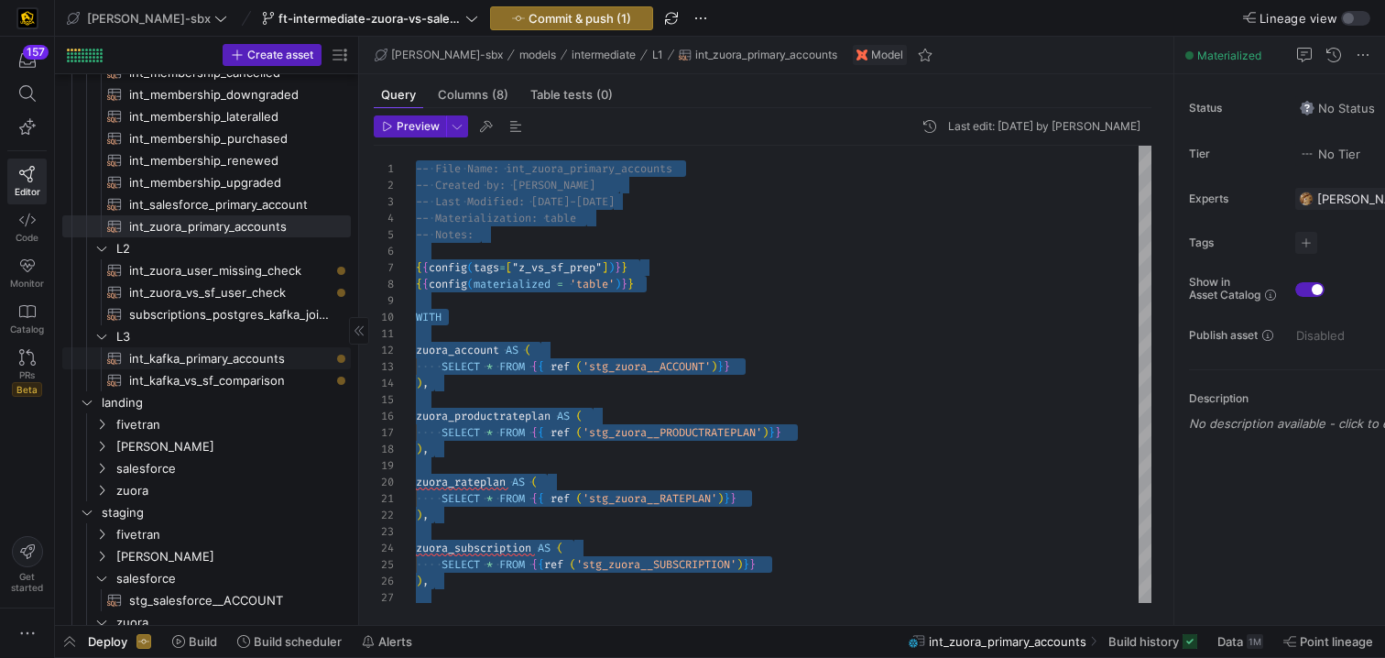
click at [113, 348] on span "int_kafka_primary_accounts​​​​​​​​​​" at bounding box center [228, 358] width 243 height 20
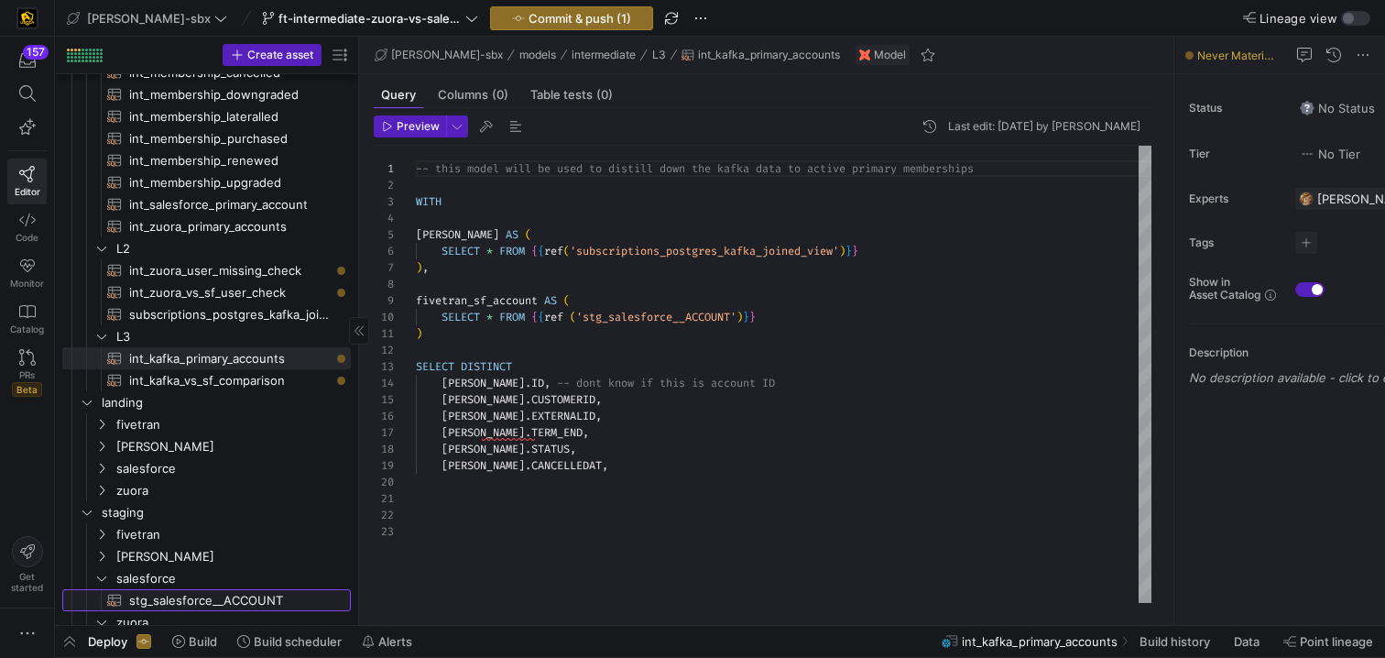
click at [200, 601] on span "stg_salesforce__ACCOUNT​​​​​​​​​​" at bounding box center [229, 600] width 201 height 21
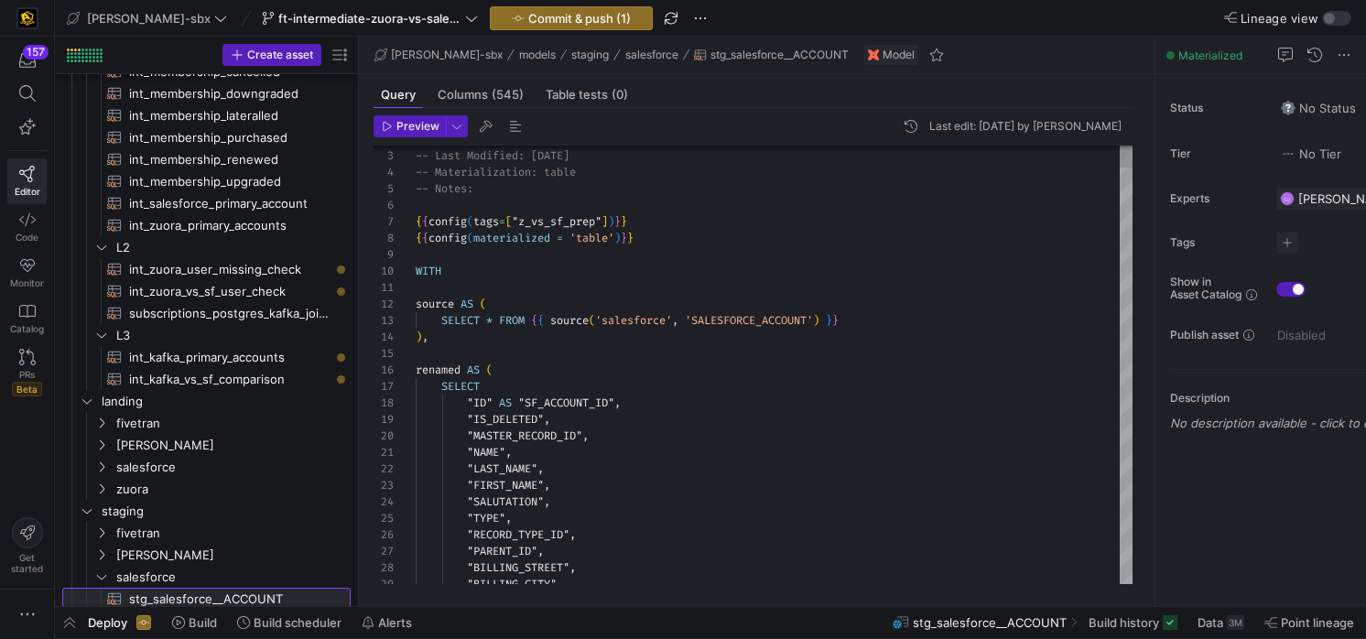
scroll to position [212, 0]
click at [182, 355] on span "int_kafka_primary_accounts​​​​​​​​​​" at bounding box center [229, 357] width 201 height 21
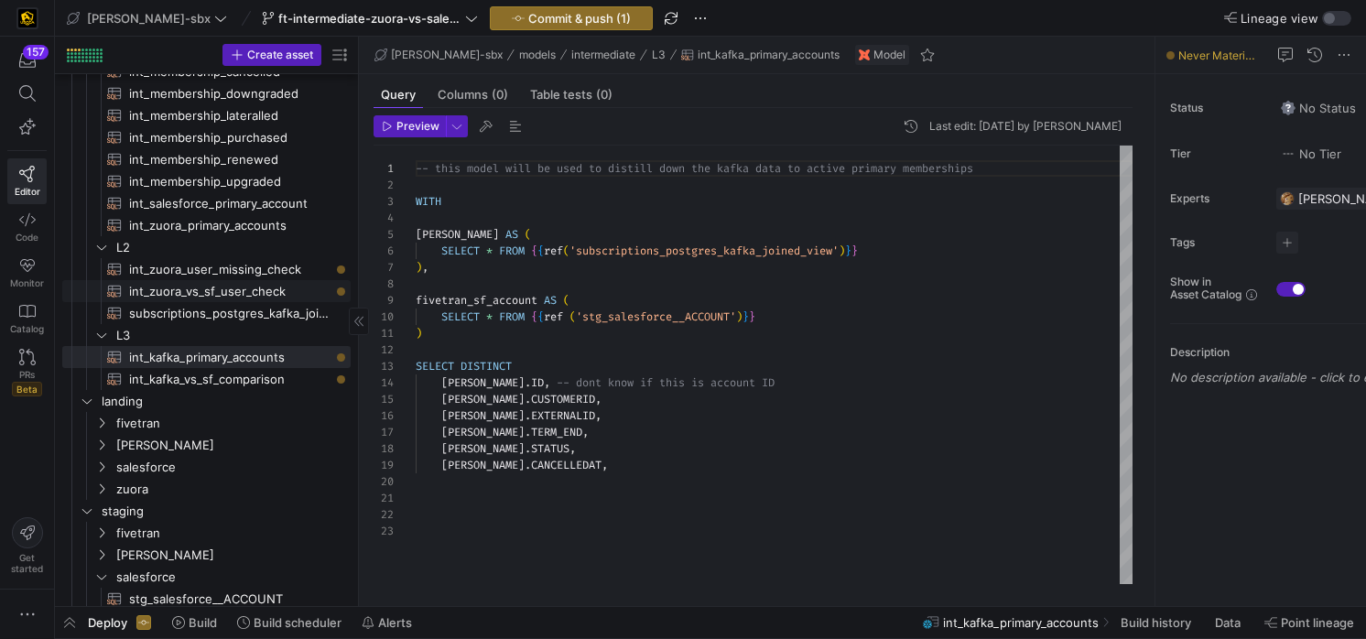
click at [190, 274] on span "int_zuora_user_missing_check​​​​​​​​​​" at bounding box center [229, 269] width 201 height 21
type textarea "-- File Name: int-zuora-user-check -- Created by: [PERSON_NAME] -- Last Modifie…"
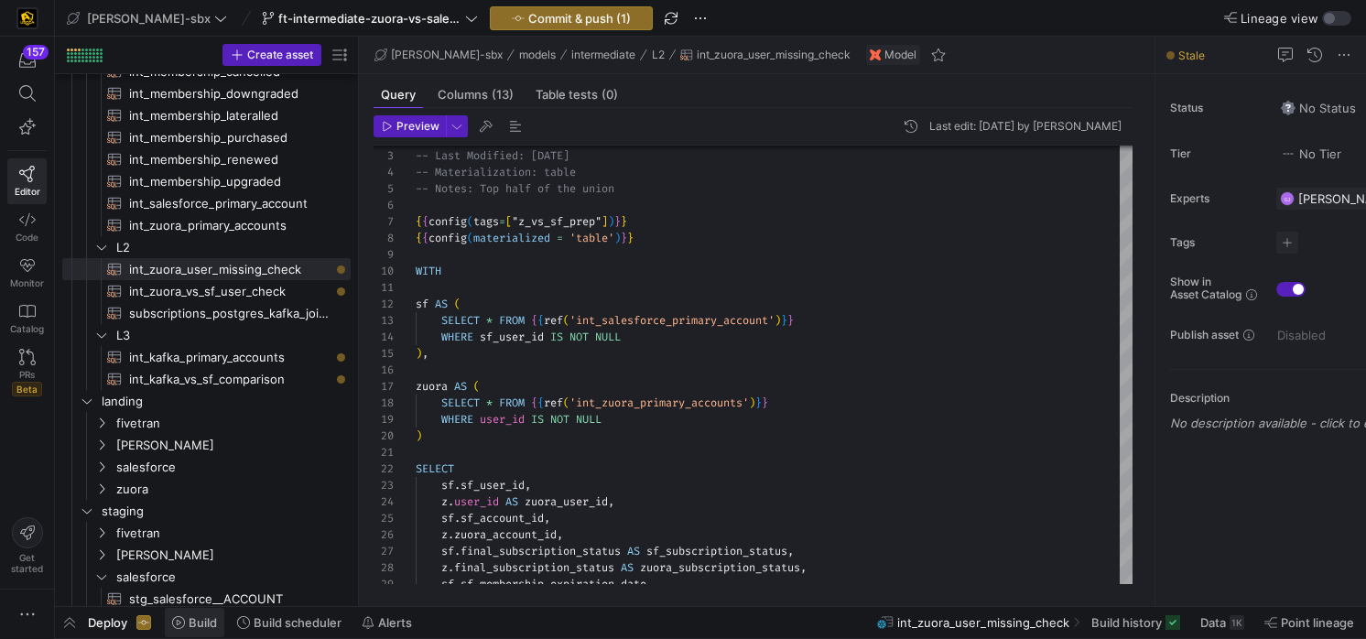
click at [191, 628] on span "Build" at bounding box center [203, 622] width 28 height 15
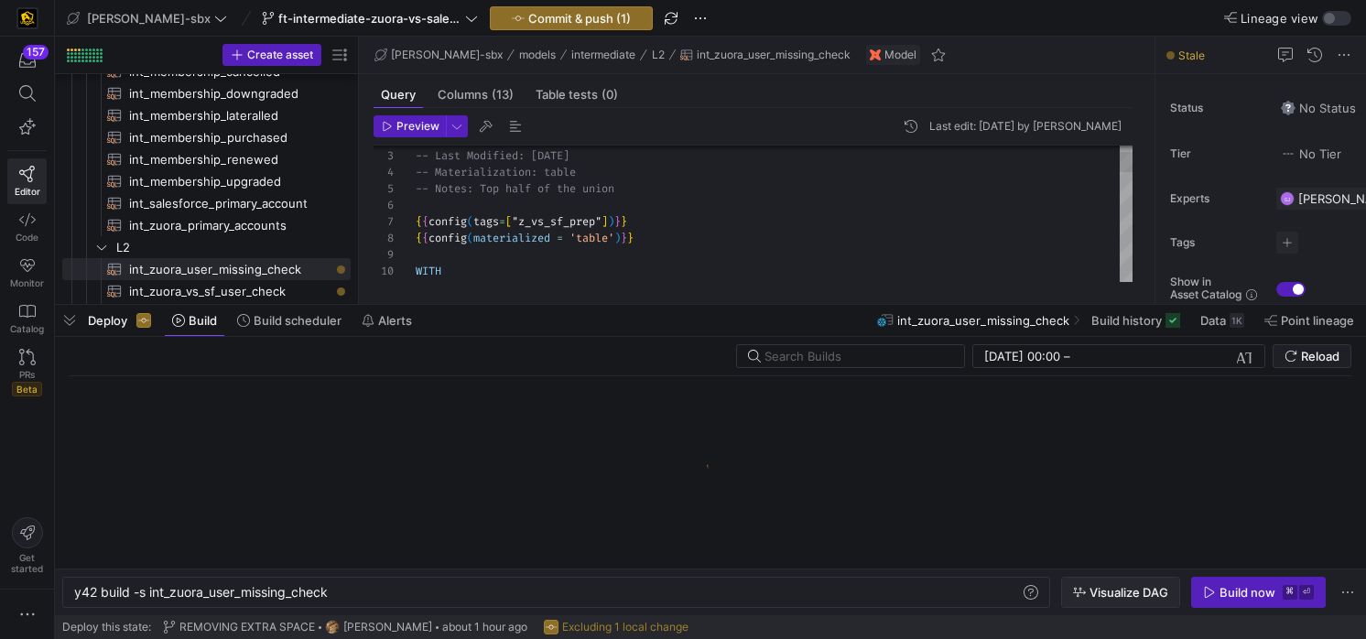
scroll to position [0, 257]
click at [1268, 600] on span "button" at bounding box center [1258, 592] width 133 height 29
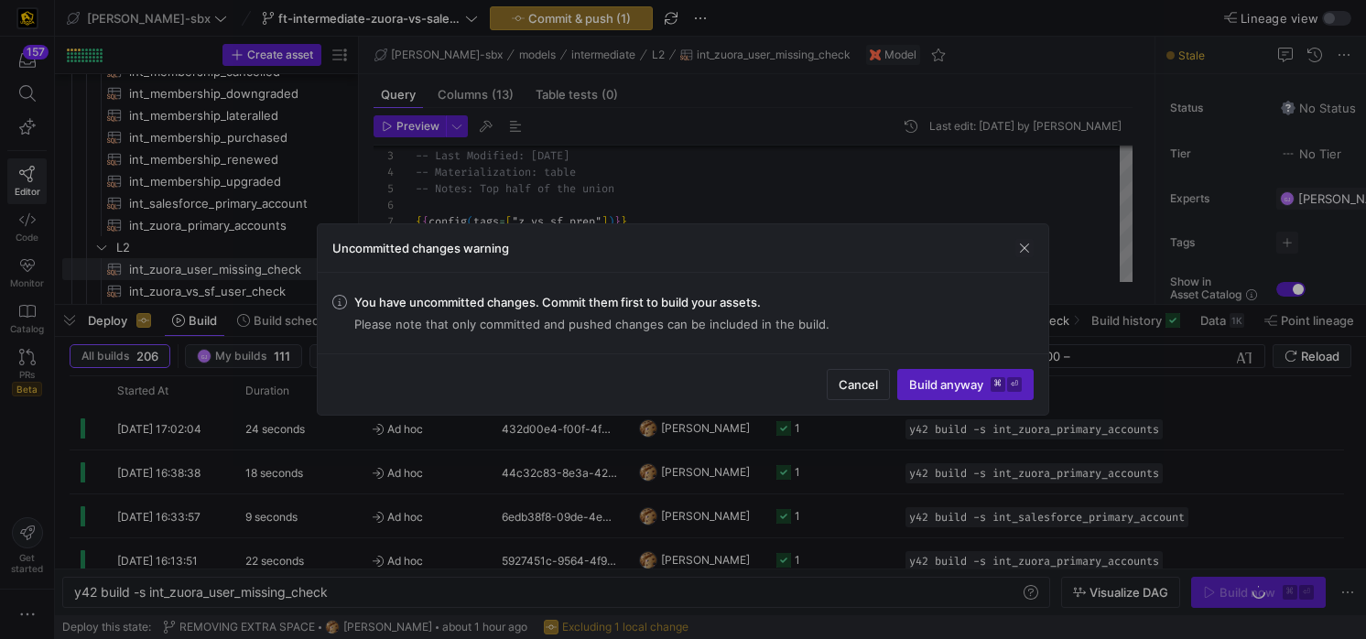
click at [1034, 252] on div "Uncommitted changes warning" at bounding box center [683, 248] width 731 height 49
click at [1026, 253] on span "button" at bounding box center [1025, 248] width 18 height 18
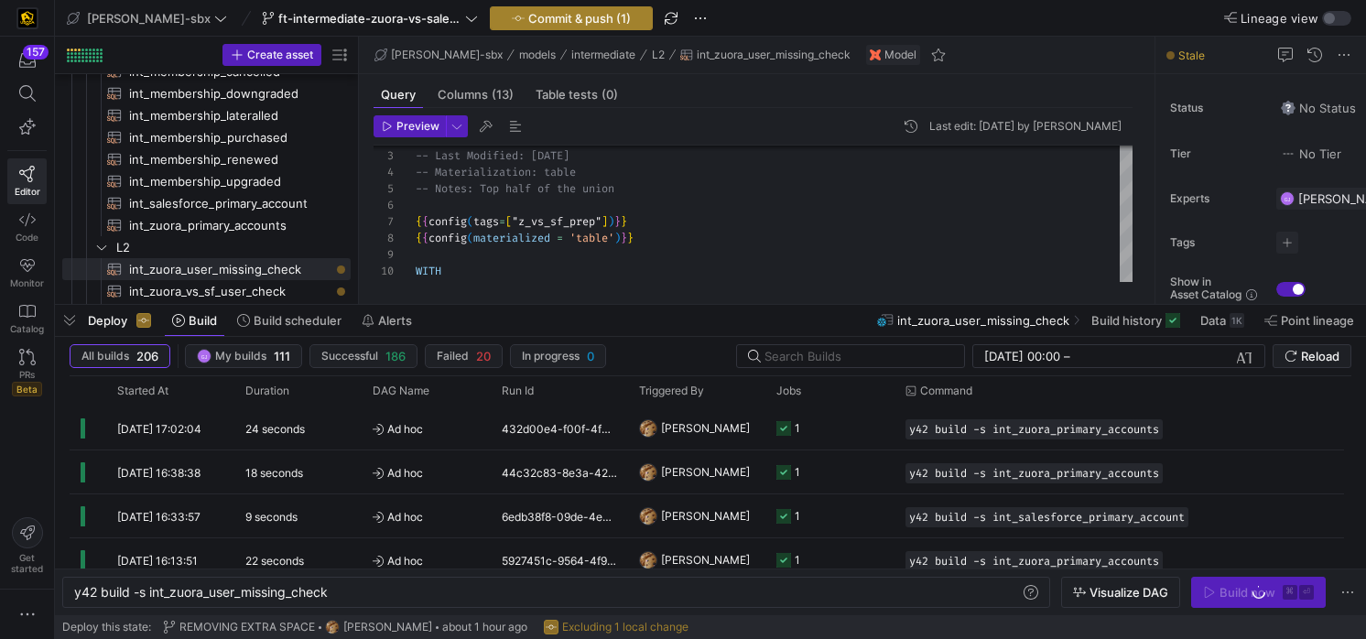
click at [528, 19] on span "Commit & push (1)" at bounding box center [579, 18] width 103 height 15
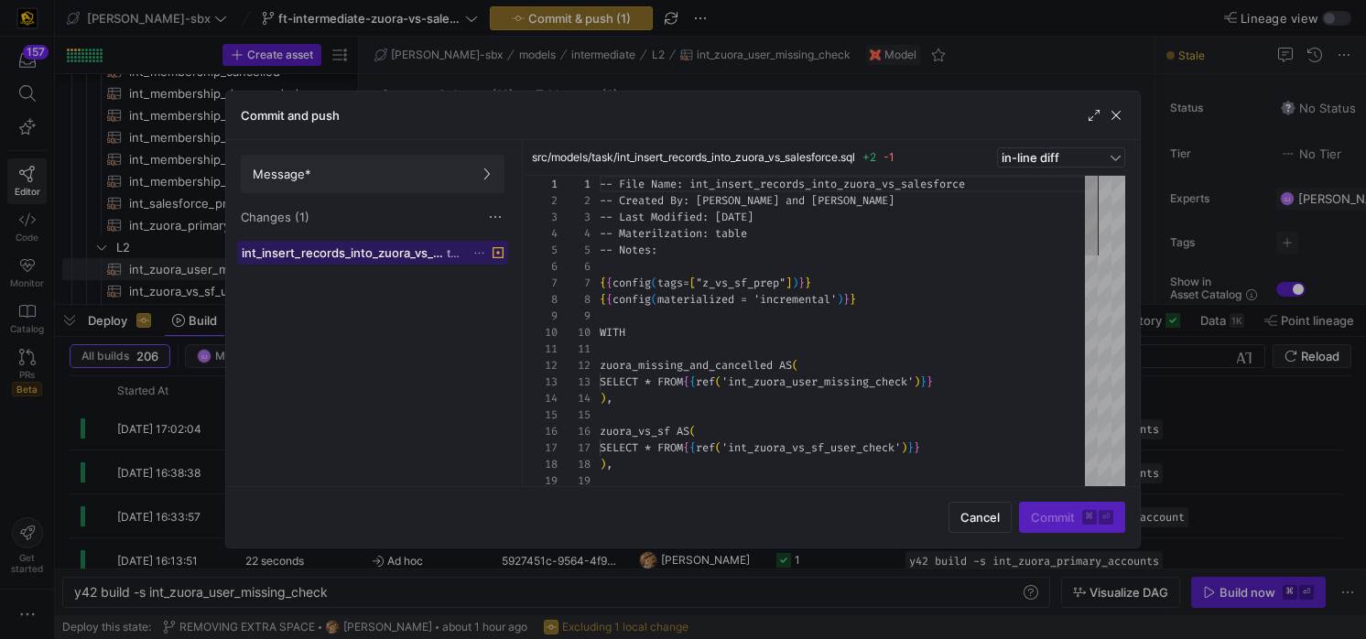
click at [339, 247] on span "int_insert_records_into_zuora_vs_salesforce.sql" at bounding box center [342, 252] width 201 height 15
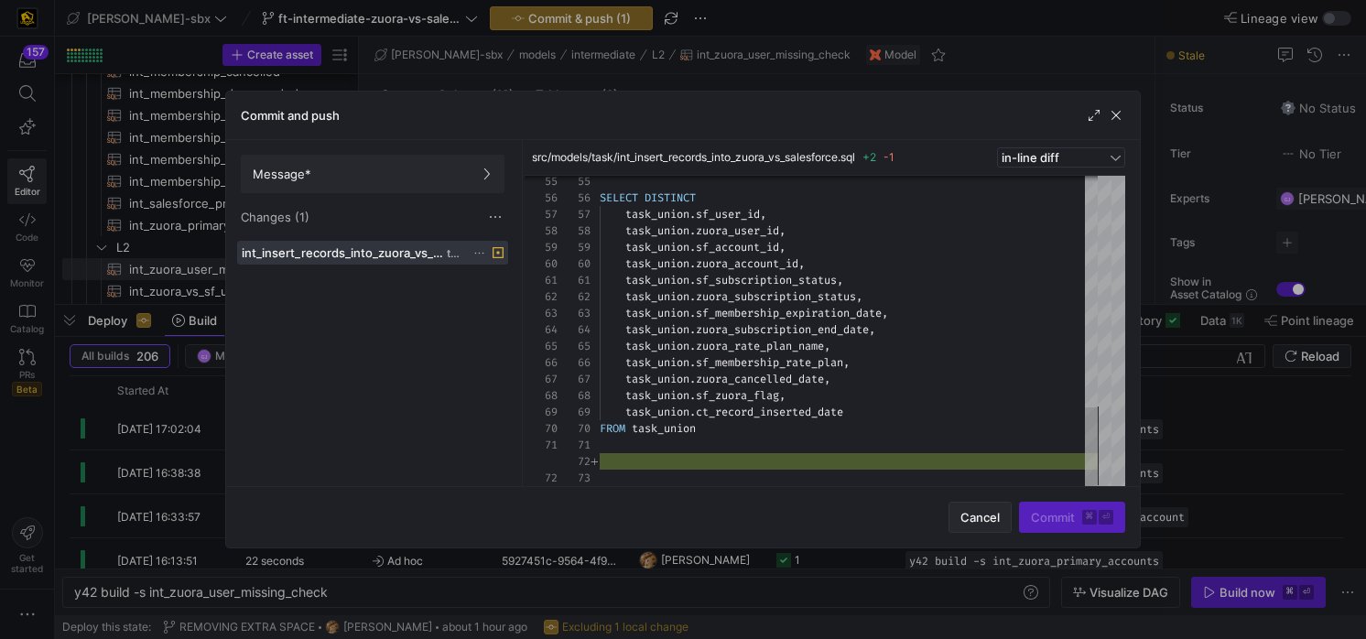
click at [970, 514] on span "Cancel" at bounding box center [980, 517] width 39 height 15
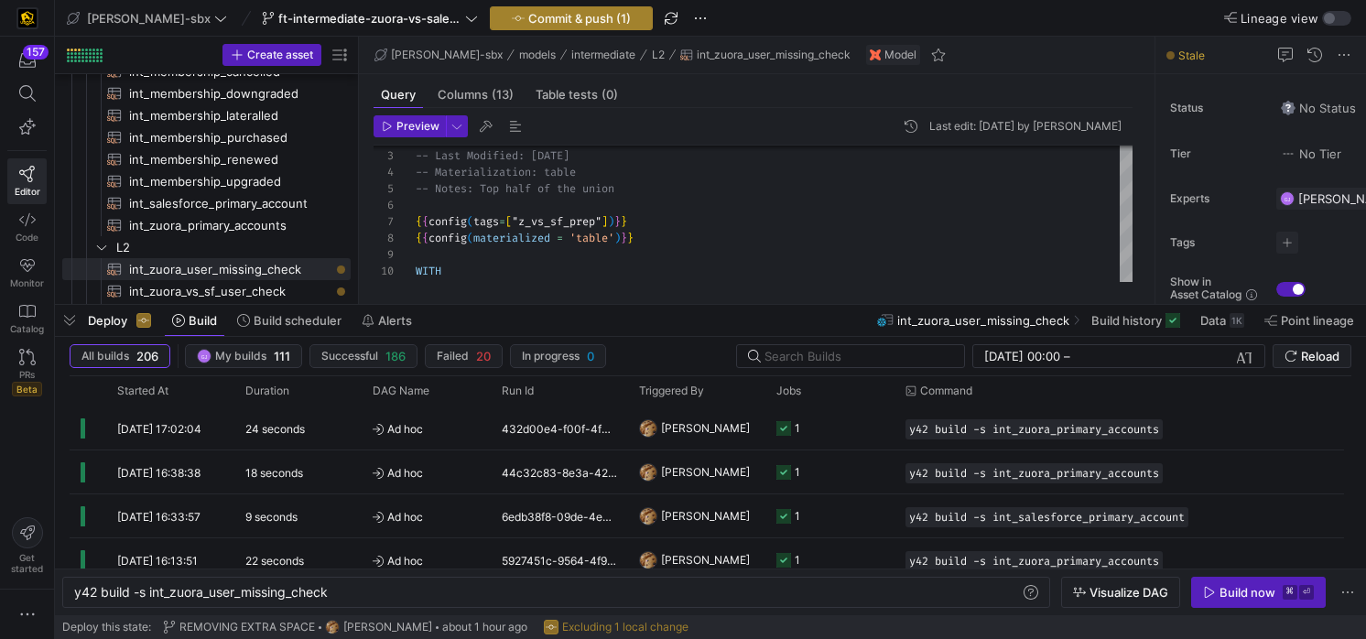
click at [569, 24] on span "Commit & push (1)" at bounding box center [579, 18] width 103 height 15
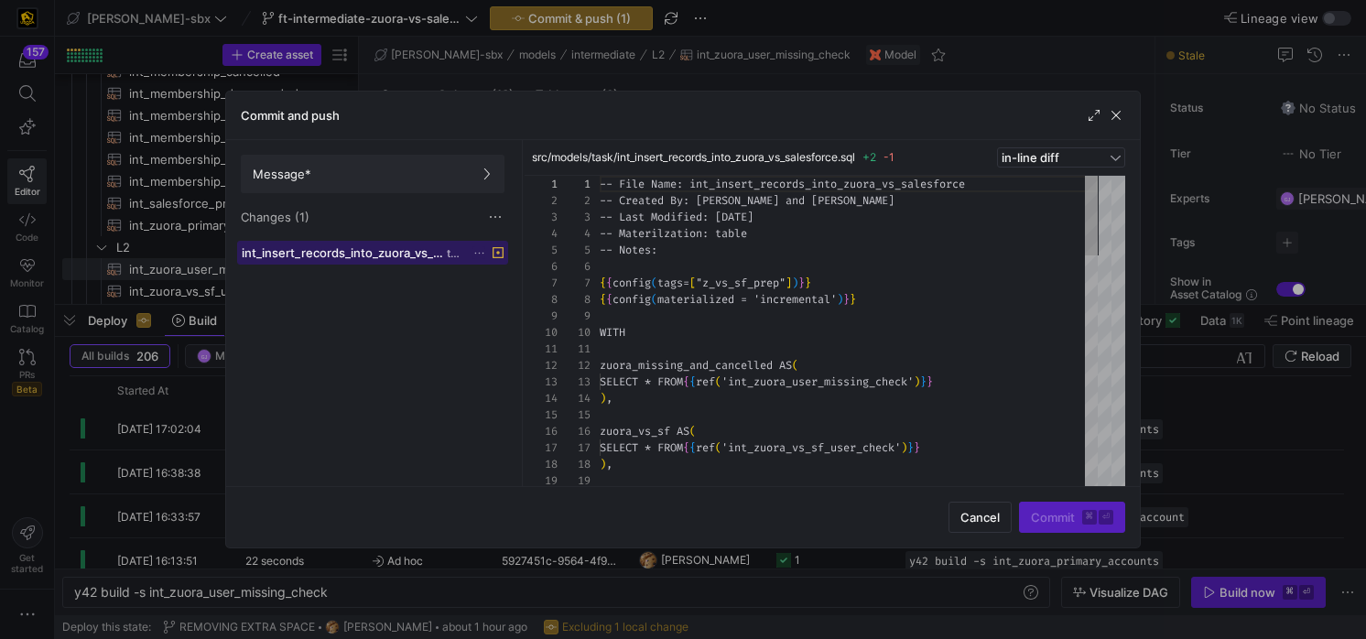
click at [332, 262] on span at bounding box center [372, 253] width 269 height 22
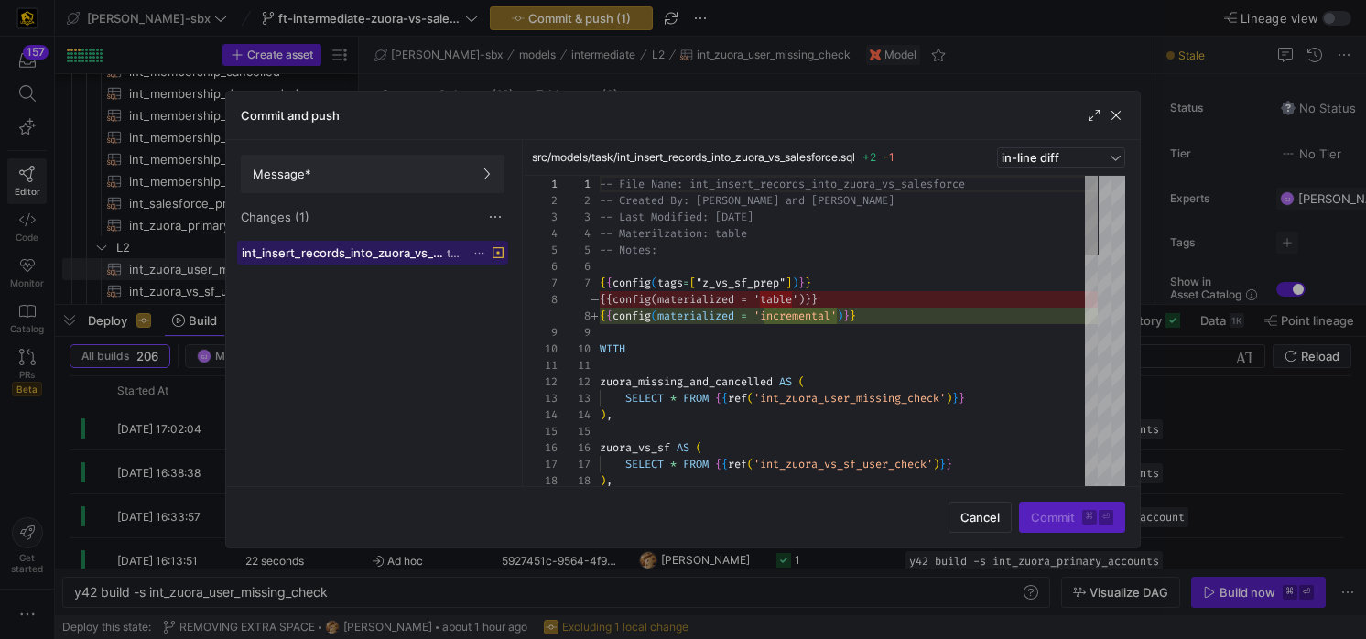
click at [330, 256] on span "int_insert_records_into_zuora_vs_salesforce.sql" at bounding box center [342, 252] width 201 height 15
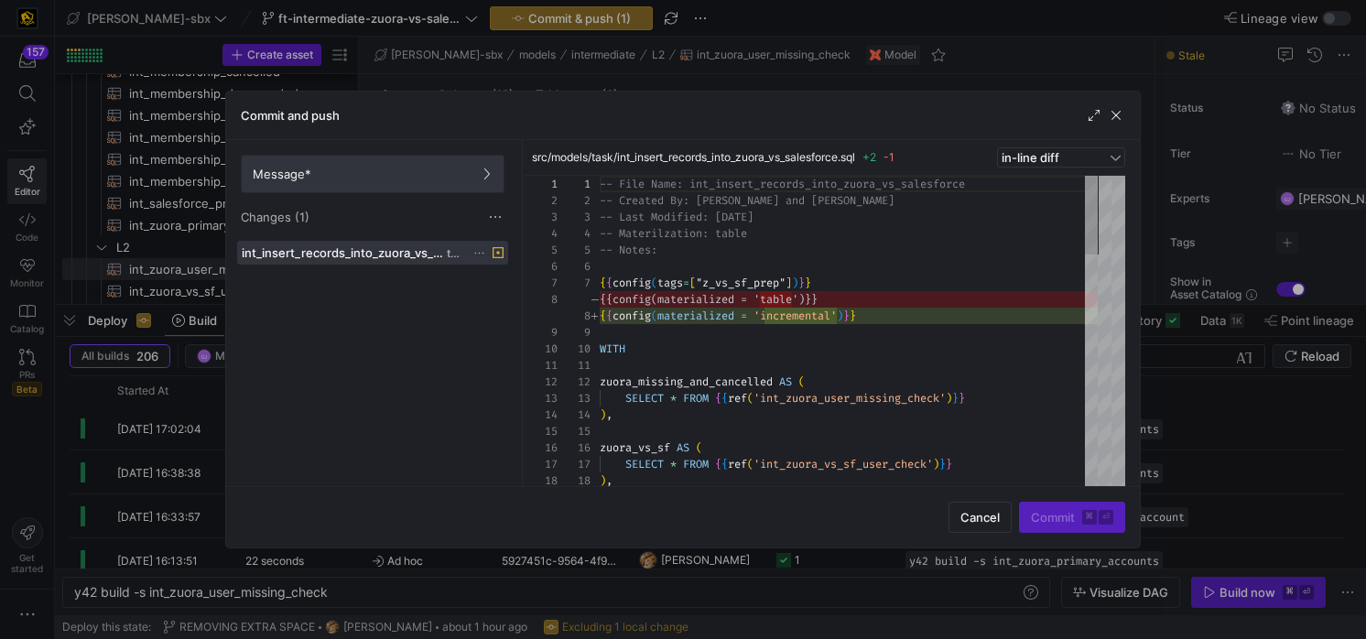
click at [413, 183] on span at bounding box center [373, 174] width 262 height 37
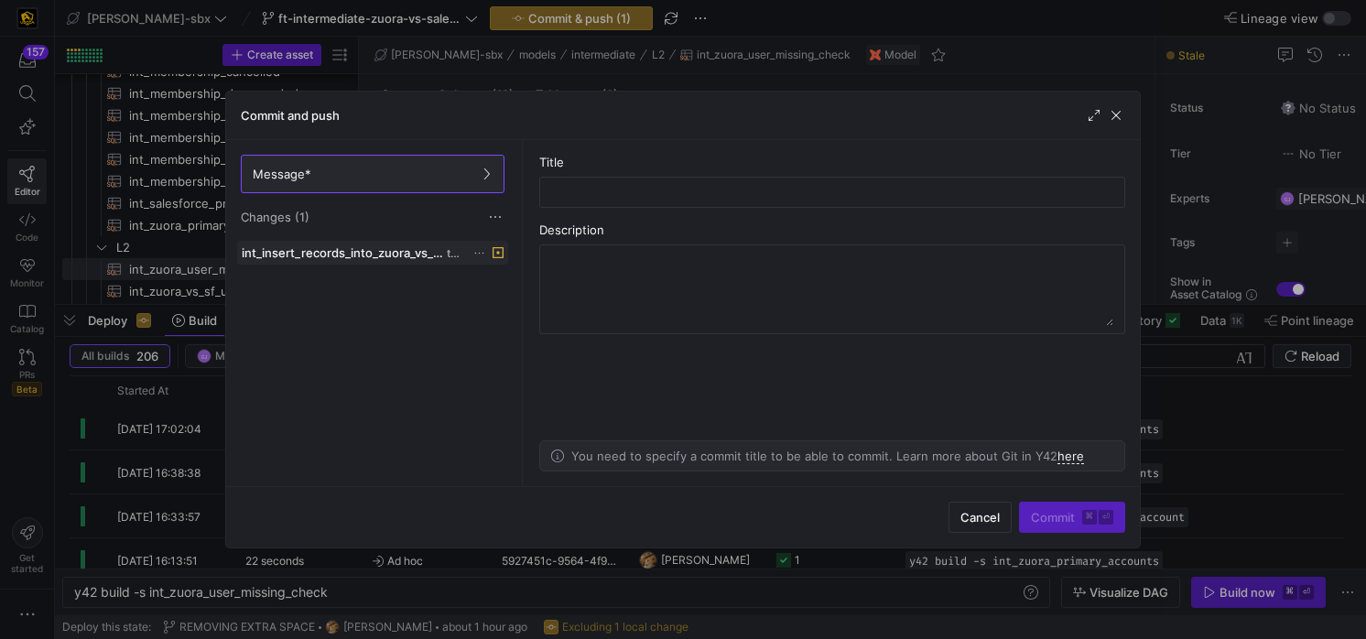
click at [484, 251] on icon at bounding box center [480, 253] width 12 height 12
click at [503, 296] on button "Discard" at bounding box center [548, 304] width 149 height 29
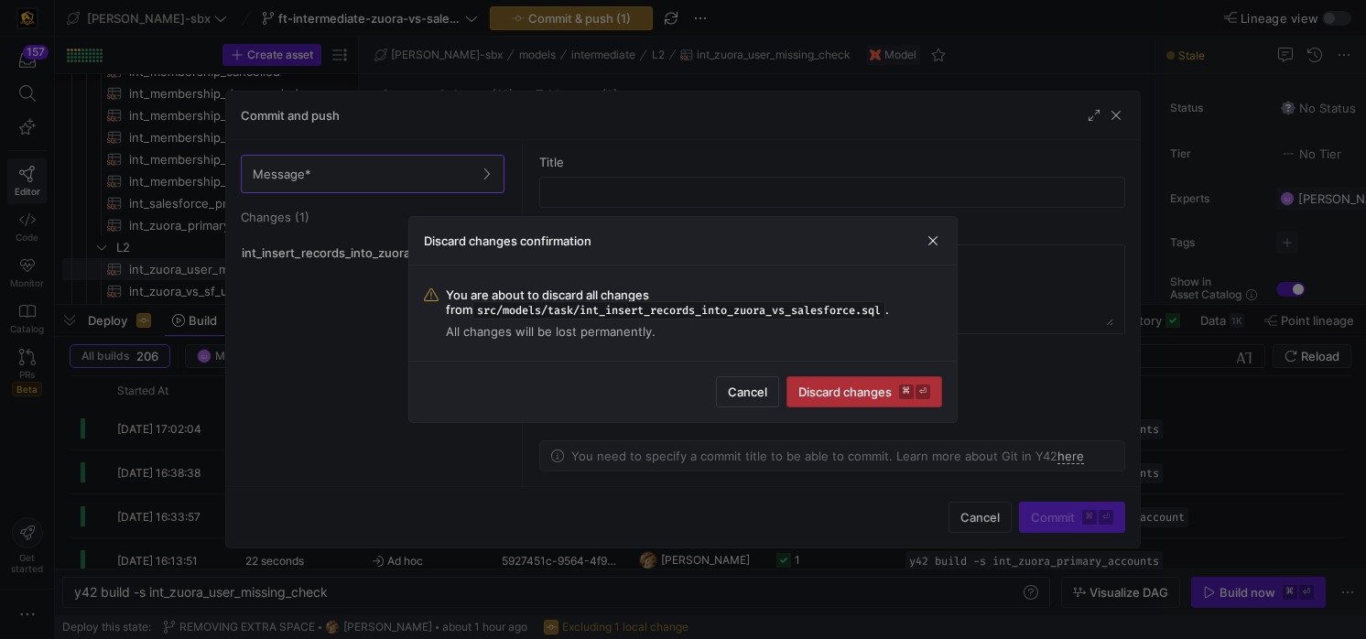
click at [899, 389] on kbd "⌘" at bounding box center [906, 392] width 15 height 15
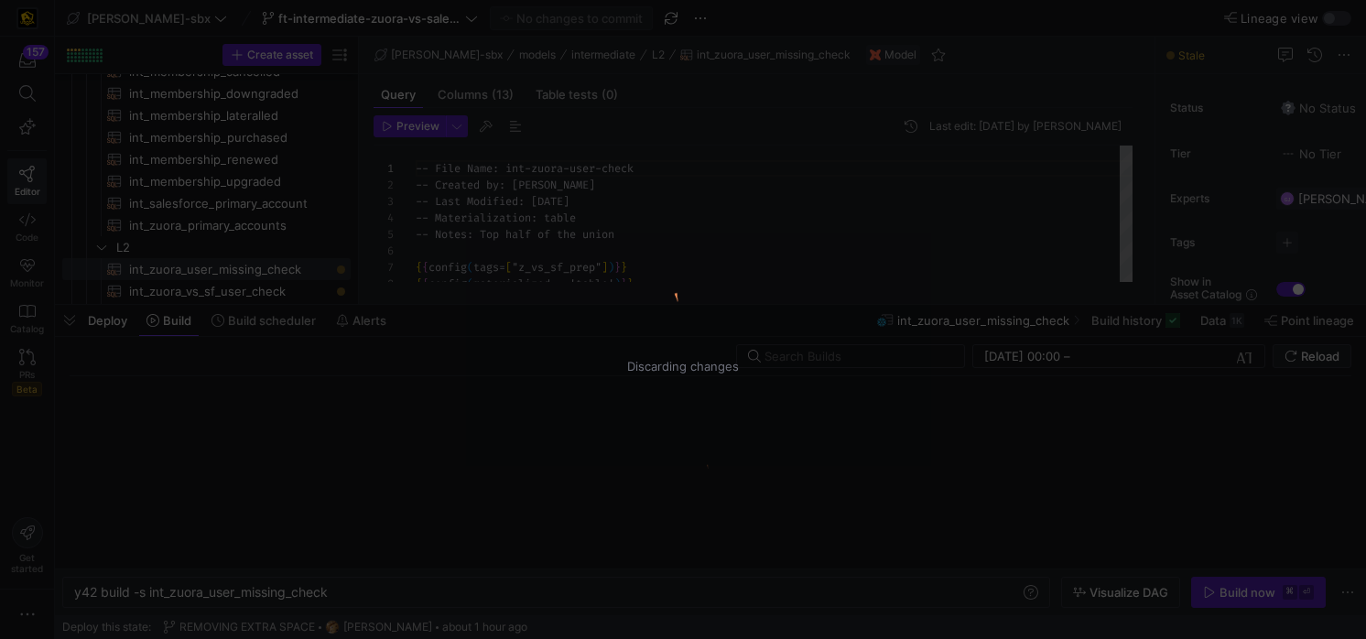
scroll to position [165, 0]
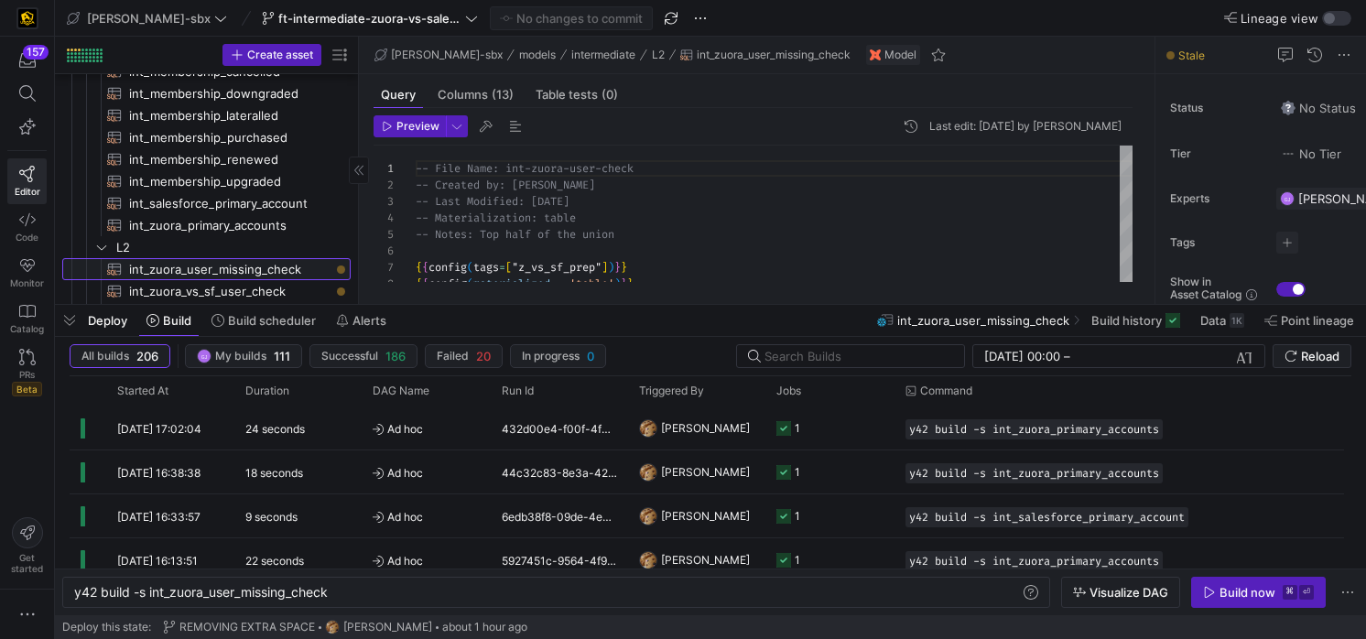
click at [232, 263] on span "int_zuora_user_missing_check​​​​​​​​​​" at bounding box center [229, 269] width 201 height 21
click at [1264, 587] on div "Build now" at bounding box center [1248, 592] width 56 height 15
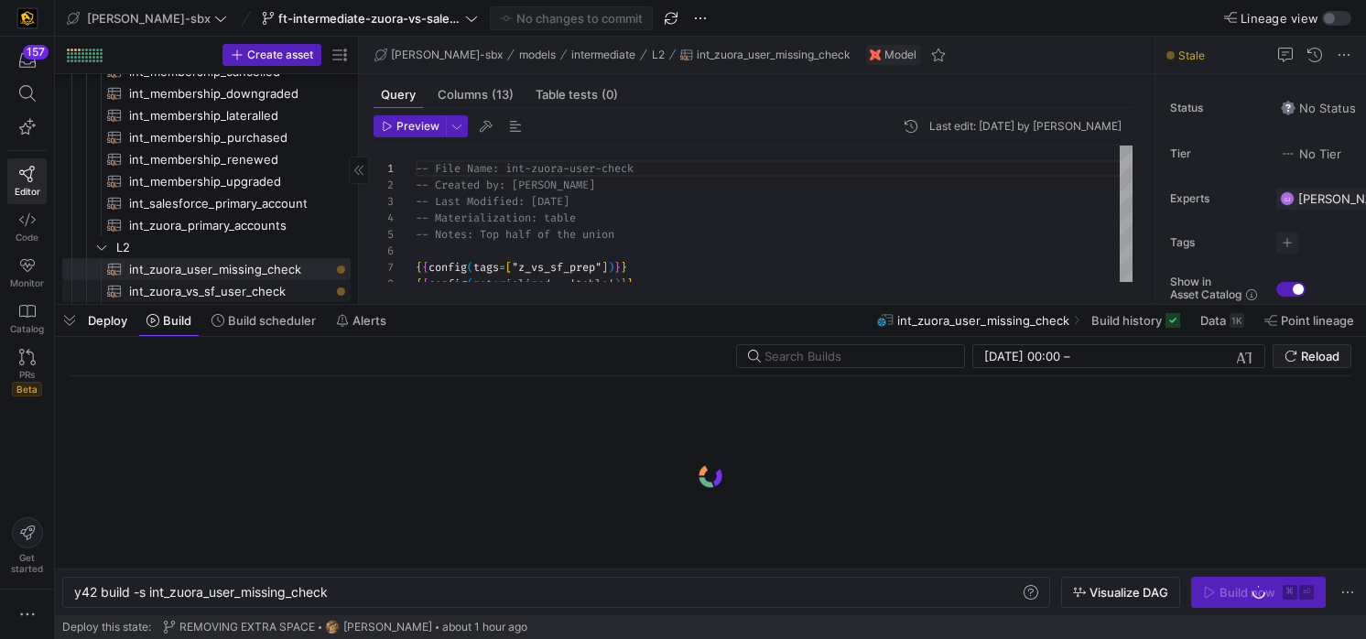
click at [193, 296] on span "int_zuora_vs_sf_user_check​​​​​​​​​​" at bounding box center [229, 291] width 201 height 21
type textarea "y42 build -s int_zuora_vs_sf_user_check"
type textarea "-- File Name: int_insert_records_into_zuora_vs_salesforce -- Created by: [PERSO…"
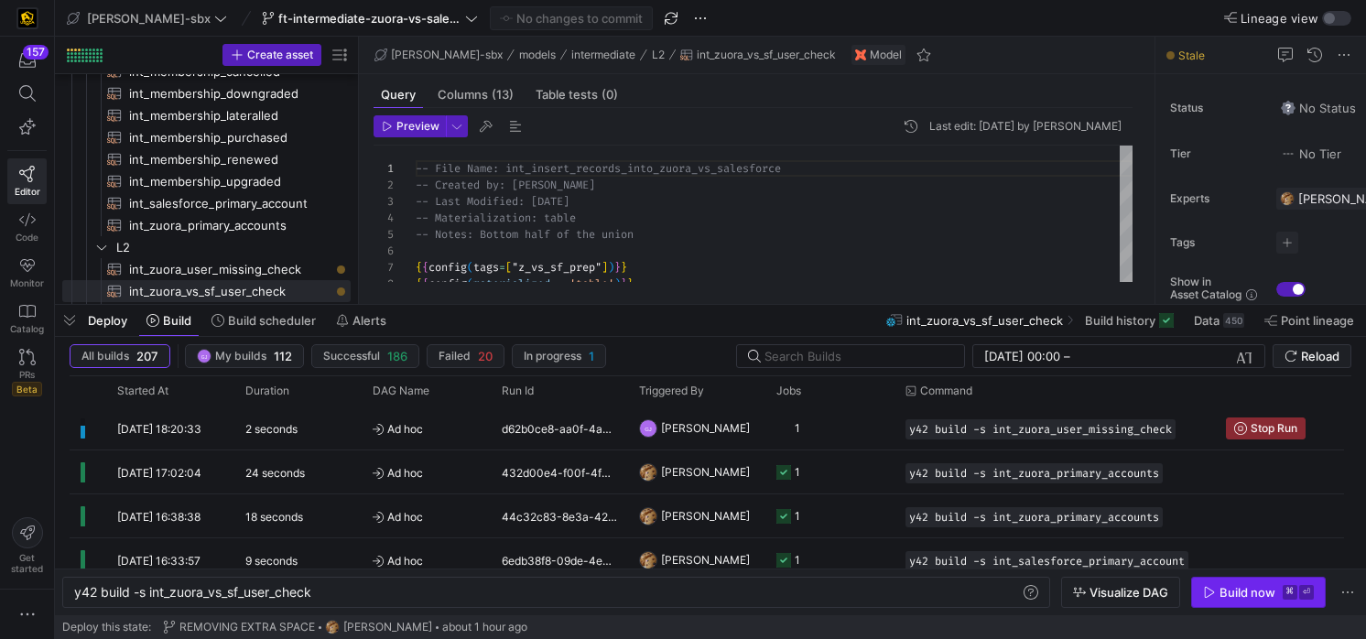
click at [1276, 596] on span "Build now ⌘ ⏎" at bounding box center [1258, 592] width 111 height 15
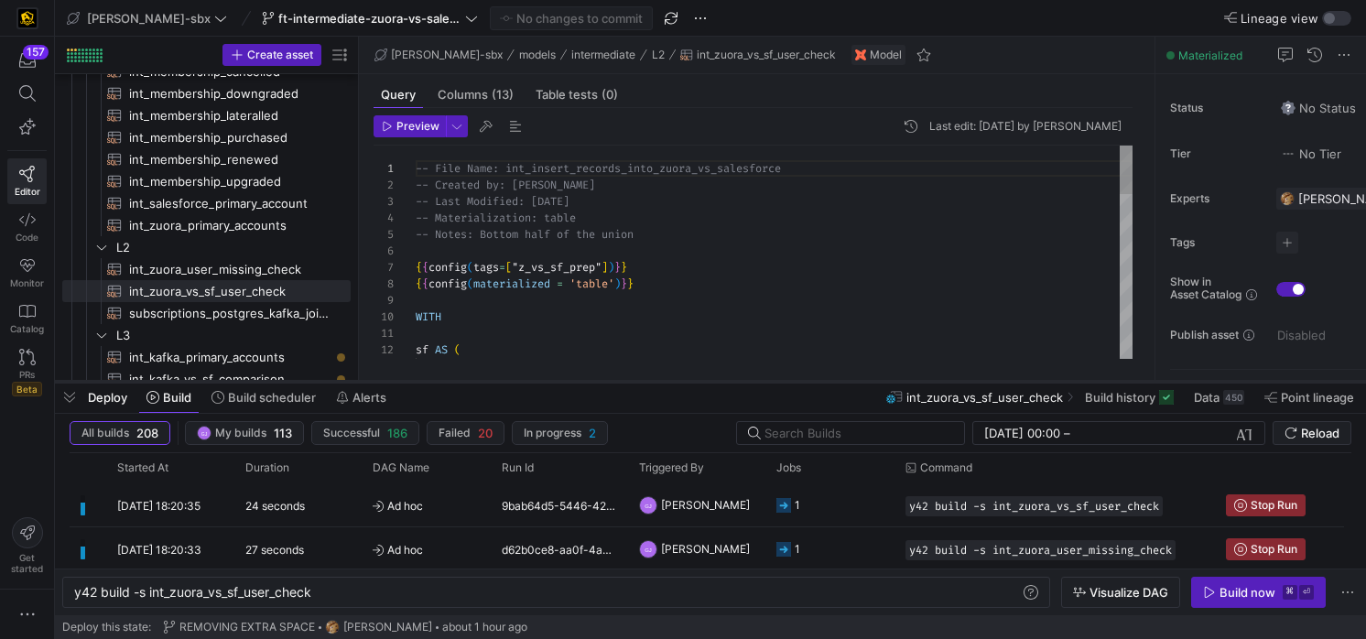
drag, startPoint x: 711, startPoint y: 306, endPoint x: 705, endPoint y: 383, distance: 77.1
click at [705, 383] on div at bounding box center [711, 381] width 1312 height 7
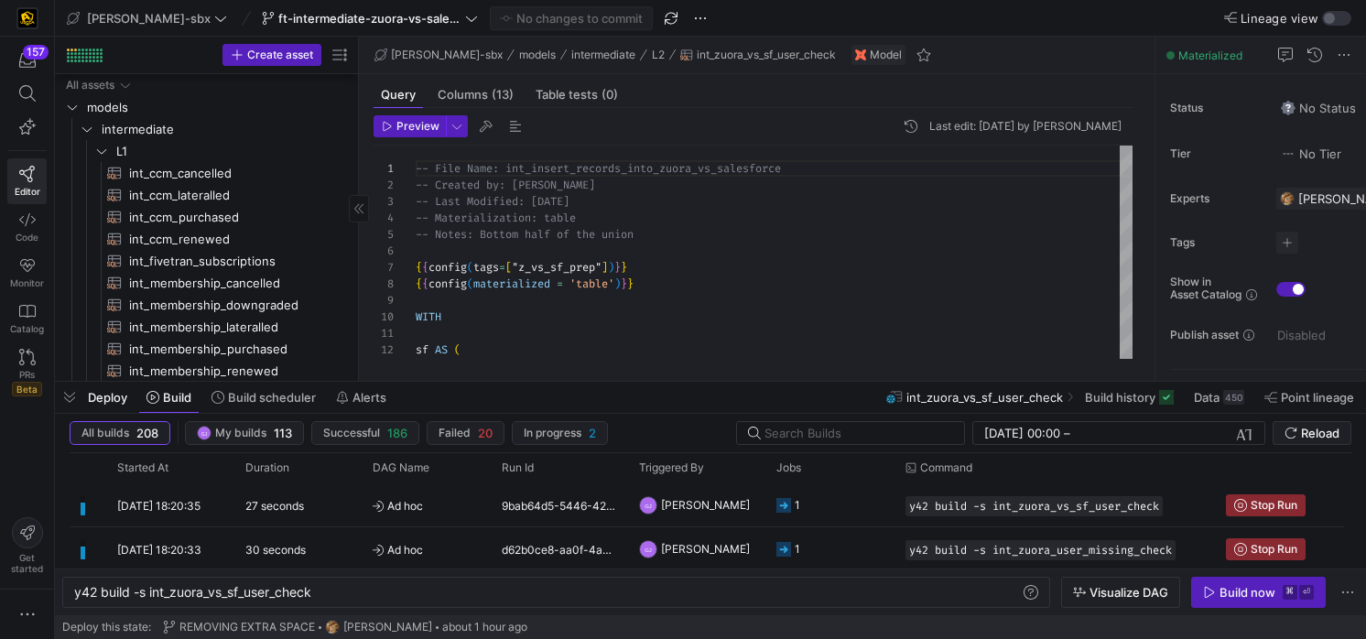
scroll to position [594, 0]
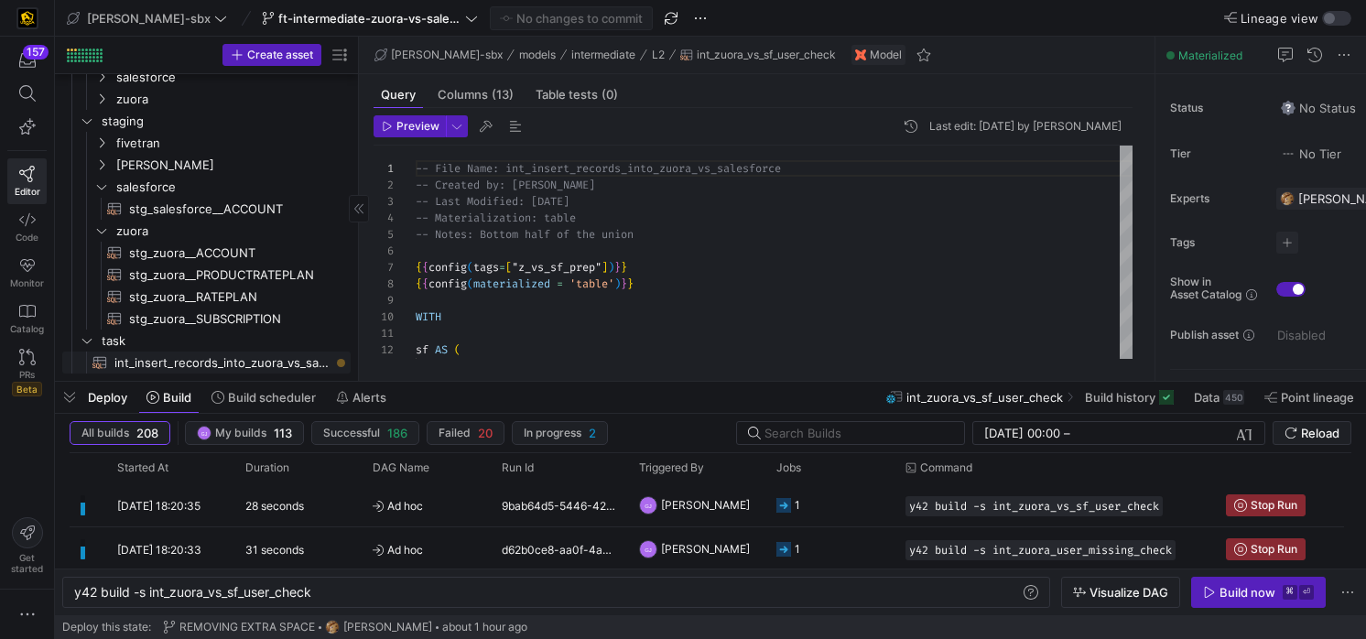
click at [180, 370] on span "int_insert_records_into_zuora_vs_salesforce​​​​​​​​​​" at bounding box center [221, 363] width 215 height 21
type textarea "y42 build -s int_insert_records_into_zuora_vs_salesforce"
type textarea "-- File Name: int_insert_records_into_zuora_vs_salesforce -- Created By: [PERSO…"
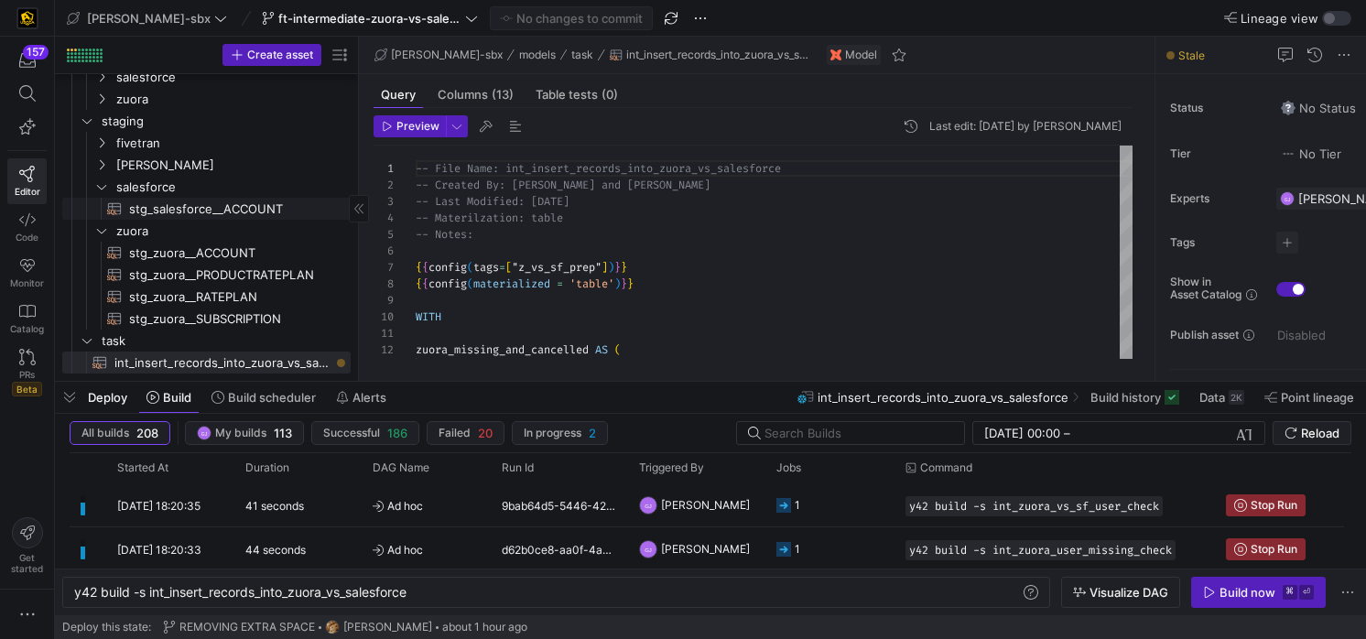
click at [237, 210] on span "stg_salesforce__ACCOUNT​​​​​​​​​​" at bounding box center [229, 209] width 201 height 21
type textarea "y42 build -s stg_salesforce__ACCOUNT"
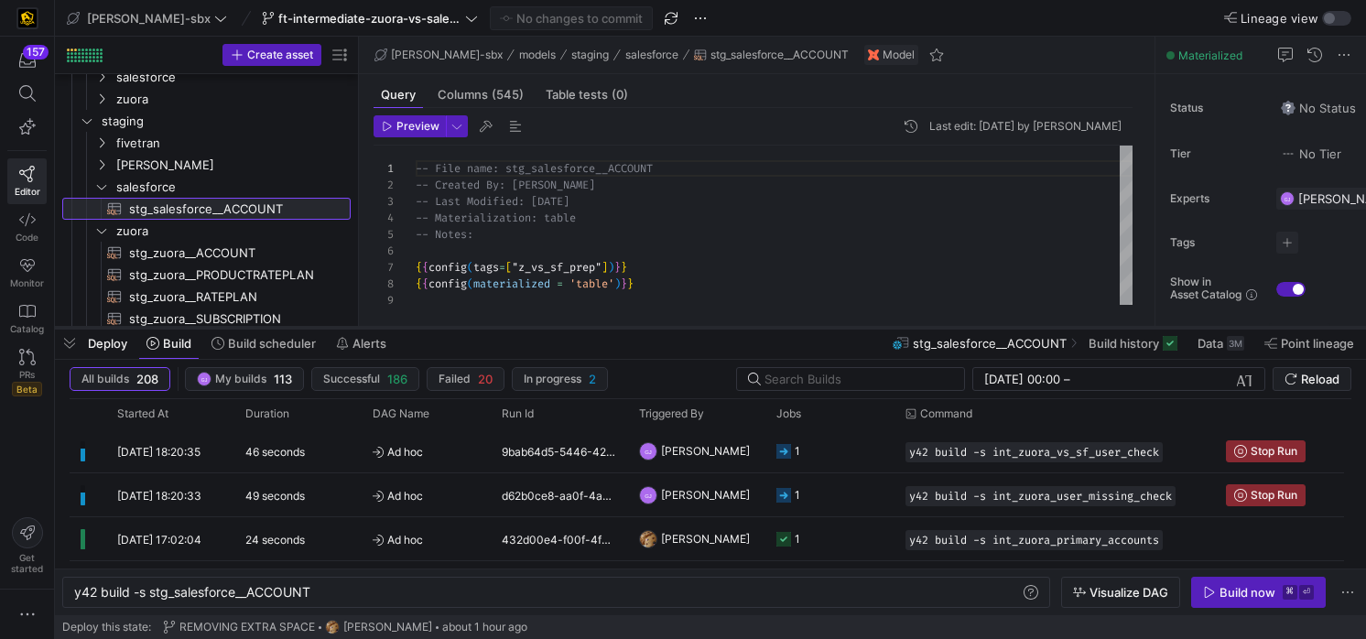
drag, startPoint x: 519, startPoint y: 379, endPoint x: 526, endPoint y: 324, distance: 55.3
click at [526, 324] on div at bounding box center [711, 327] width 1312 height 7
click at [1142, 336] on span "Build history" at bounding box center [1124, 342] width 71 height 15
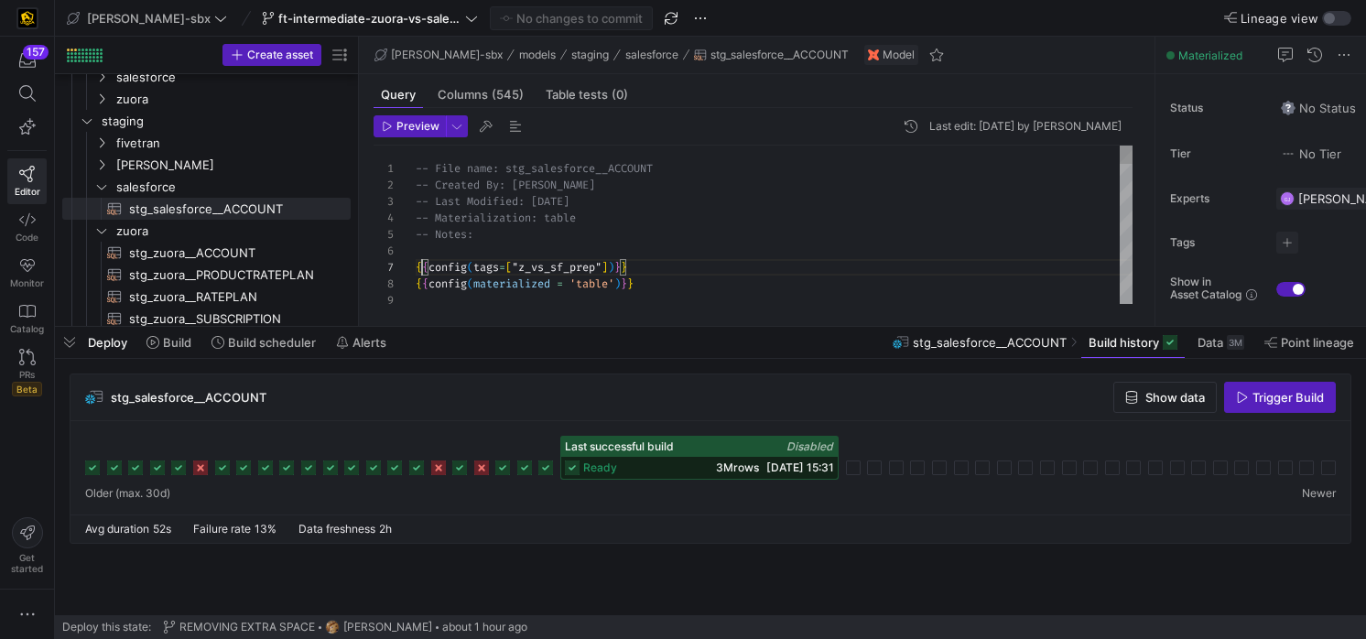
scroll to position [66, 13]
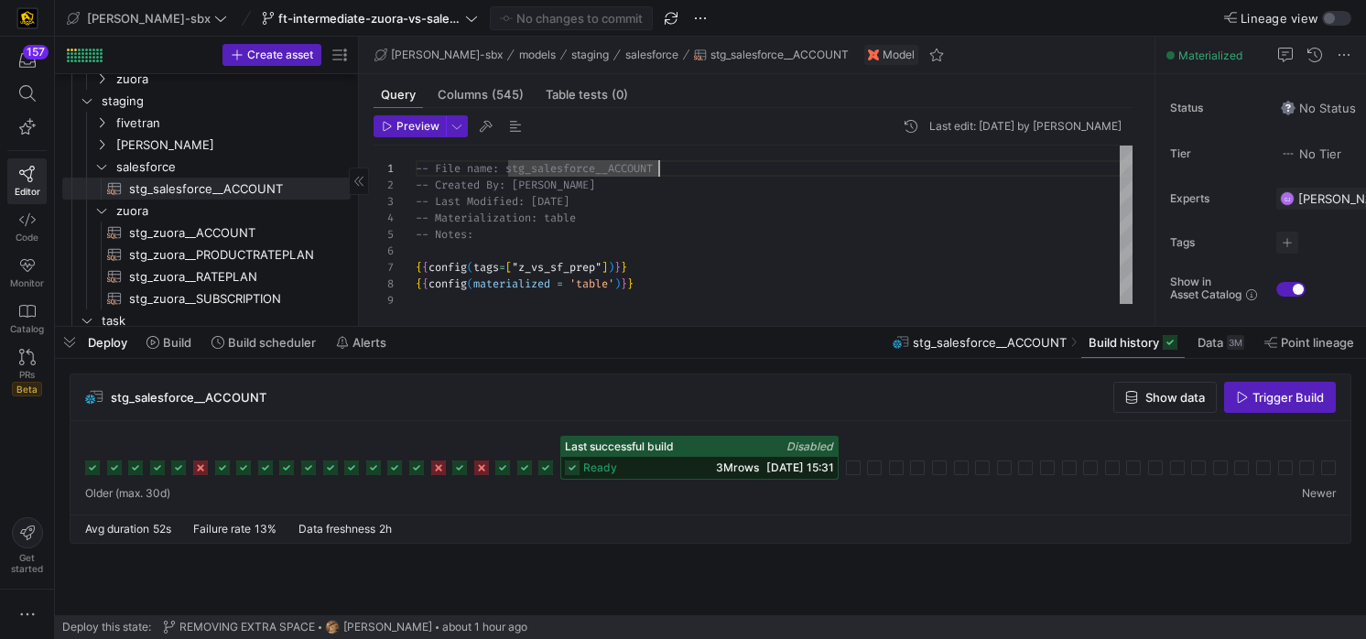
scroll to position [649, 0]
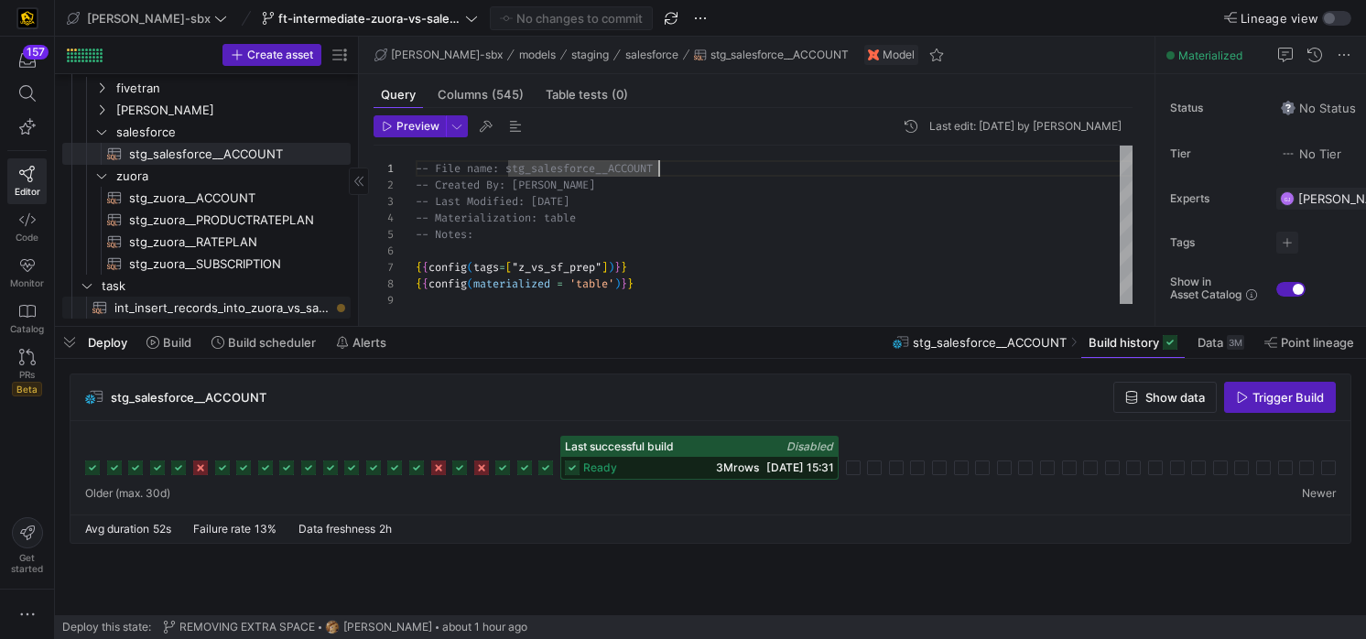
click at [234, 308] on span "int_insert_records_into_zuora_vs_salesforce​​​​​​​​​​" at bounding box center [221, 308] width 215 height 21
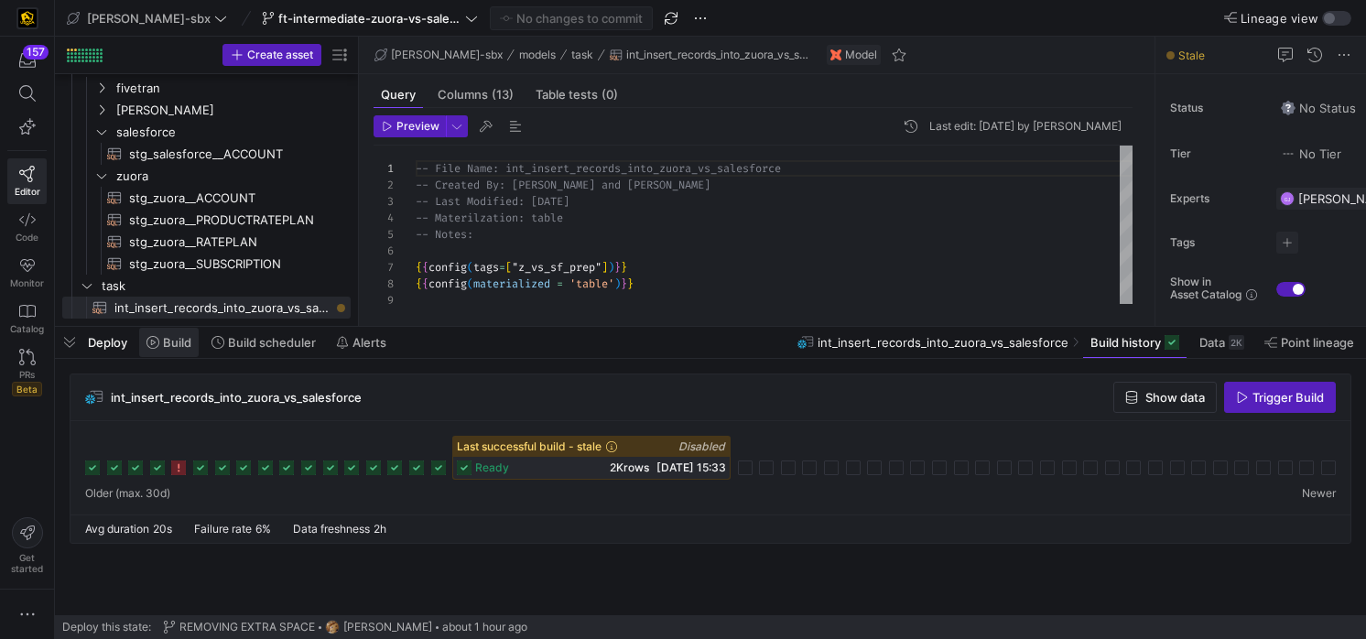
click at [180, 348] on span "Build" at bounding box center [177, 342] width 28 height 15
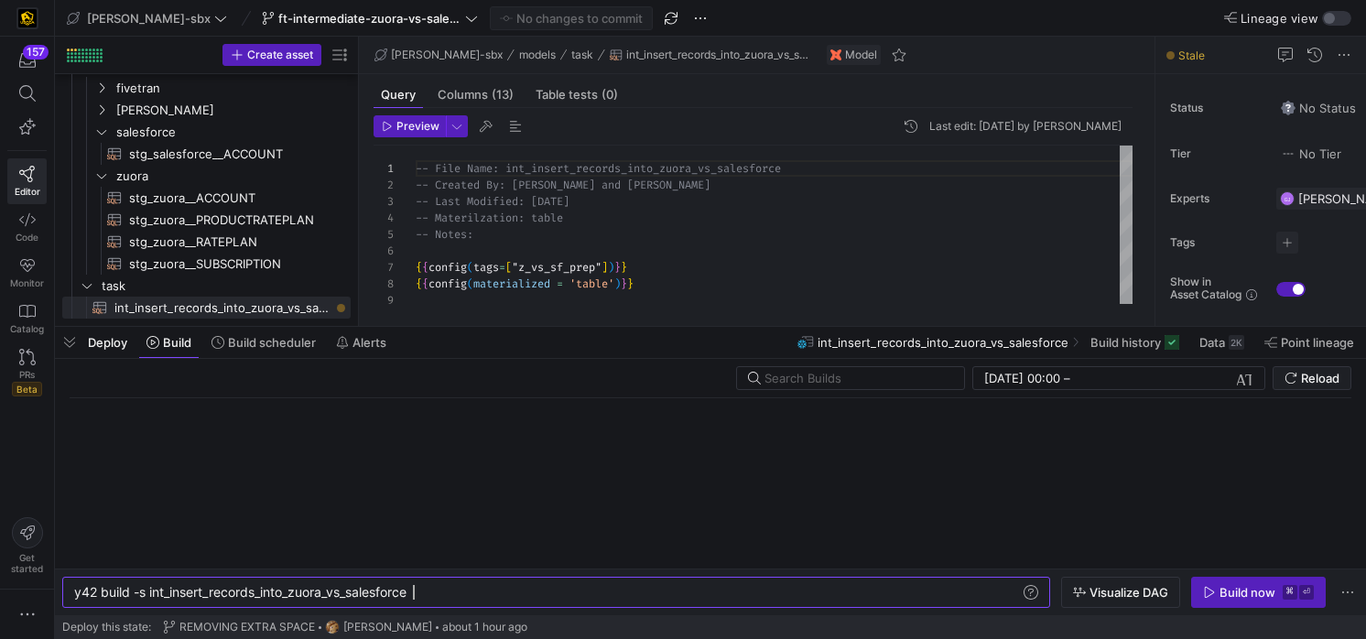
scroll to position [0, 339]
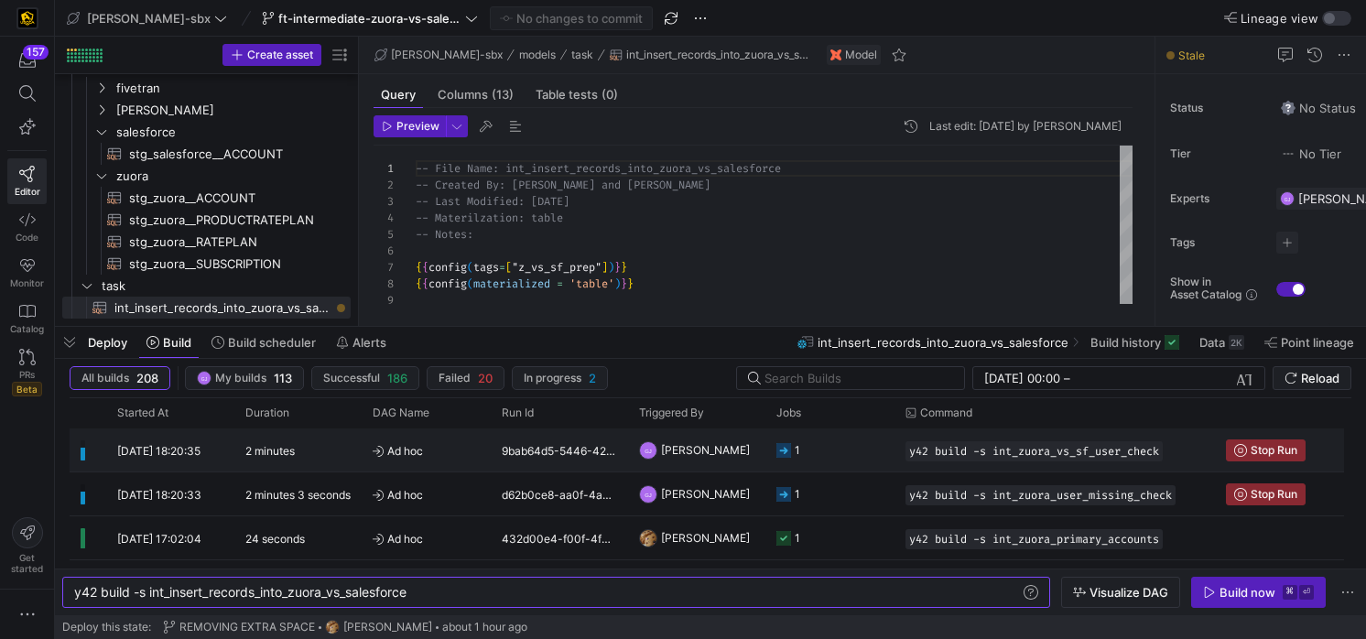
click at [738, 447] on y42-orchestration-triggered-by "GJ [PERSON_NAME]" at bounding box center [696, 450] width 115 height 41
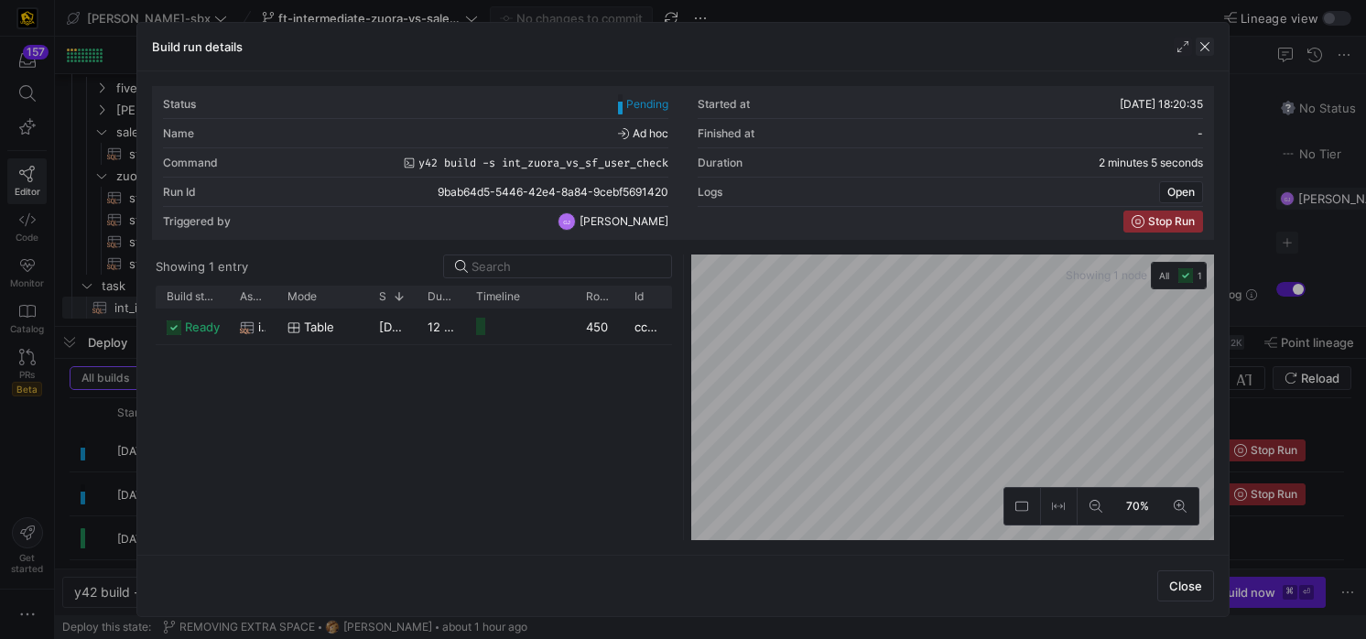
click at [1197, 49] on span "button" at bounding box center [1205, 47] width 18 height 18
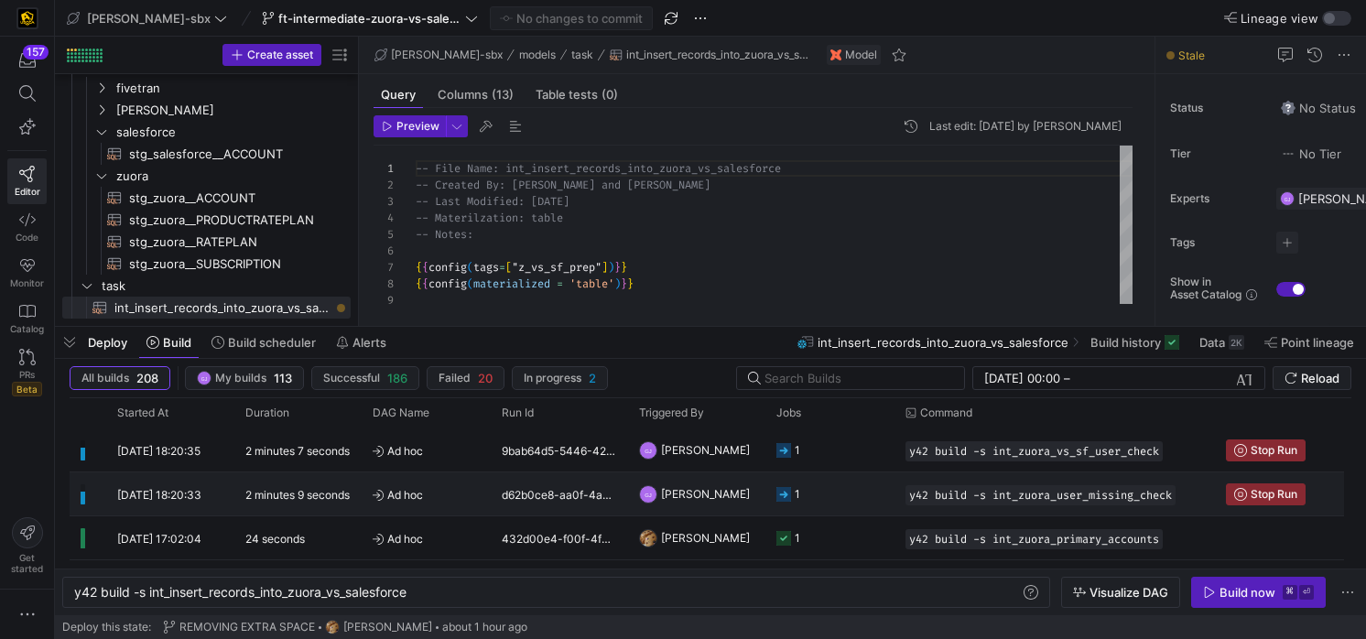
click at [790, 492] on icon "Press SPACE to select this row." at bounding box center [784, 494] width 15 height 15
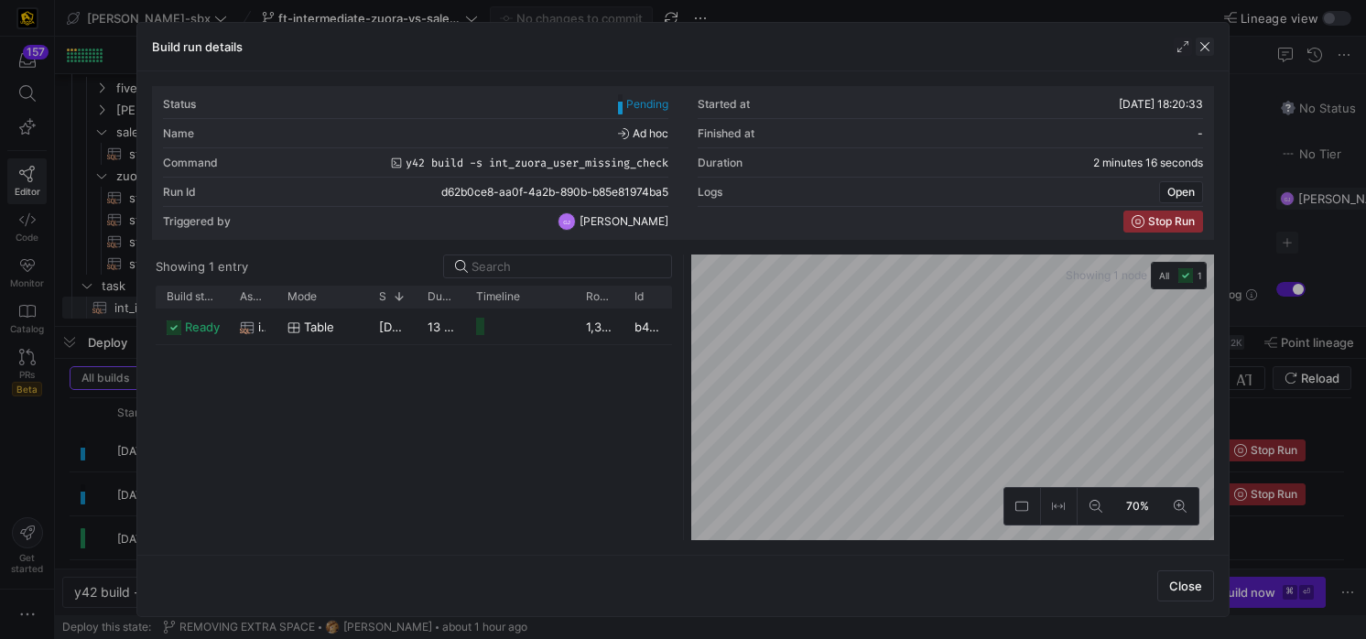
click at [1208, 51] on span "button" at bounding box center [1205, 47] width 18 height 18
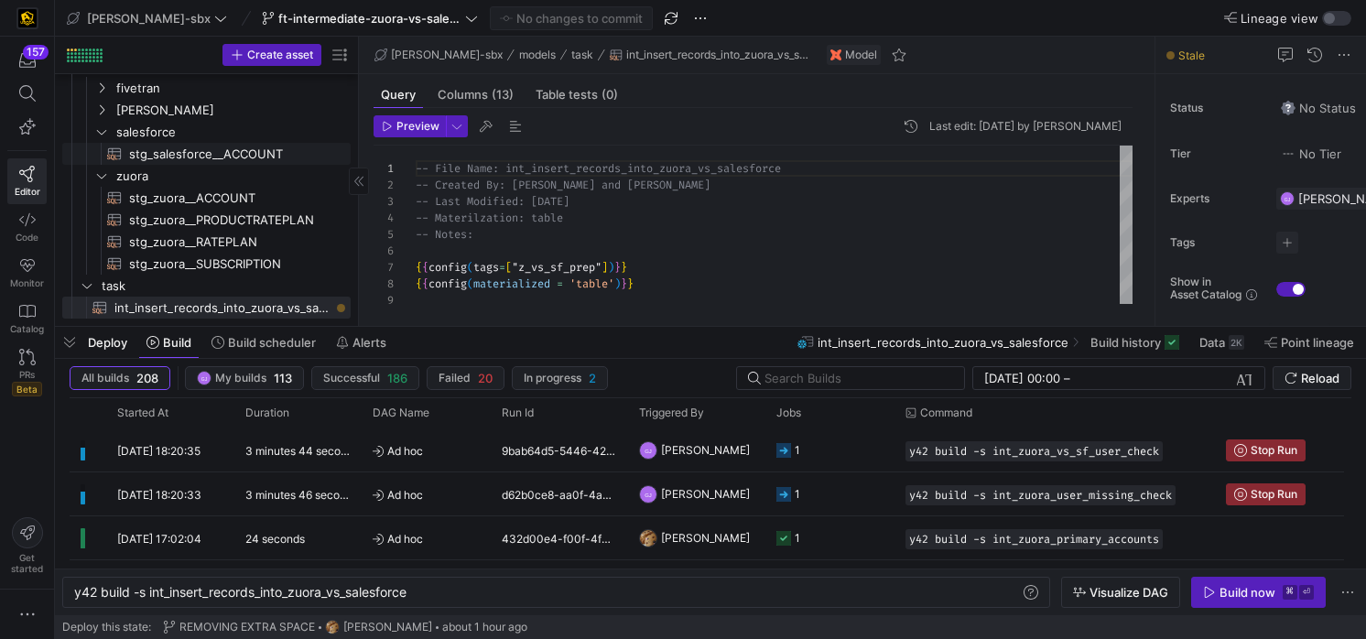
click at [245, 156] on span "stg_salesforce__ACCOUNT​​​​​​​​​​" at bounding box center [229, 154] width 201 height 21
type textarea "-- File name: stg_salesforce__ACCOUNT -- Created By: [PERSON_NAME] -- Last Modi…"
type textarea "y42 build -s stg_salesforce__ACCOUNT"
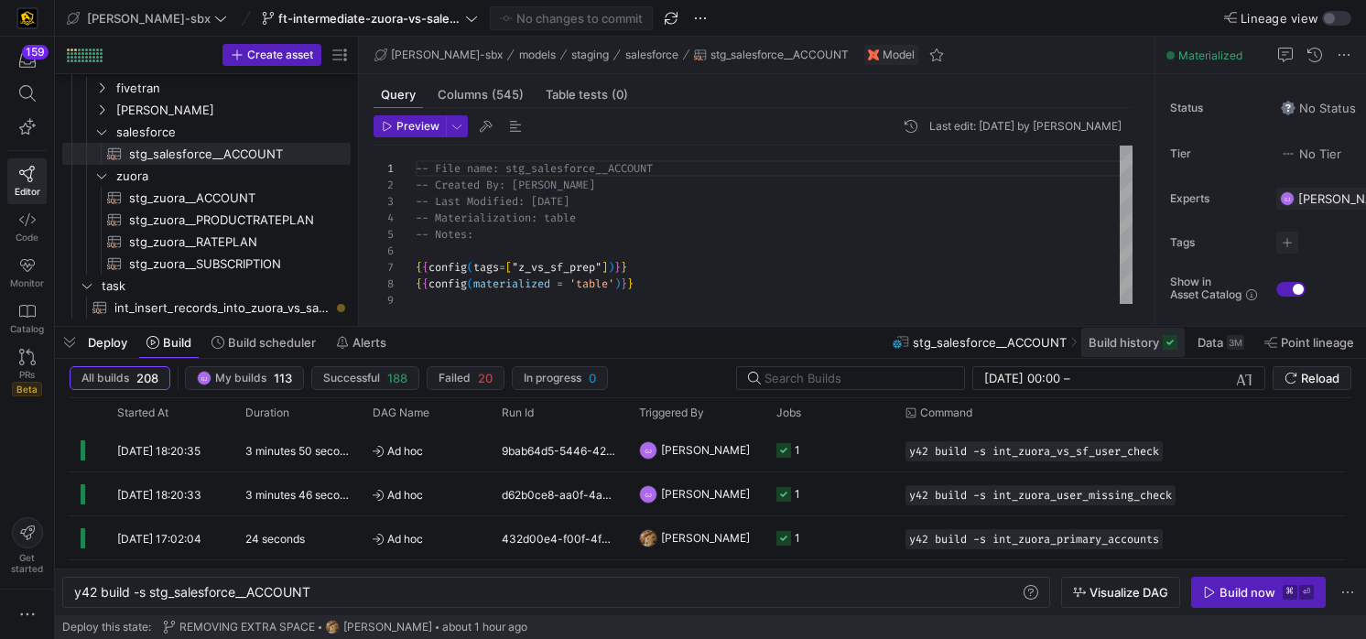
click at [1131, 354] on span at bounding box center [1133, 342] width 103 height 29
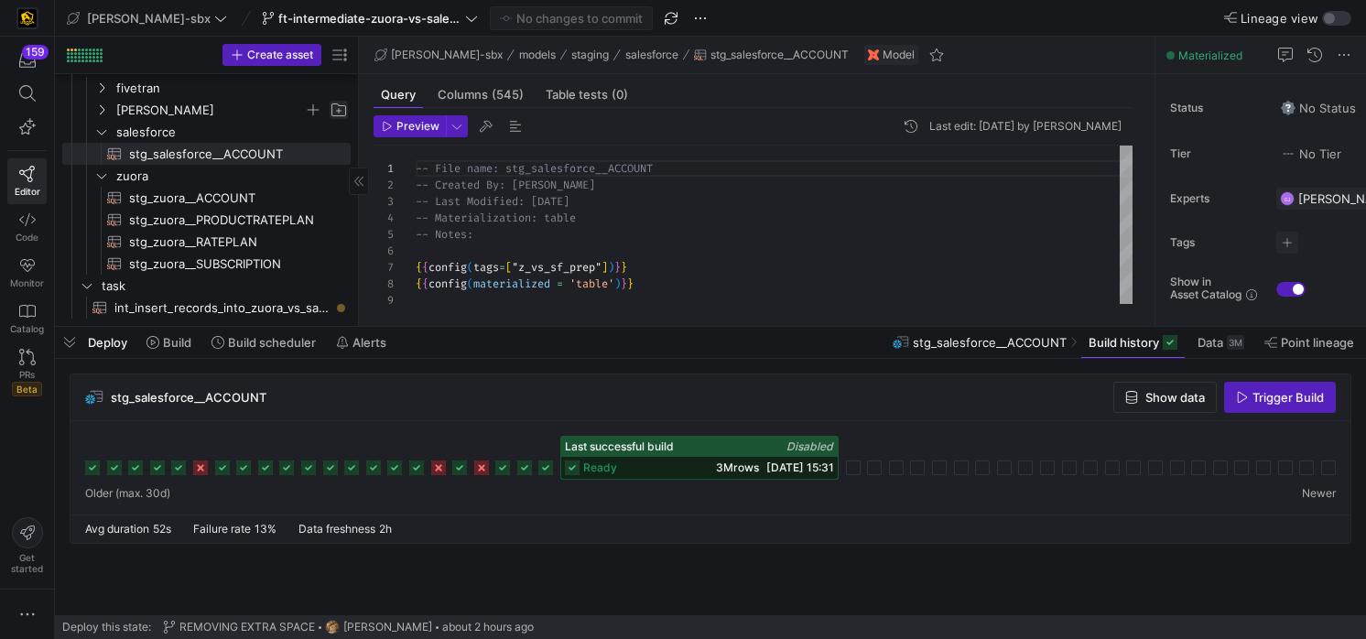
scroll to position [165, 0]
click at [767, 463] on span "[DATE] 15:31" at bounding box center [801, 468] width 68 height 14
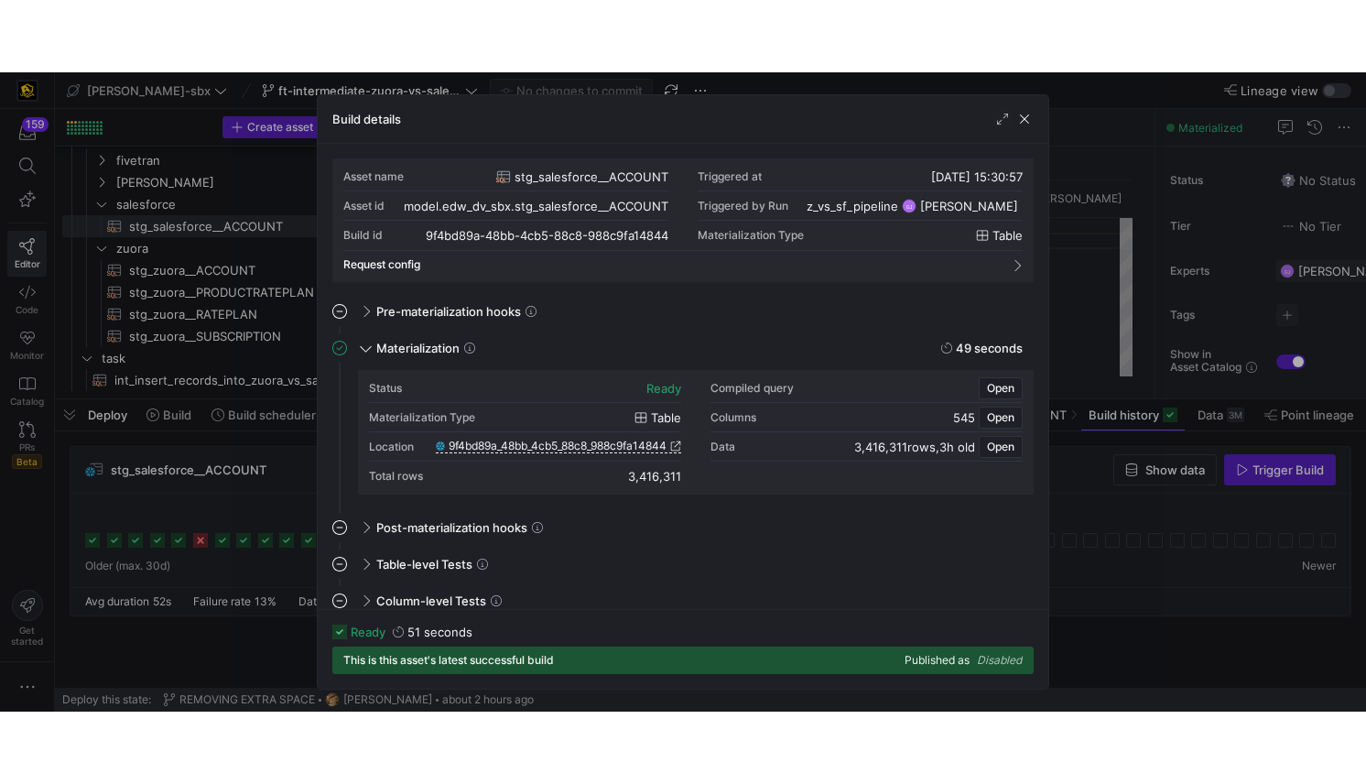
scroll to position [14, 0]
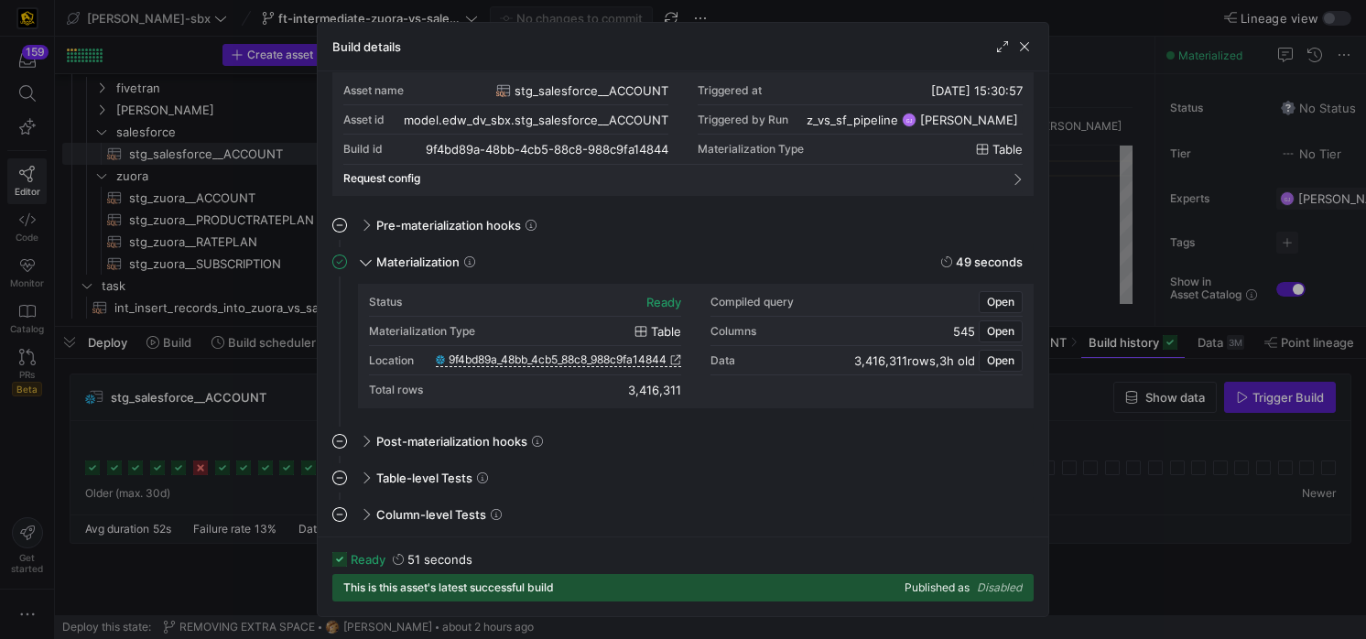
click at [1024, 60] on div "Build details" at bounding box center [683, 47] width 731 height 49
click at [1024, 44] on span "button" at bounding box center [1025, 47] width 18 height 18
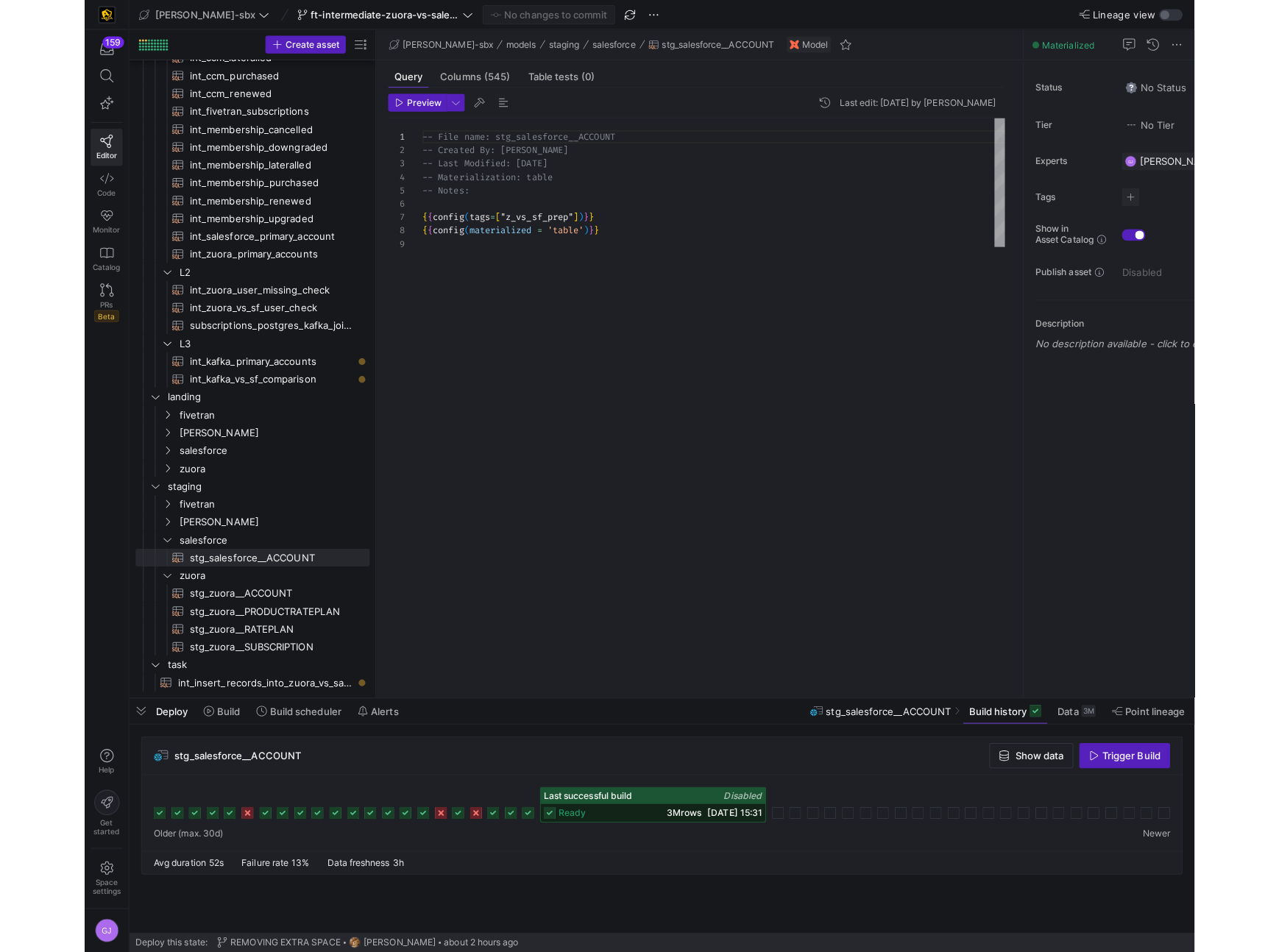
scroll to position [83, 0]
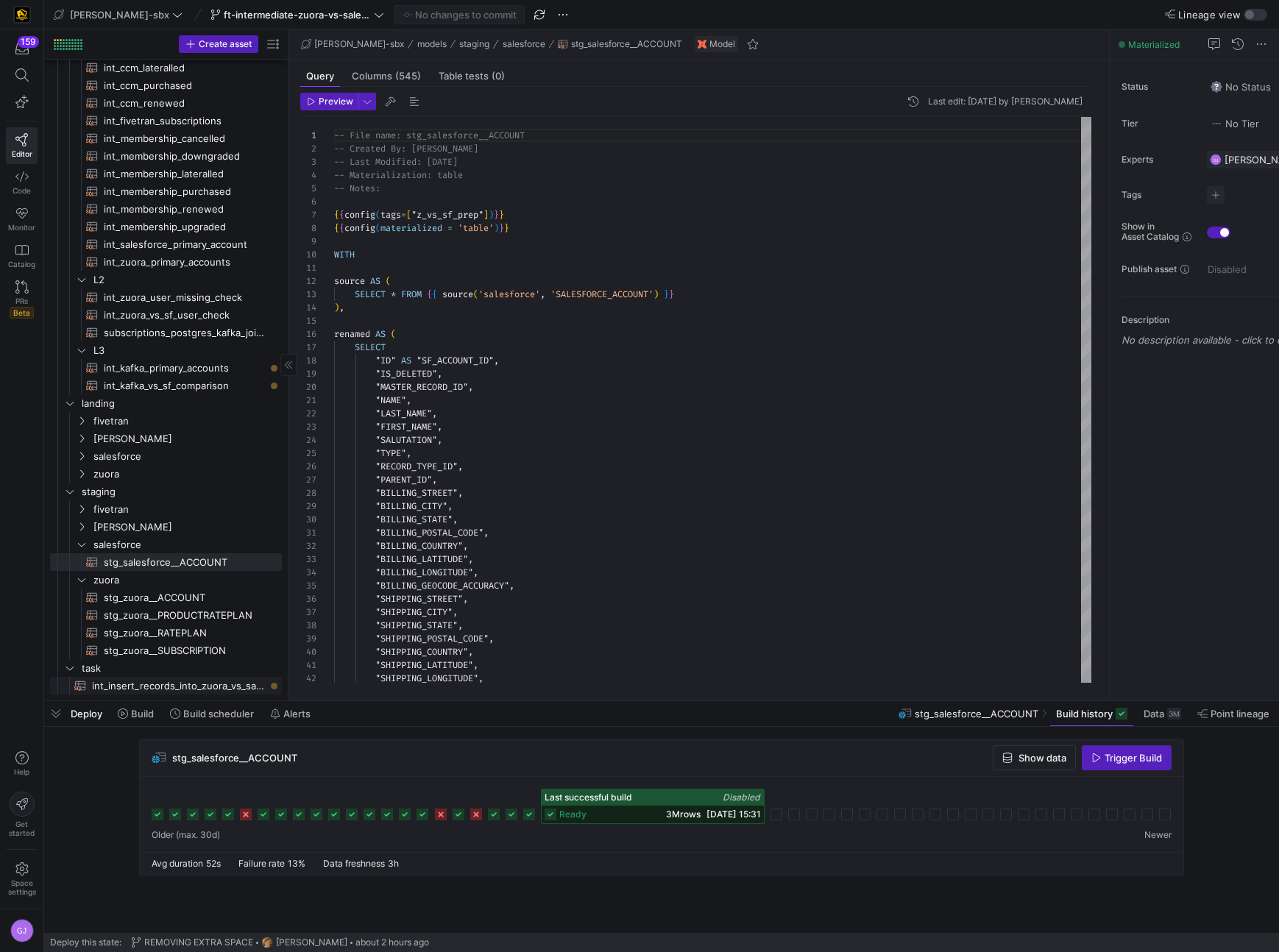
click at [159, 528] on span "int_insert_records_into_zuora_vs_salesforce​​​​​​​​​​" at bounding box center [178, 686] width 173 height 17
type textarea "-- File Name: int_insert_records_into_zuora_vs_salesforce -- Created By: [PERSO…"
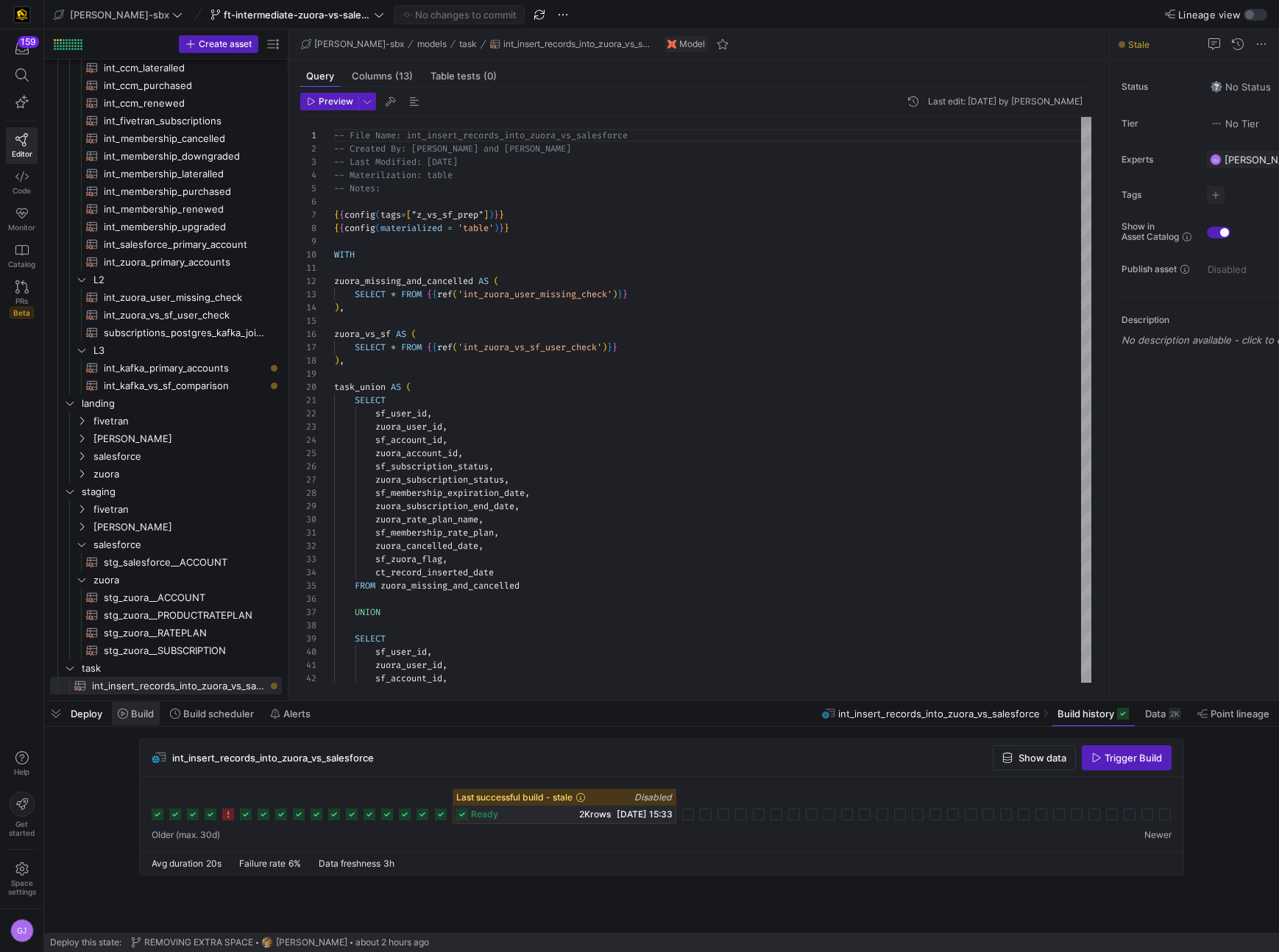
click at [133, 528] on span "Build" at bounding box center [142, 713] width 22 height 12
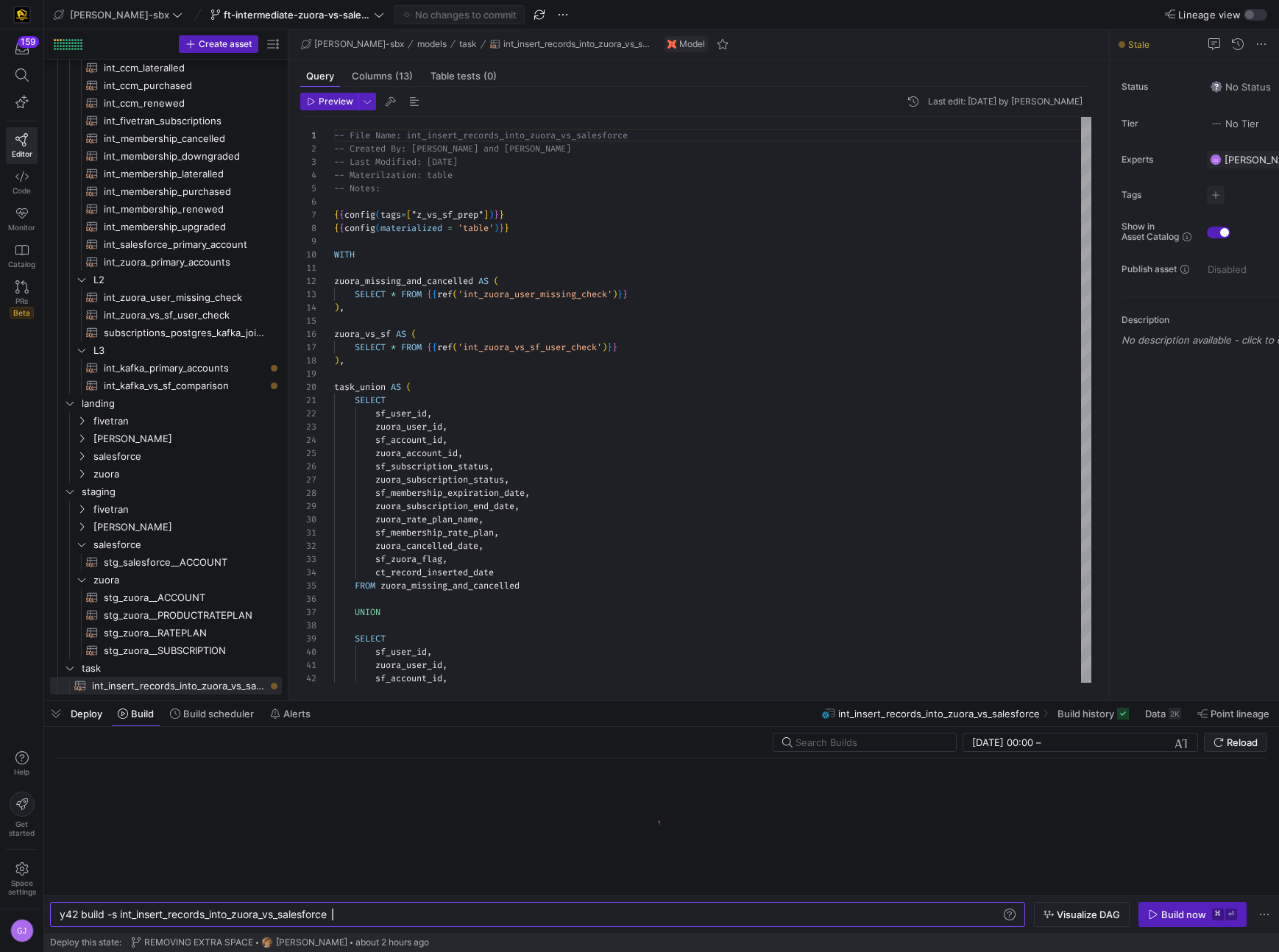
scroll to position [0, 272]
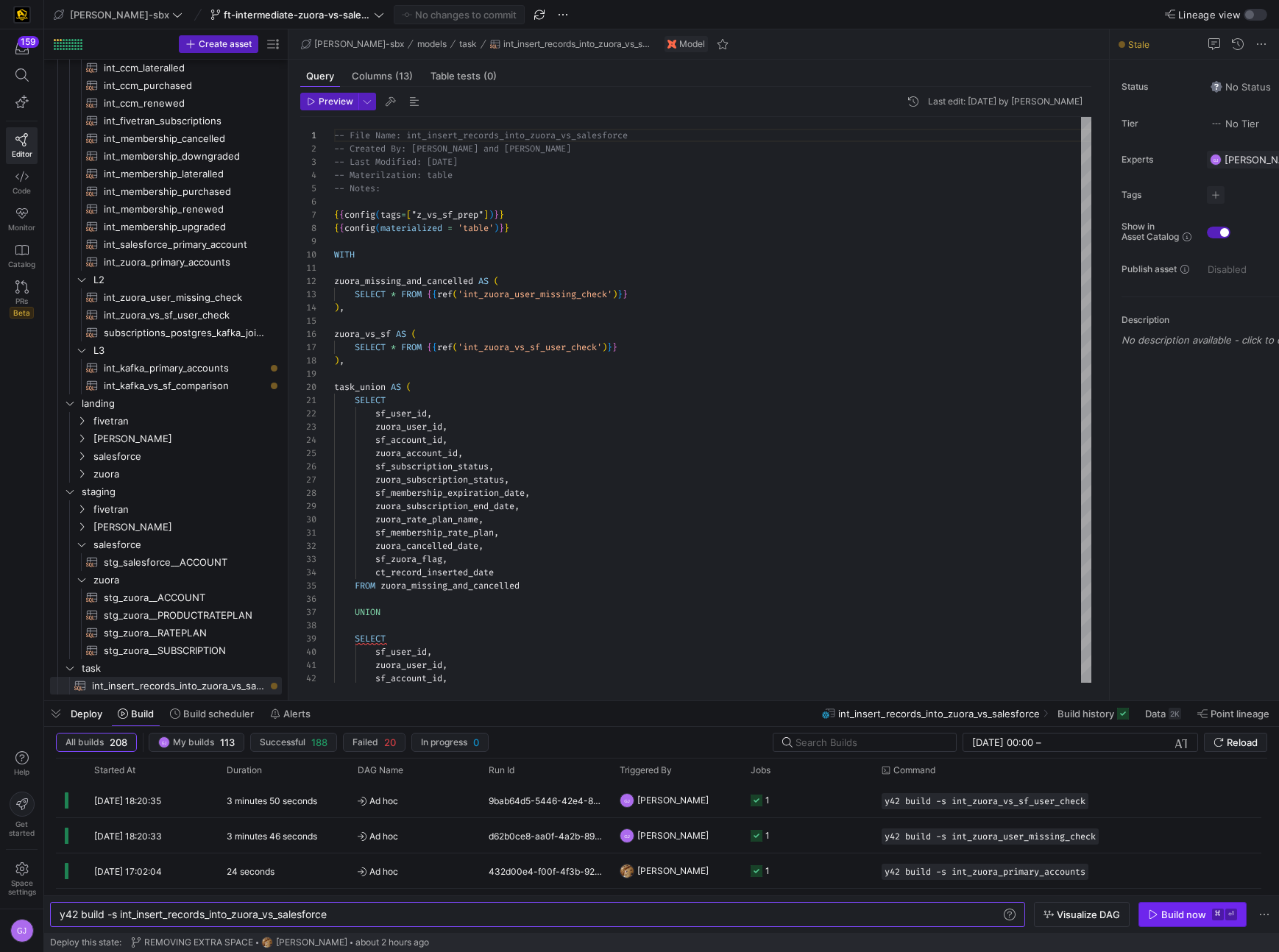
click at [1112, 528] on span "button" at bounding box center [1192, 914] width 107 height 23
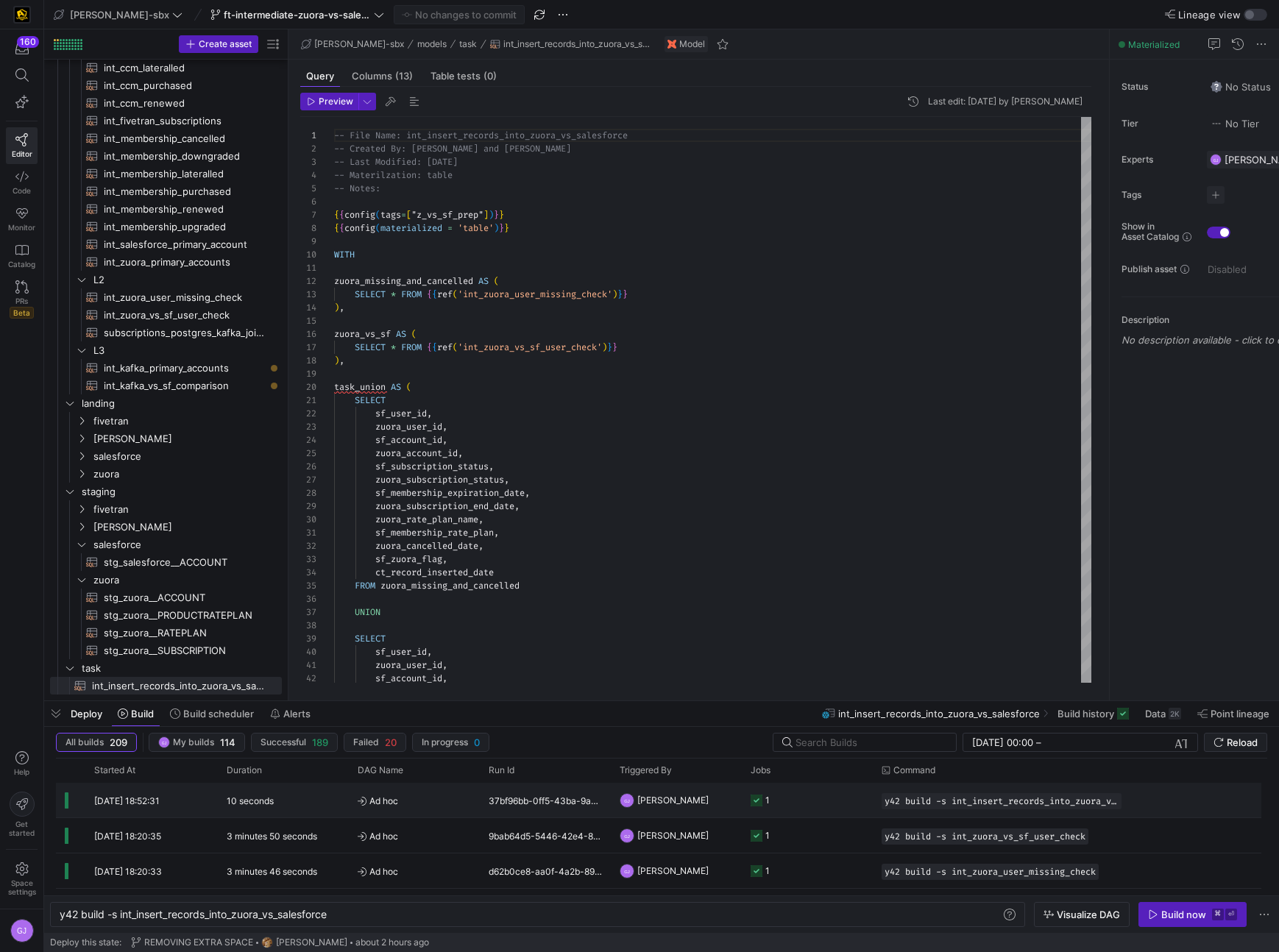
click at [644, 528] on span "[PERSON_NAME]" at bounding box center [672, 799] width 72 height 35
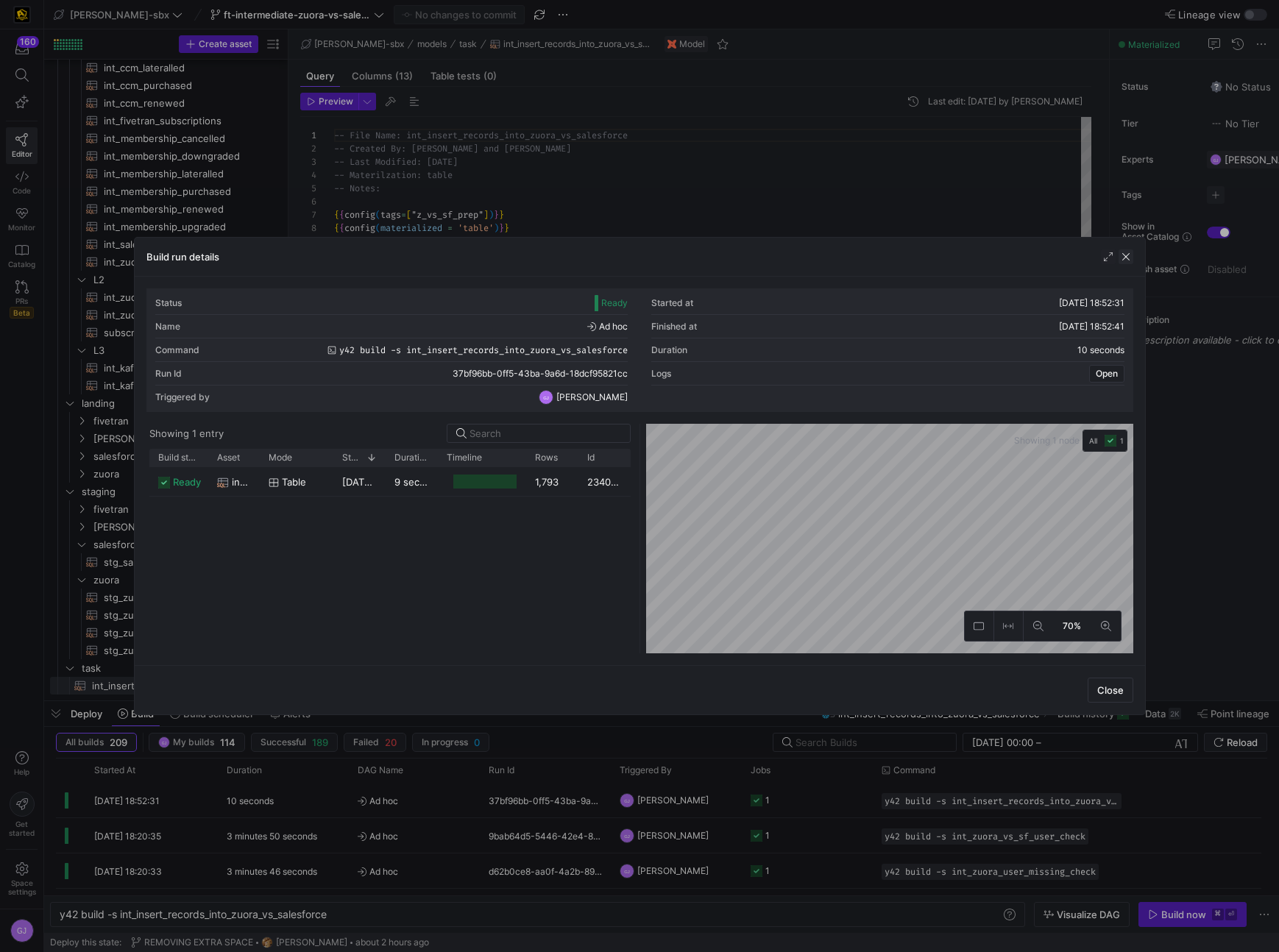
click at [1112, 256] on span "button" at bounding box center [1126, 256] width 14 height 14
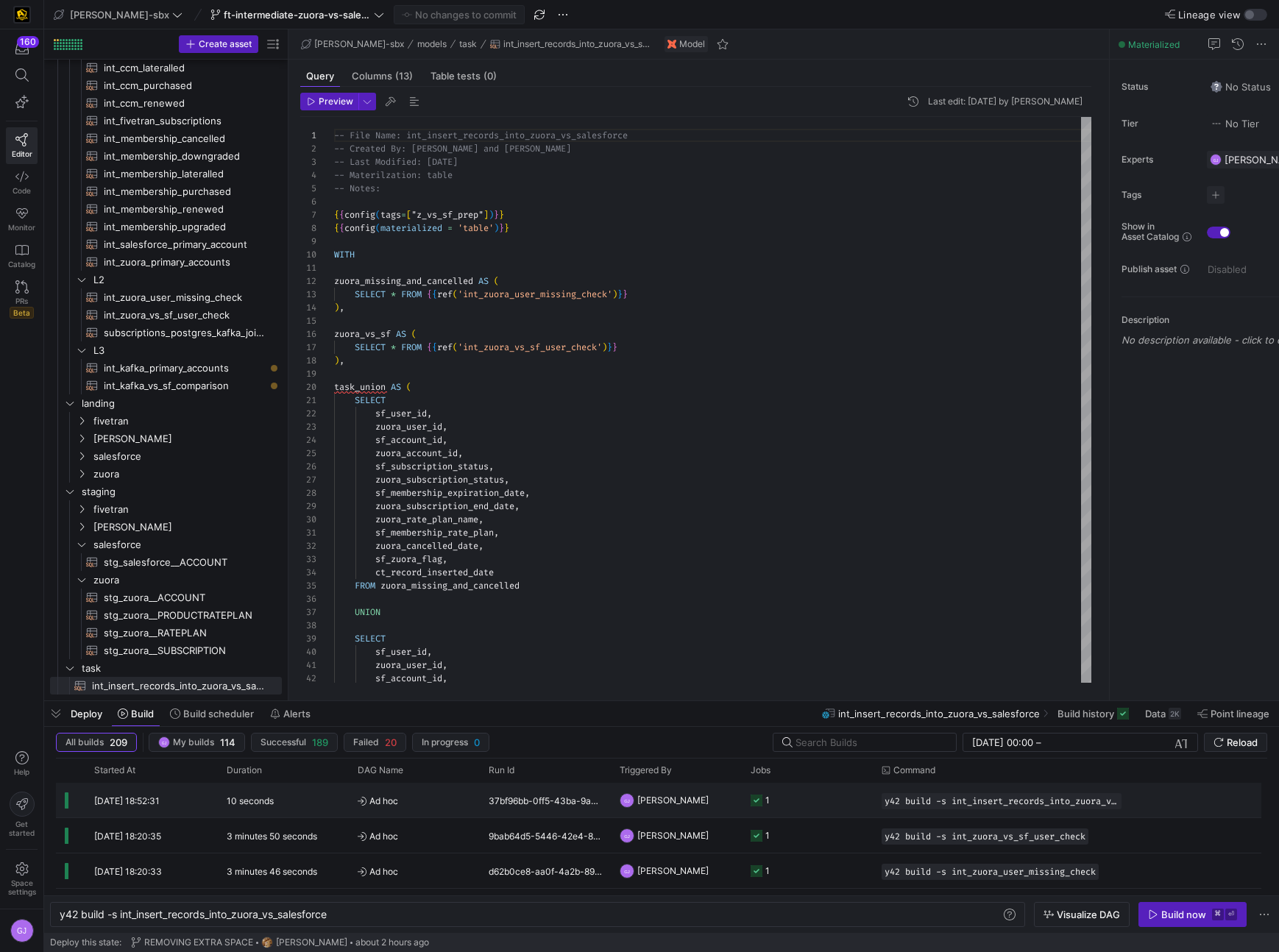
click at [763, 528] on div "1" at bounding box center [760, 799] width 19 height 35
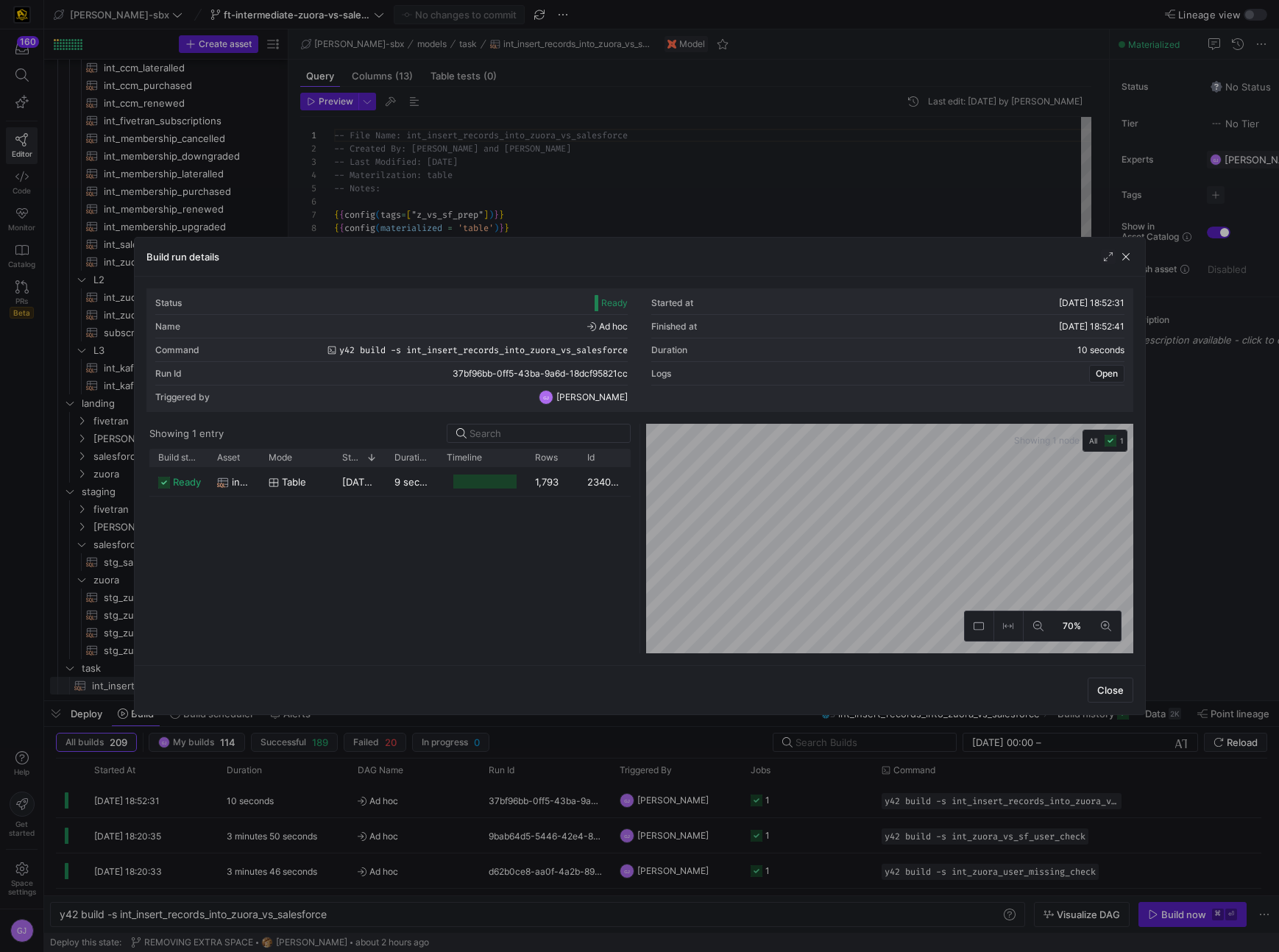
click at [566, 379] on div "Run Id 37bf96bb-0ff5-43ba-9a6d-18dcf95821cc" at bounding box center [391, 374] width 473 height 23
click at [1112, 258] on span "button" at bounding box center [1126, 256] width 14 height 14
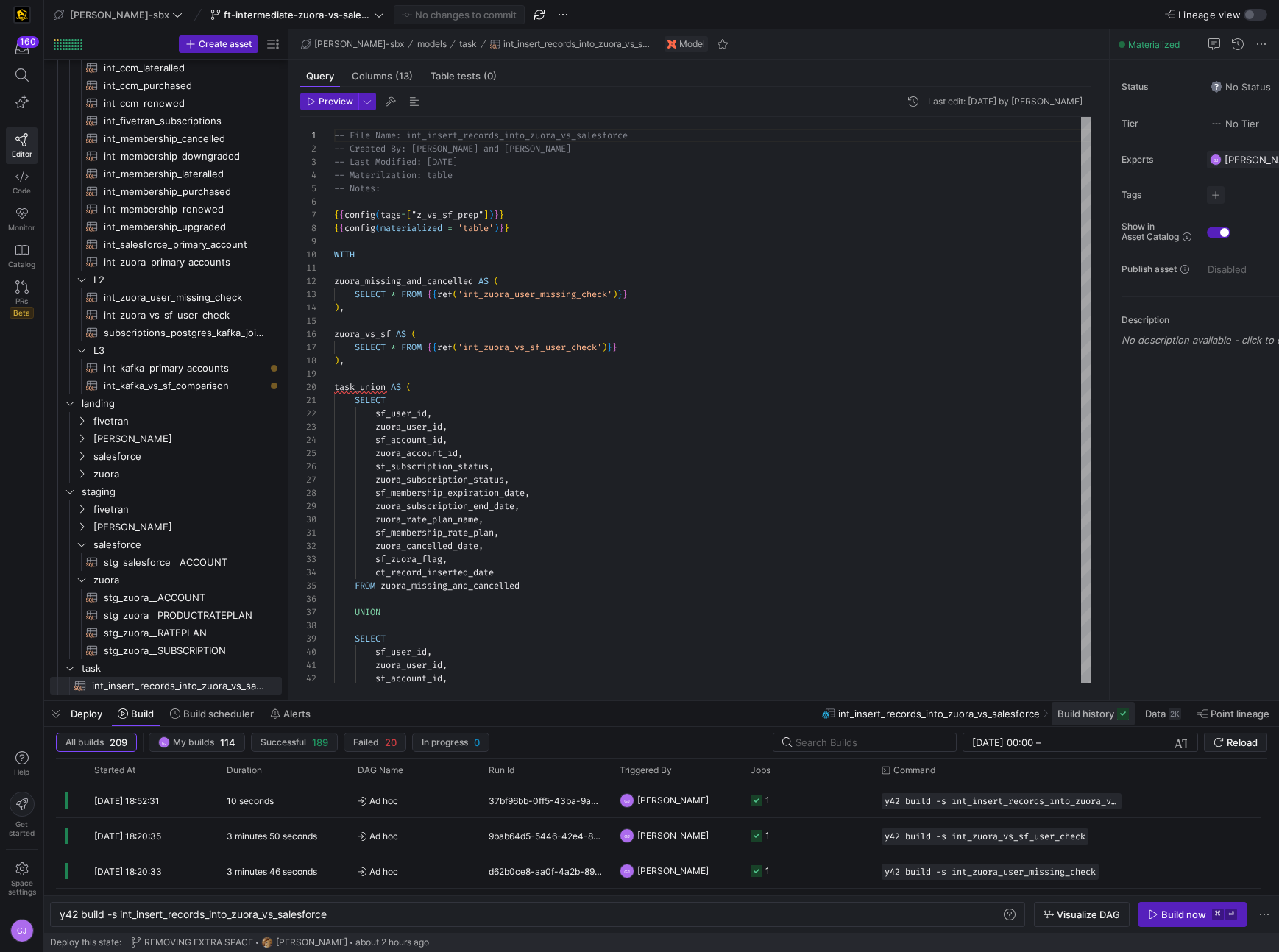
click at [1089, 528] on span "Build history" at bounding box center [1085, 713] width 57 height 12
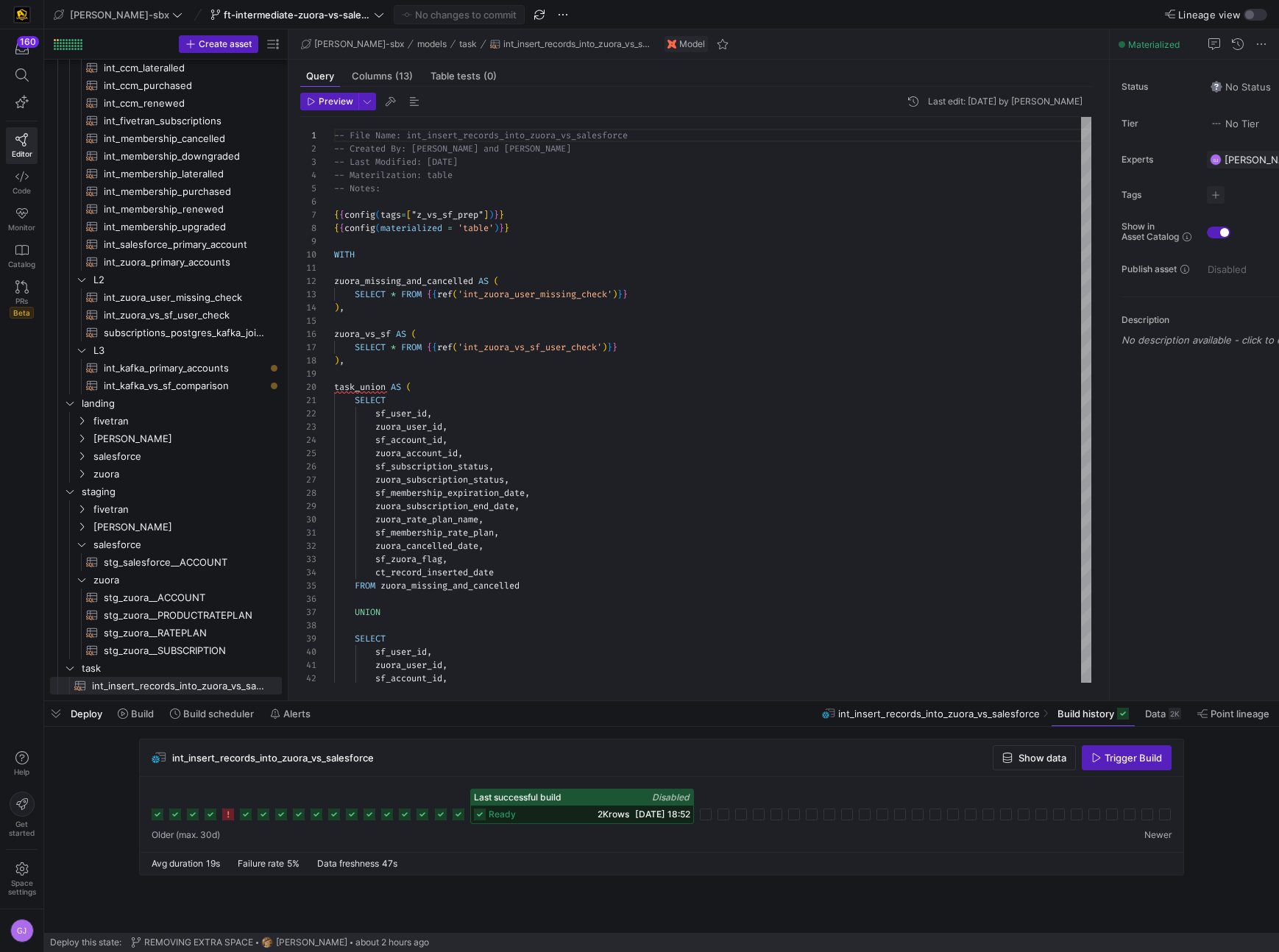
click at [598, 528] on span "2K rows" at bounding box center [613, 815] width 31 height 11
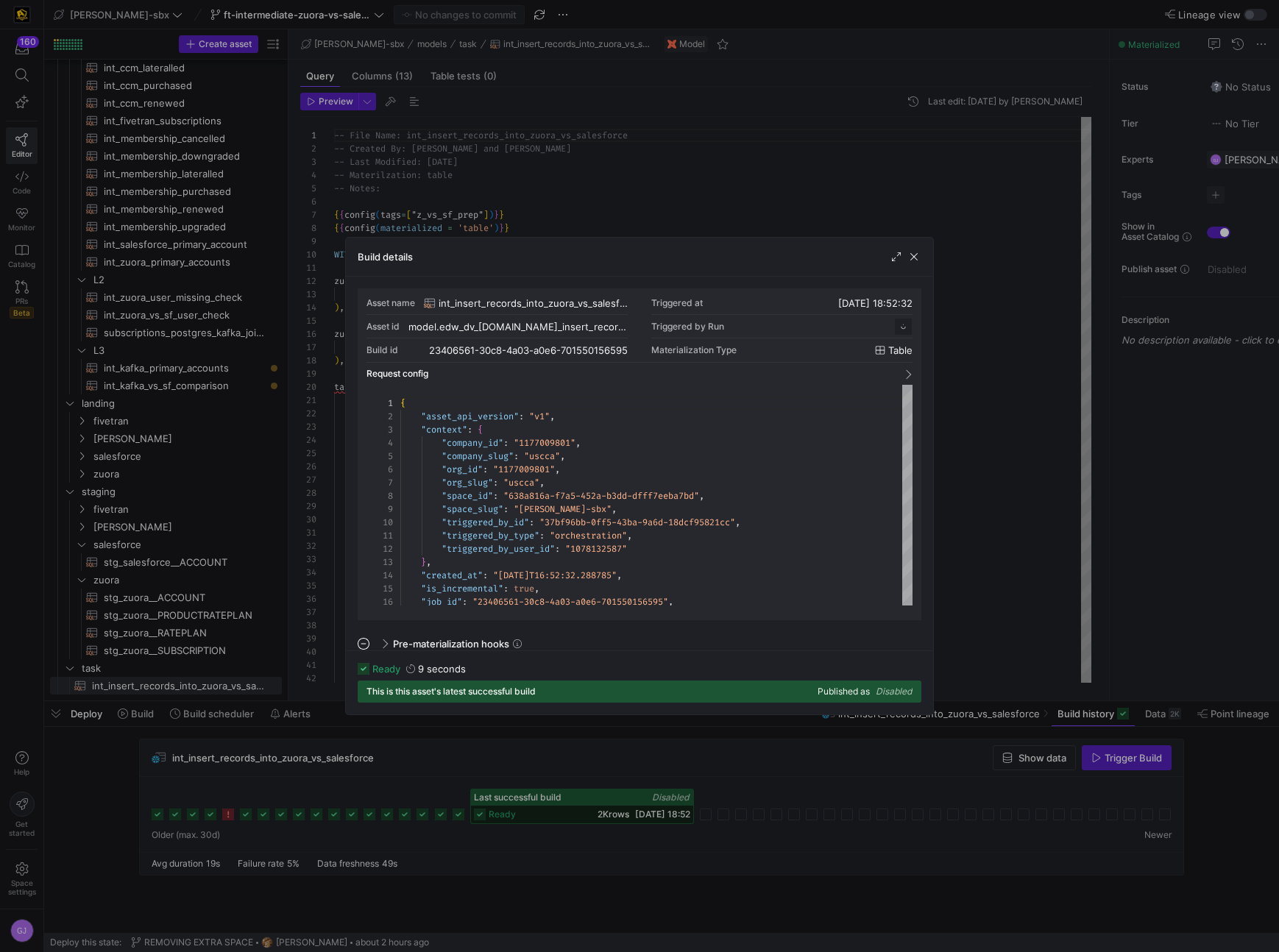
scroll to position [133, 0]
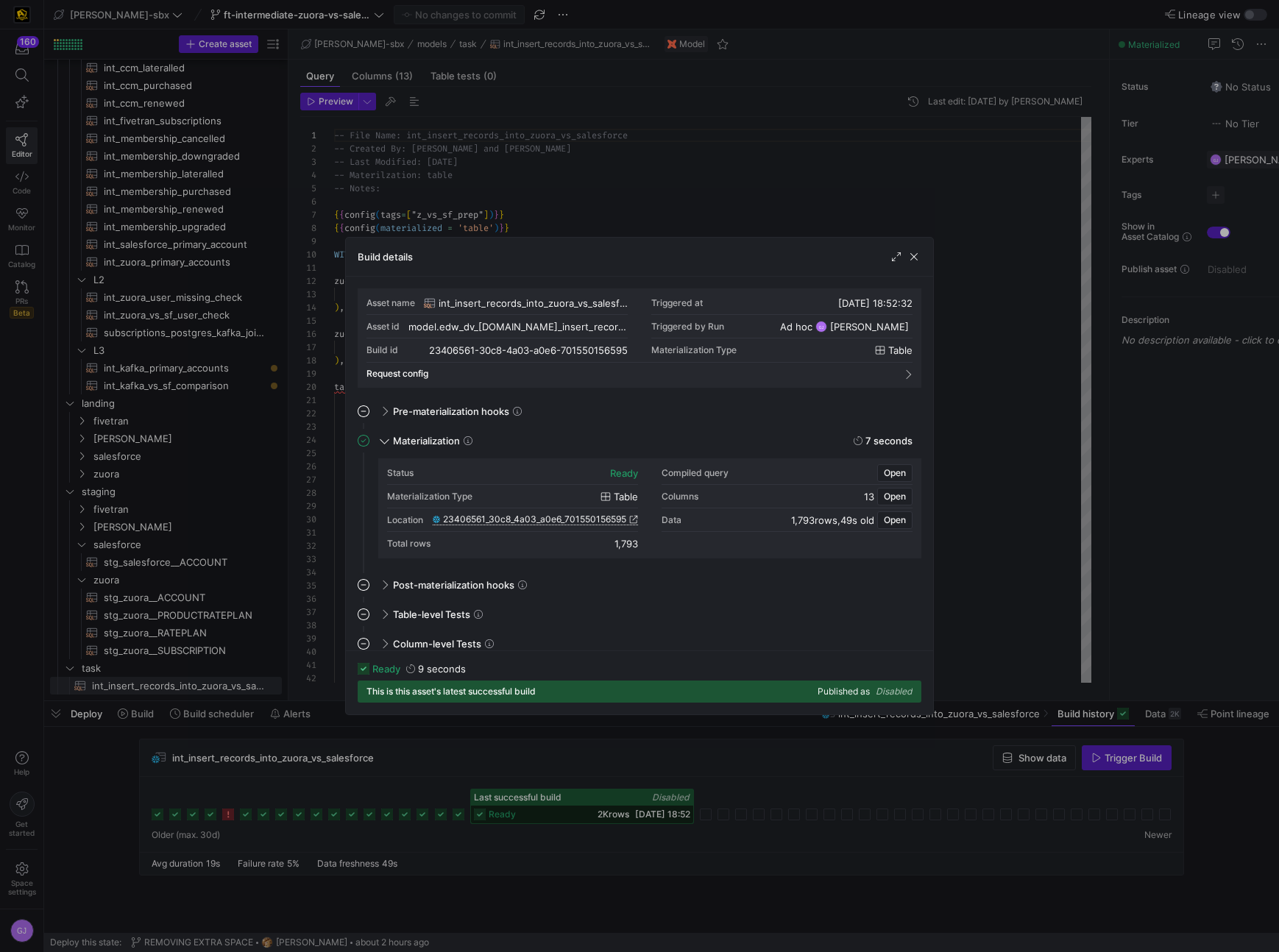
click at [529, 517] on span "23406561_30c8_4a03_a0e6_701550156595" at bounding box center [534, 519] width 183 height 10
click at [923, 253] on div "Build details" at bounding box center [639, 257] width 587 height 39
click at [921, 255] on span "button" at bounding box center [913, 256] width 14 height 14
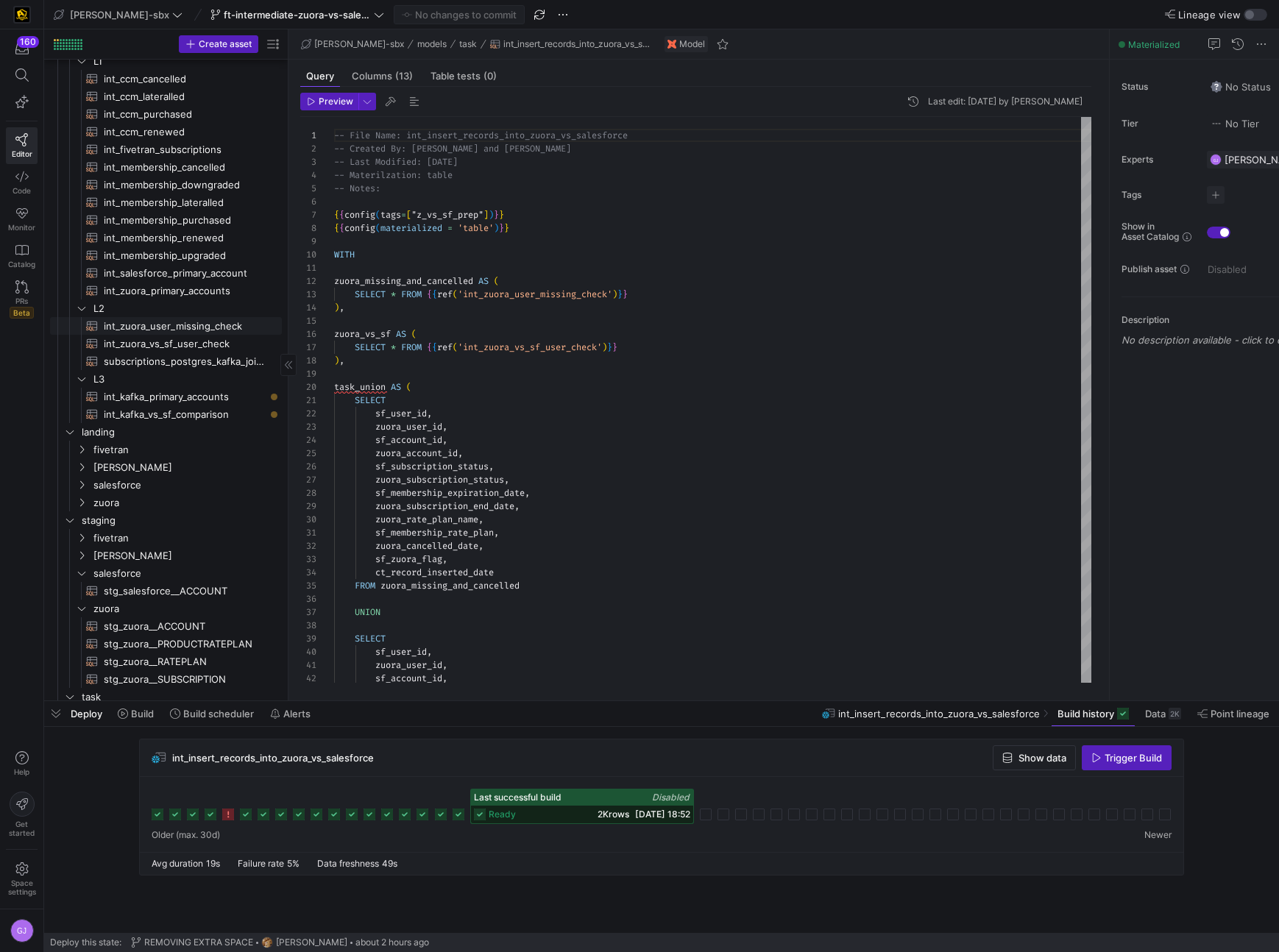
scroll to position [0, 0]
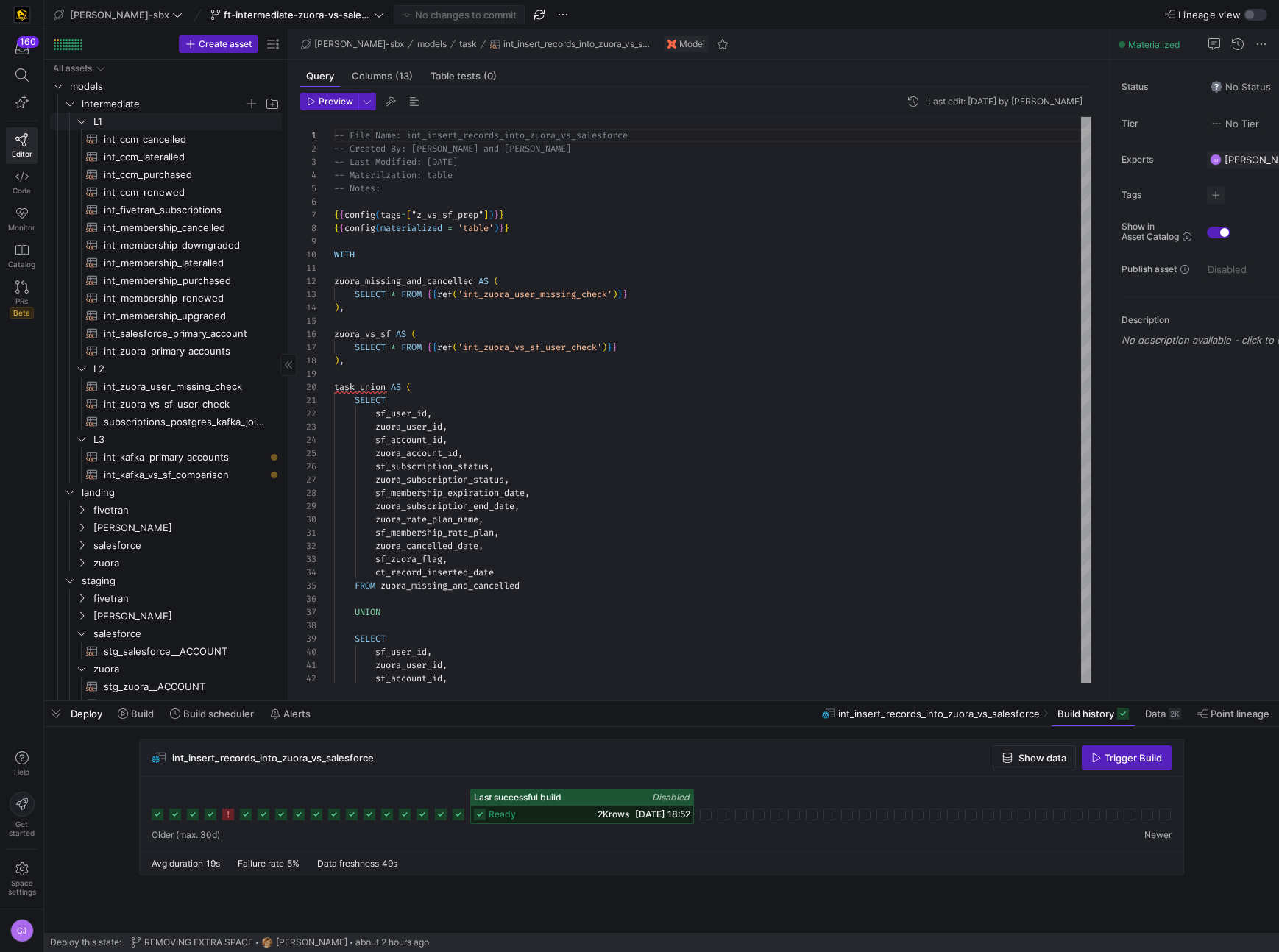
click at [75, 104] on y42-icon "Press SPACE to select this row." at bounding box center [70, 104] width 12 height 12
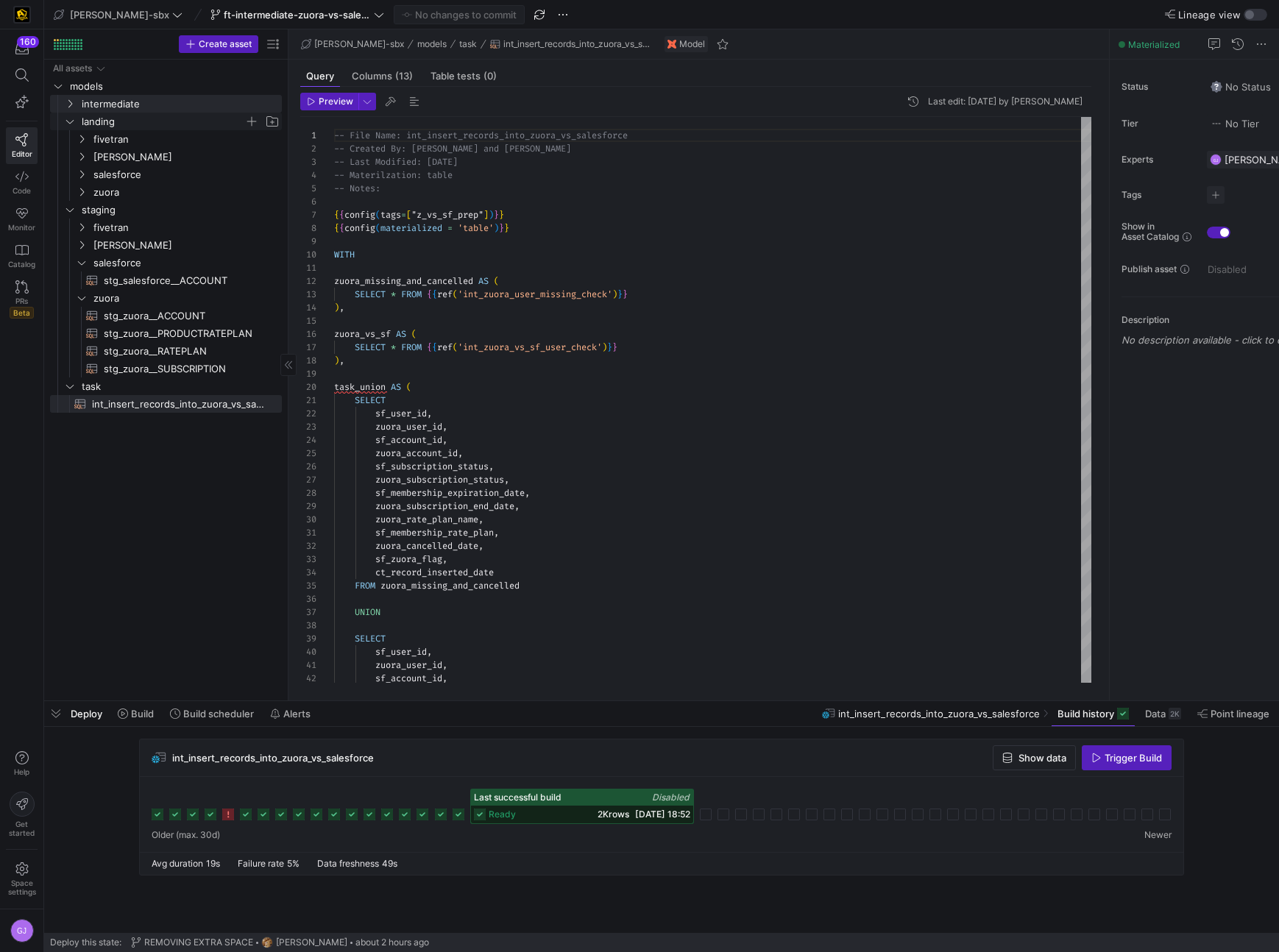
click at [72, 126] on y42-icon "Press SPACE to select this row." at bounding box center [70, 121] width 12 height 12
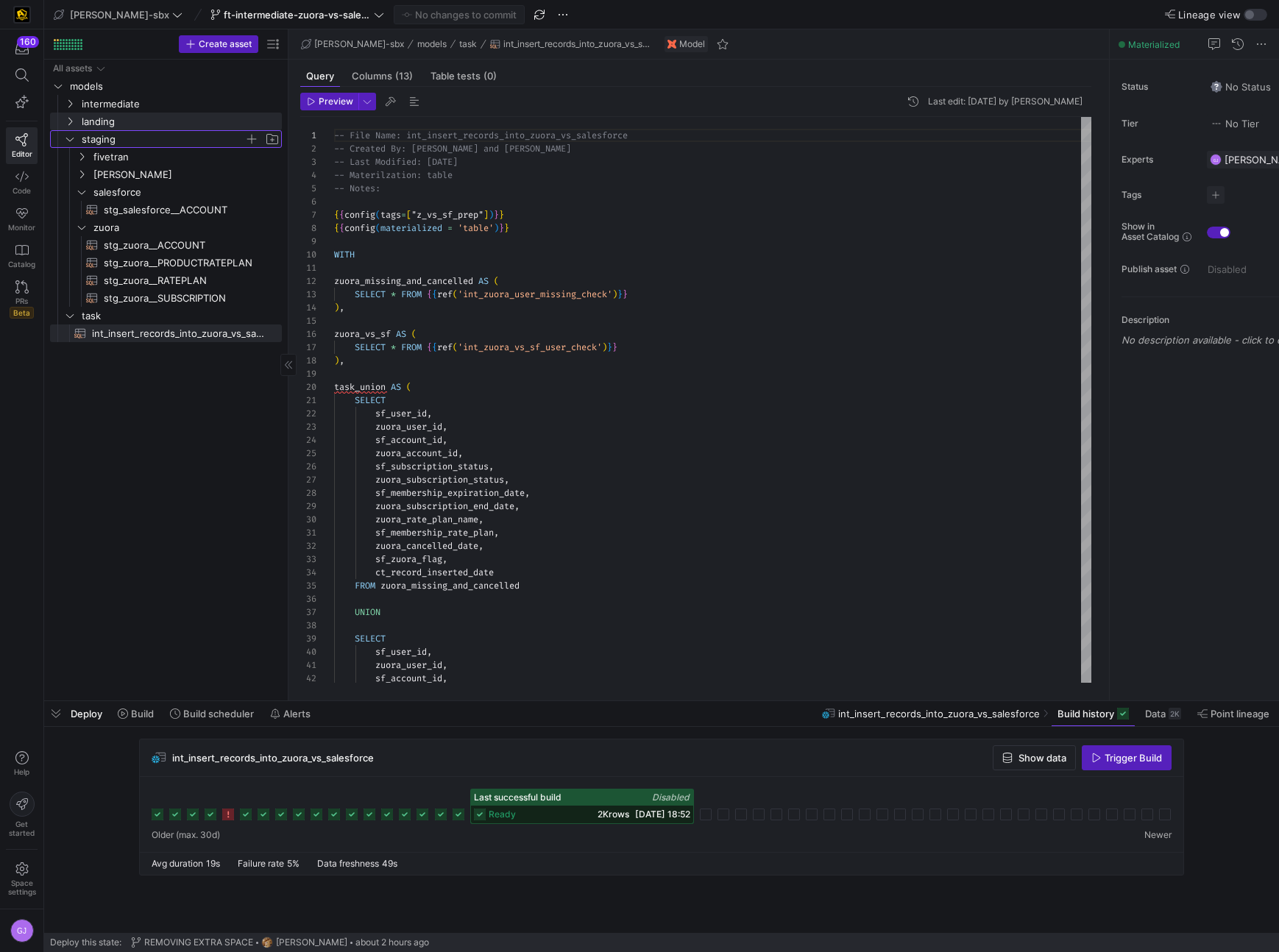
click at [70, 142] on icon "Press SPACE to select this row." at bounding box center [70, 139] width 10 height 9
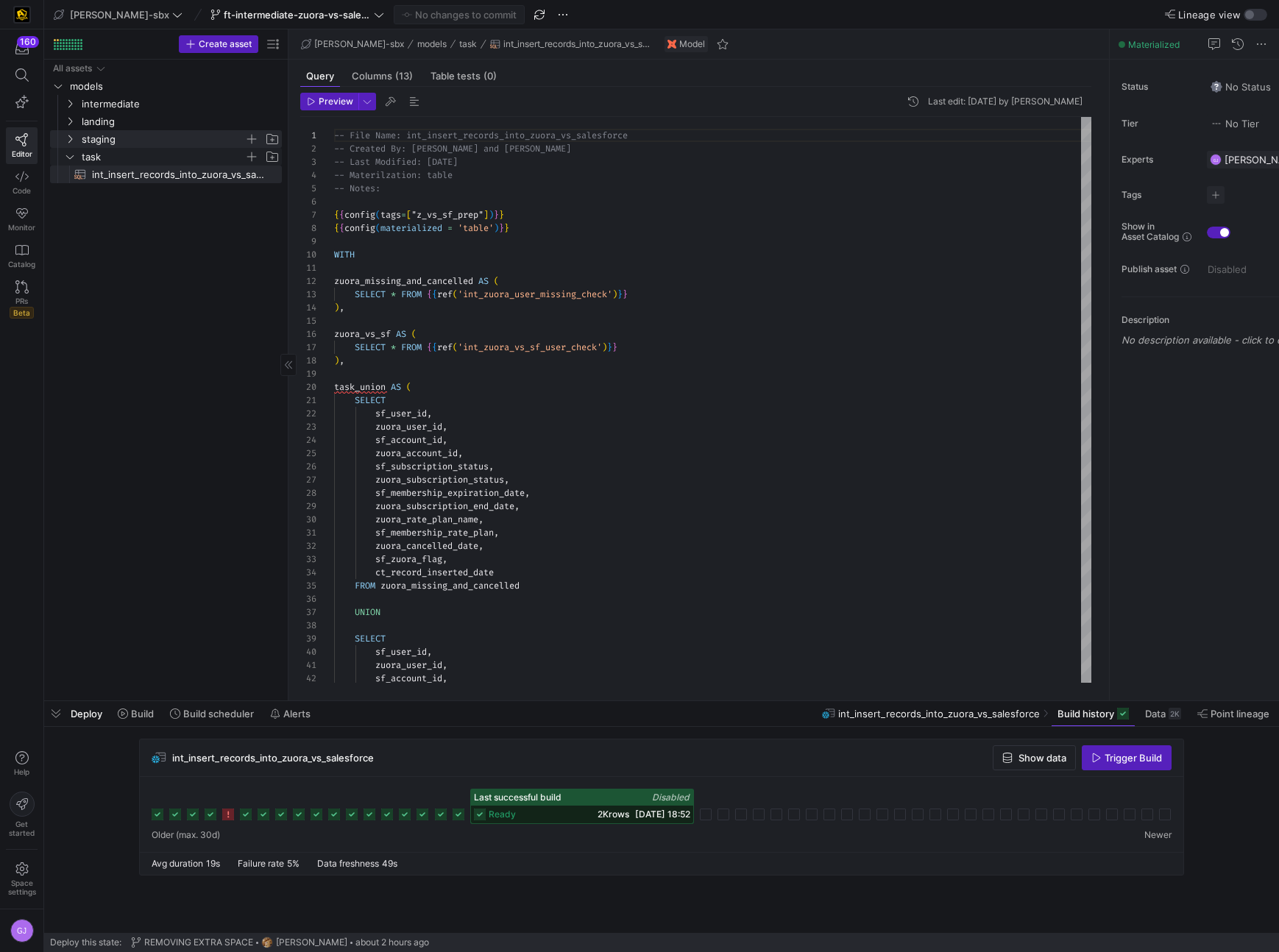
click at [72, 161] on icon "Press SPACE to select this row." at bounding box center [70, 157] width 10 height 9
click at [137, 196] on div "All assets models intermediate landing staging task" at bounding box center [165, 377] width 231 height 635
